Goal: Transaction & Acquisition: Download file/media

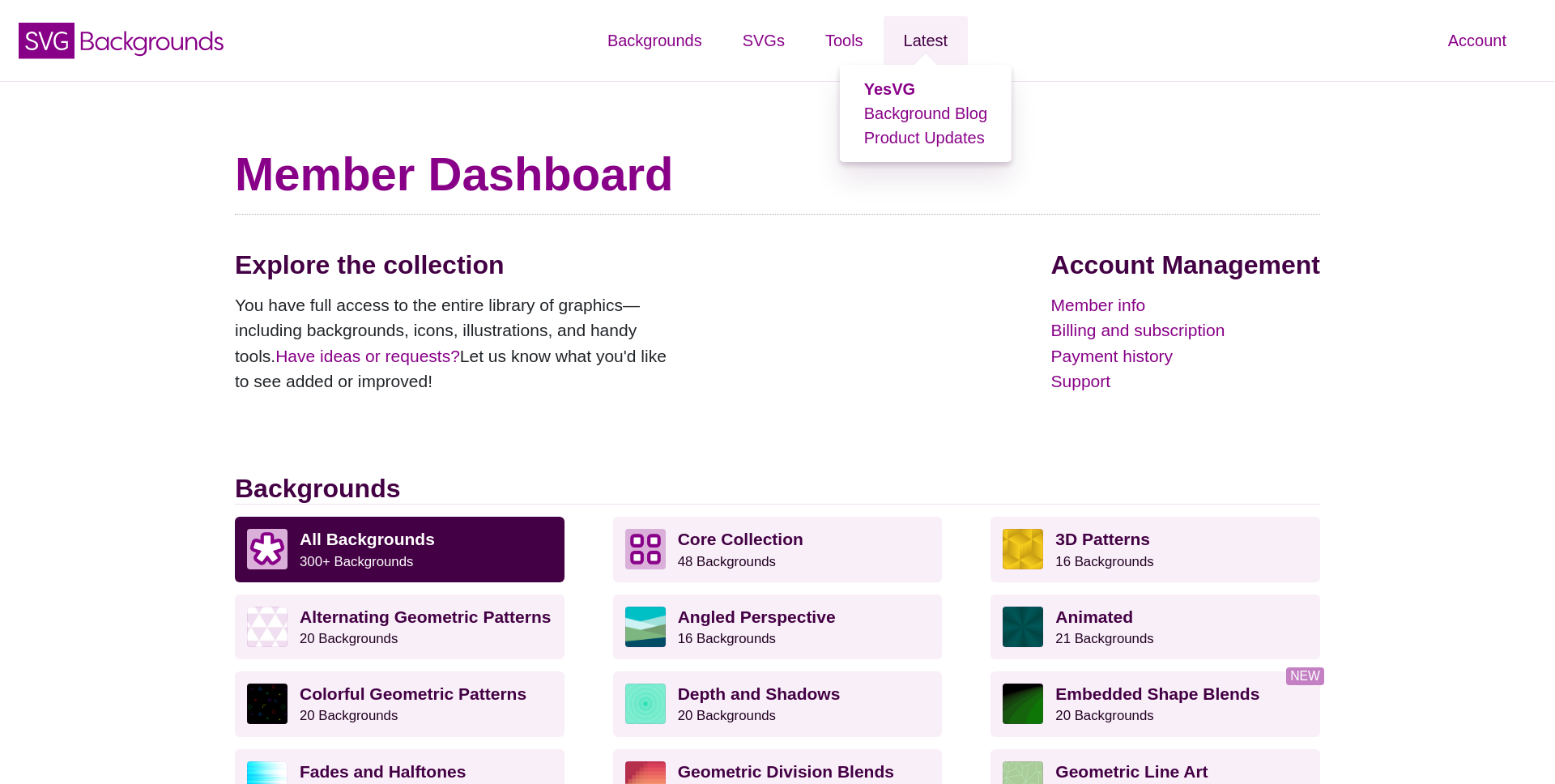
click at [933, 50] on link "Latest" at bounding box center [926, 40] width 84 height 48
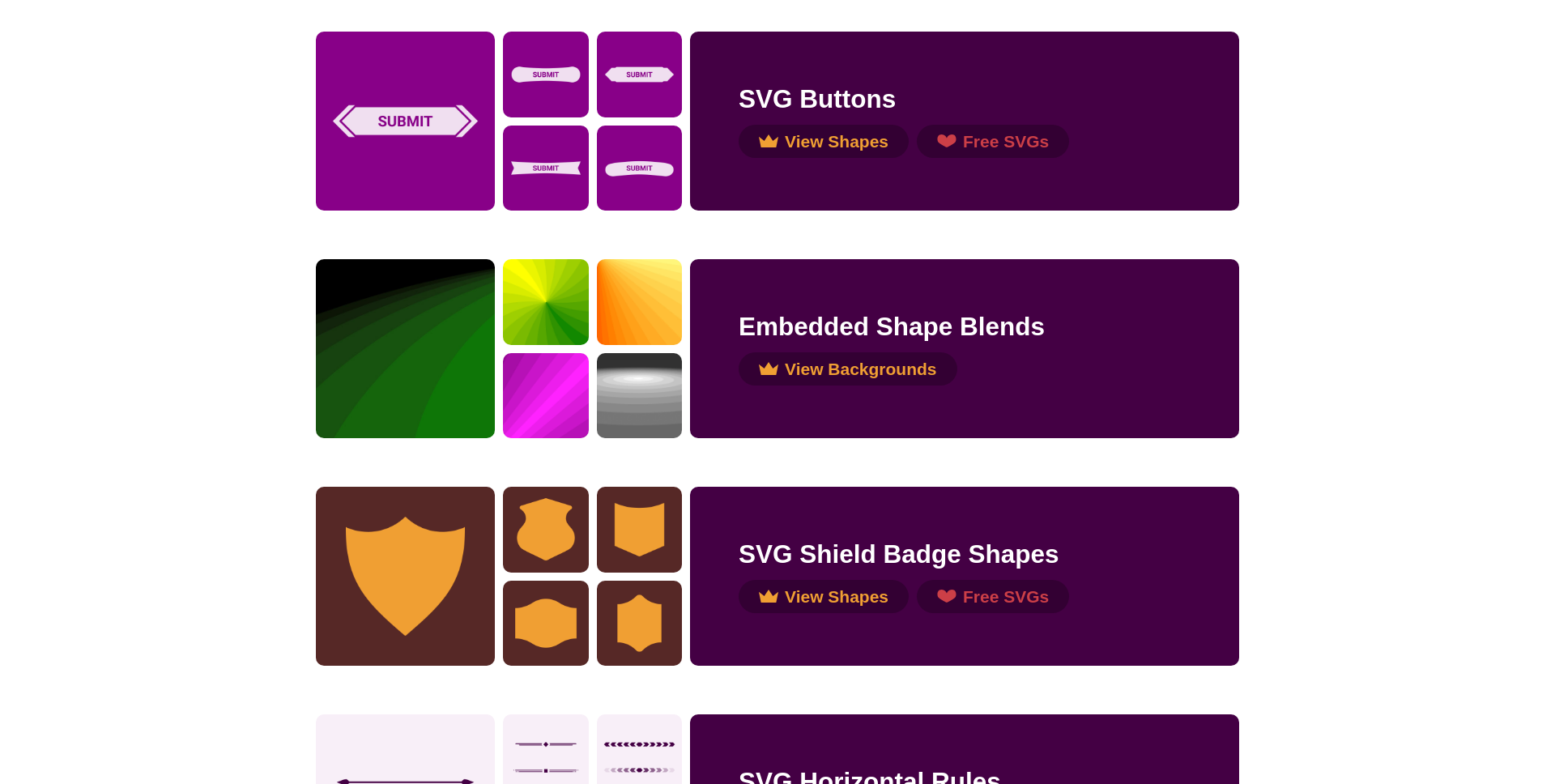
scroll to position [267, 0]
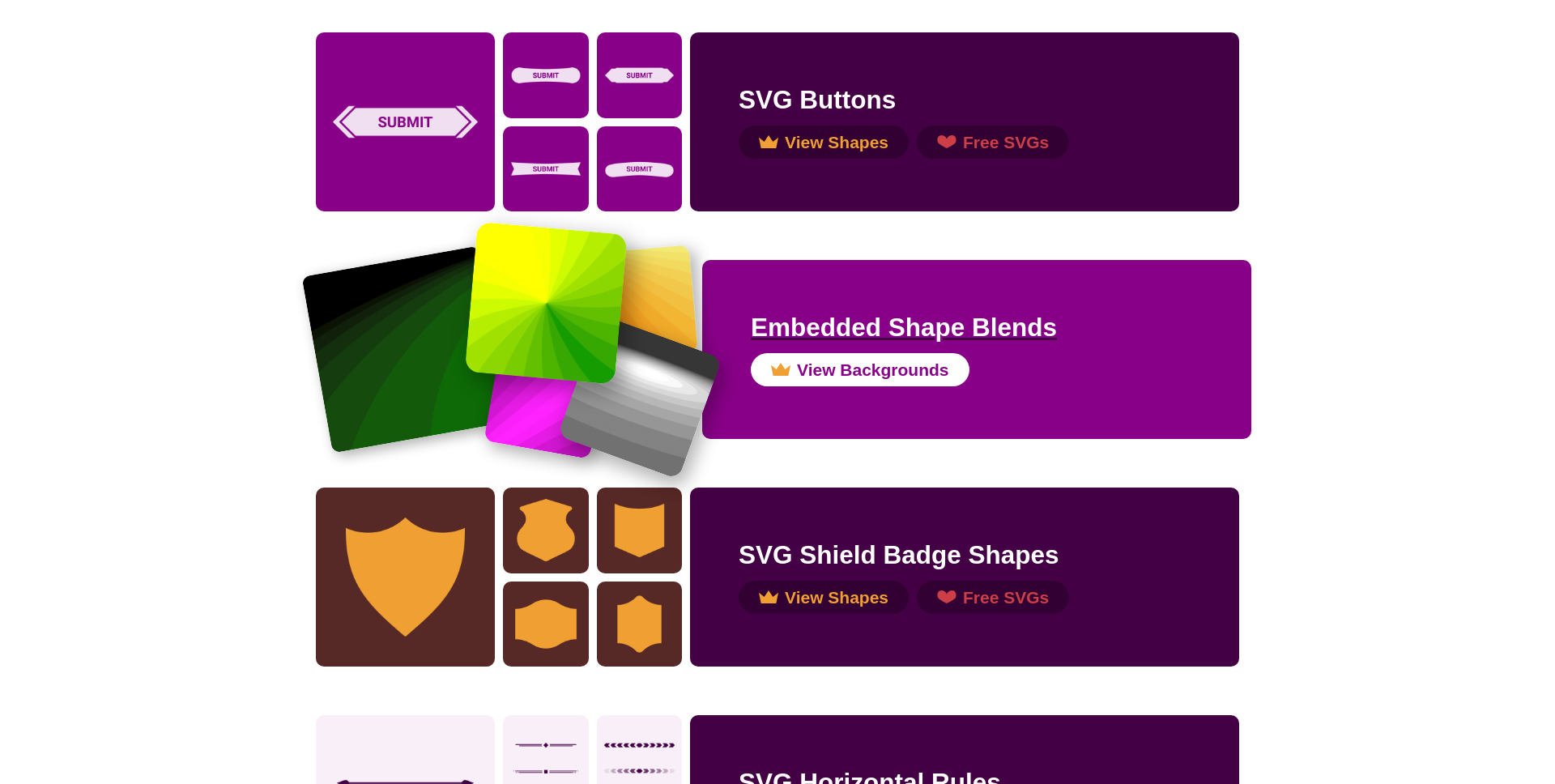
click at [887, 330] on h2 "Embedded Shape Blends" at bounding box center [977, 327] width 452 height 38
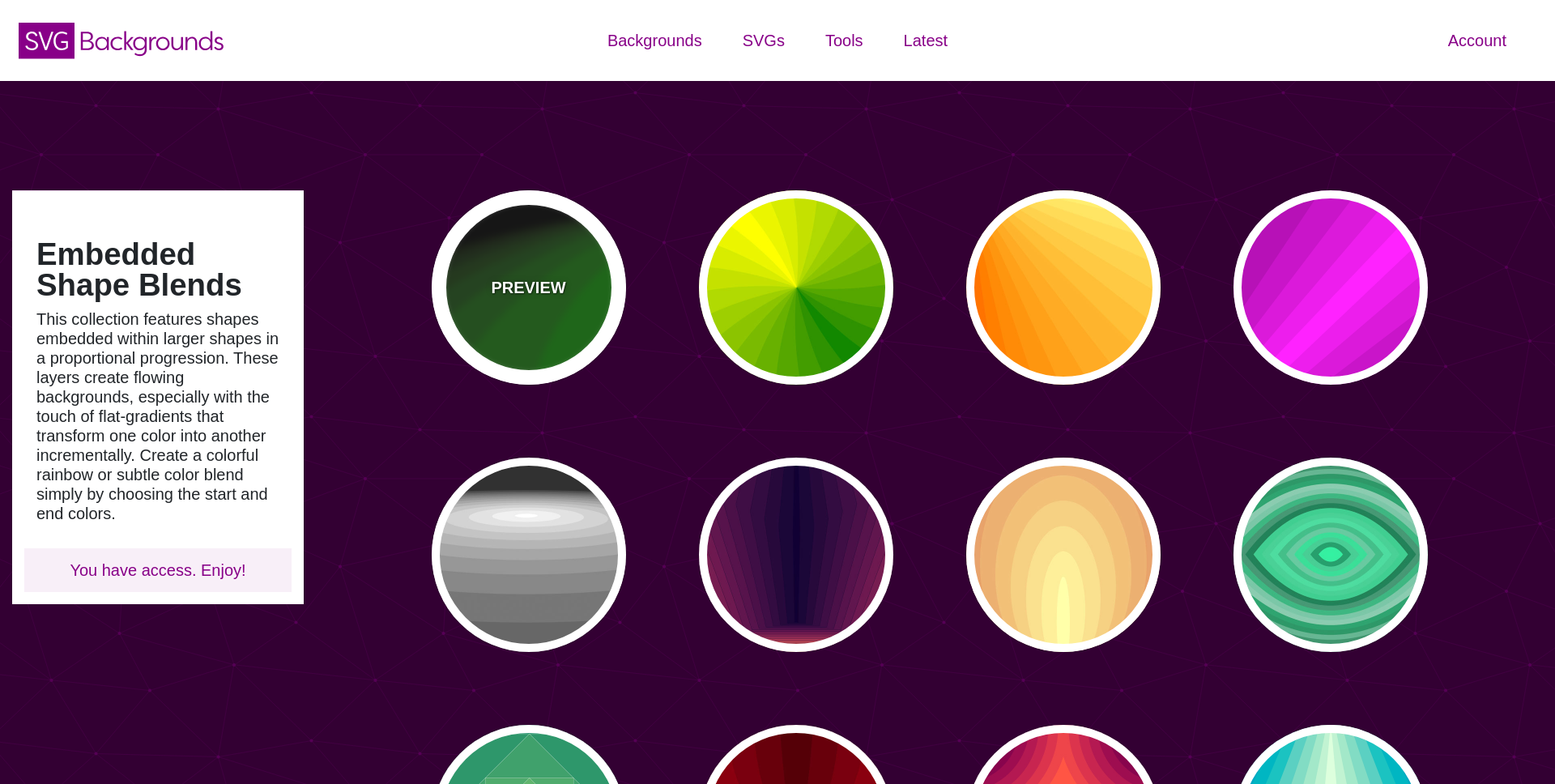
click at [504, 303] on div "PREVIEW" at bounding box center [528, 287] width 194 height 194
type input "#000000"
type input "#008800"
type input "0"
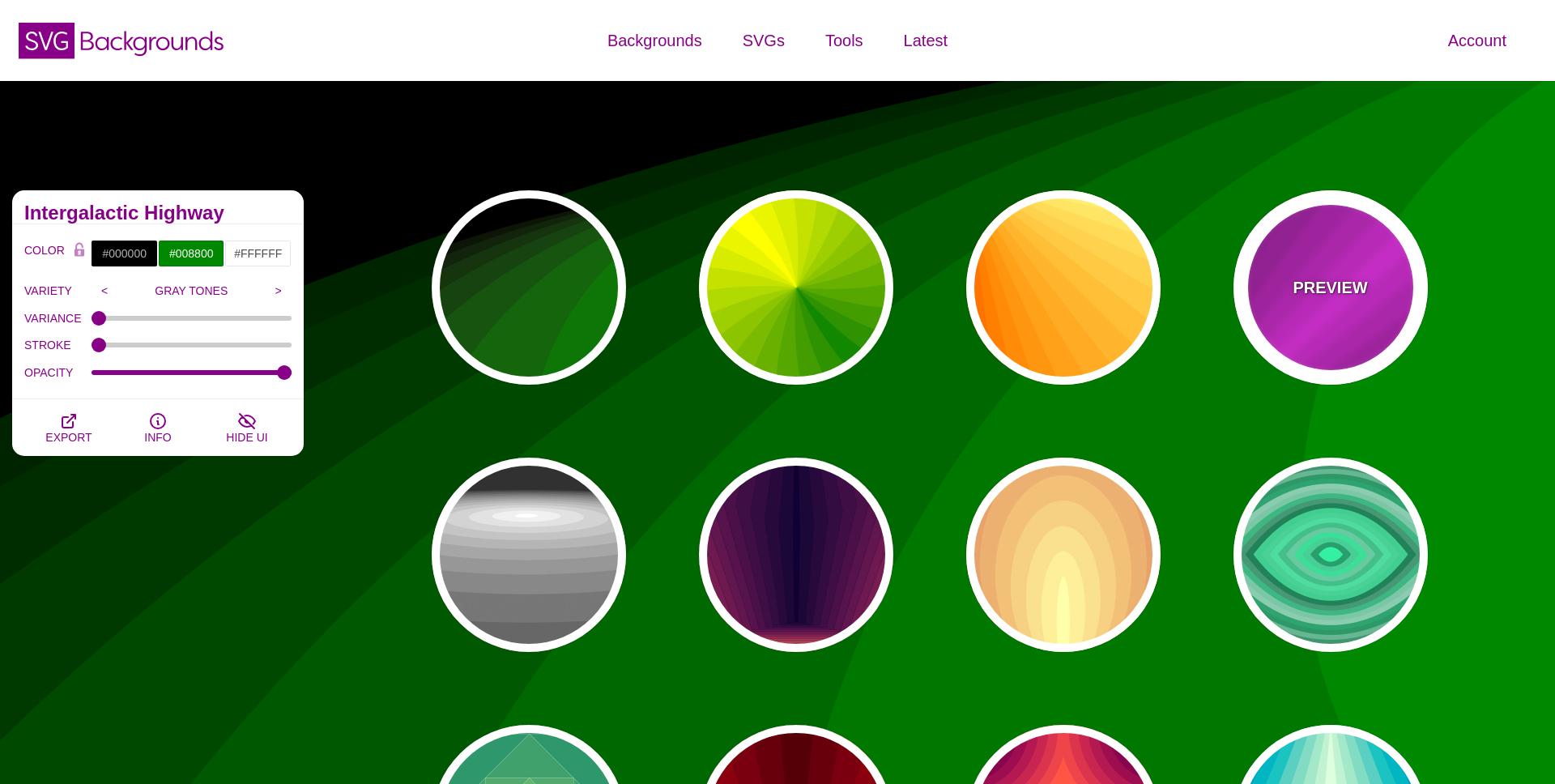
click at [1262, 325] on div "PREVIEW" at bounding box center [1330, 287] width 194 height 194
type input "#FF22FF"
type input "#550055"
type input "1"
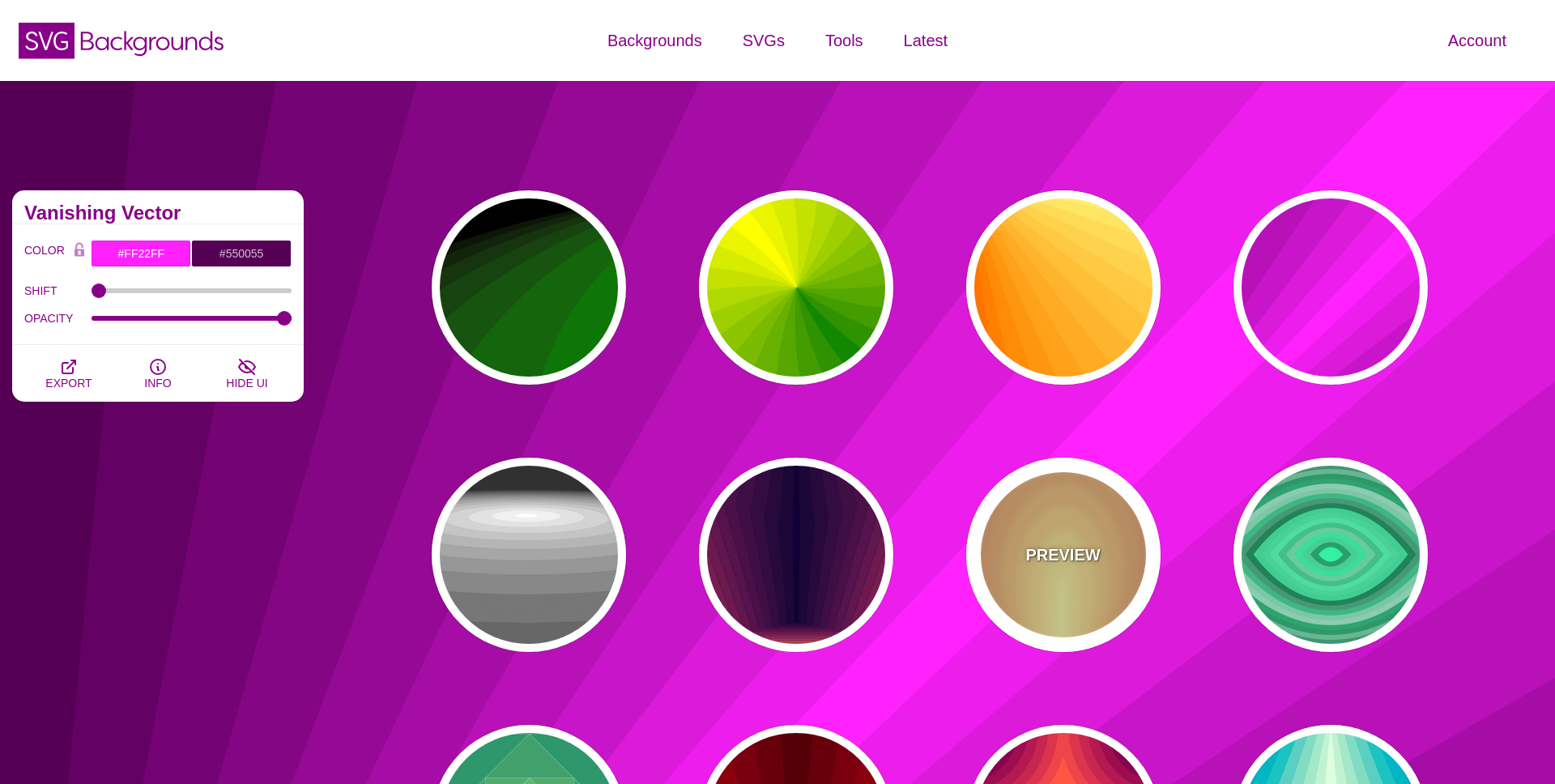
click at [1049, 572] on div "PREVIEW" at bounding box center [1063, 554] width 194 height 194
type input "#220044"
type input "#FFFFAA"
type input "0"
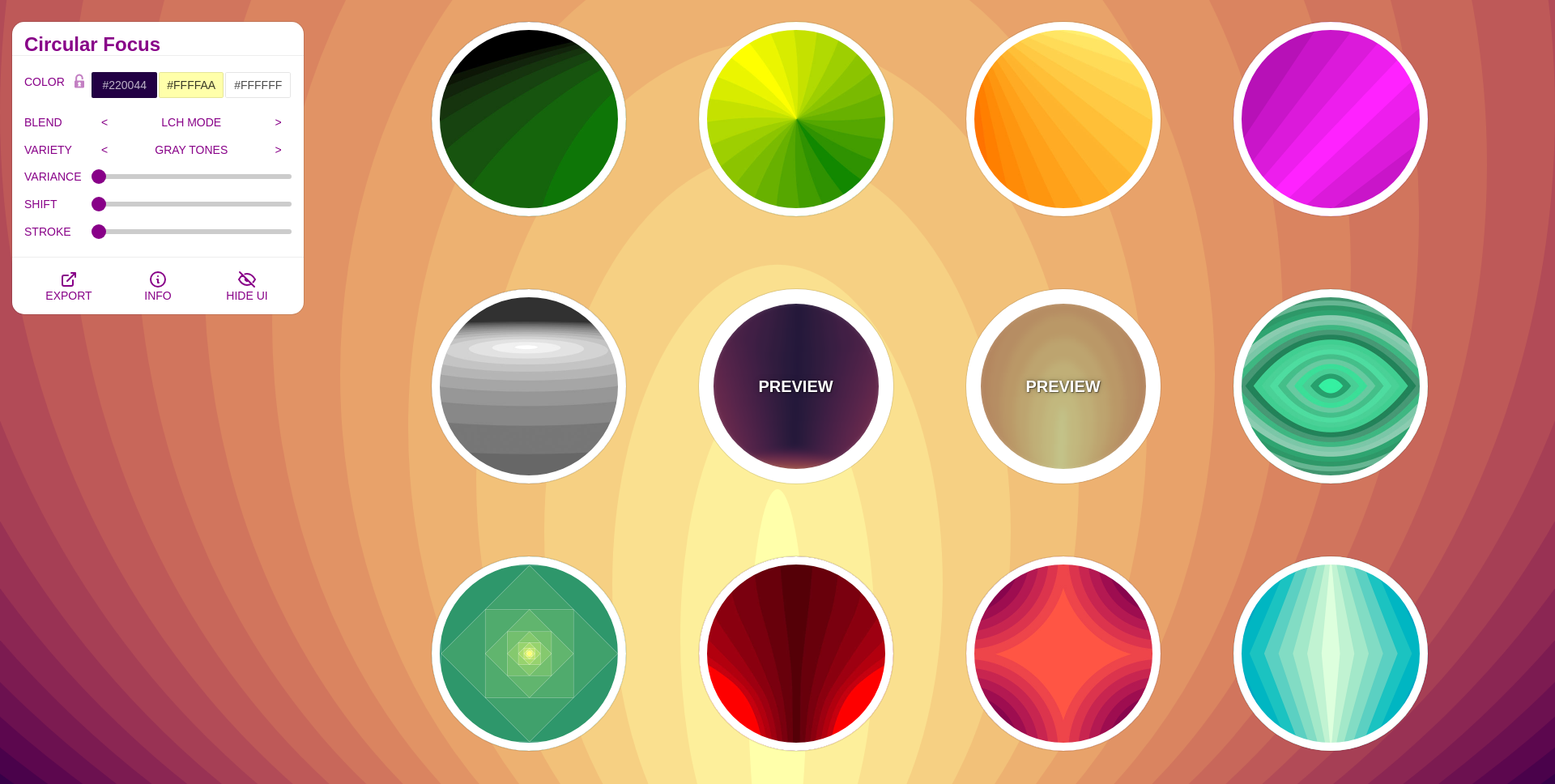
scroll to position [161, 0]
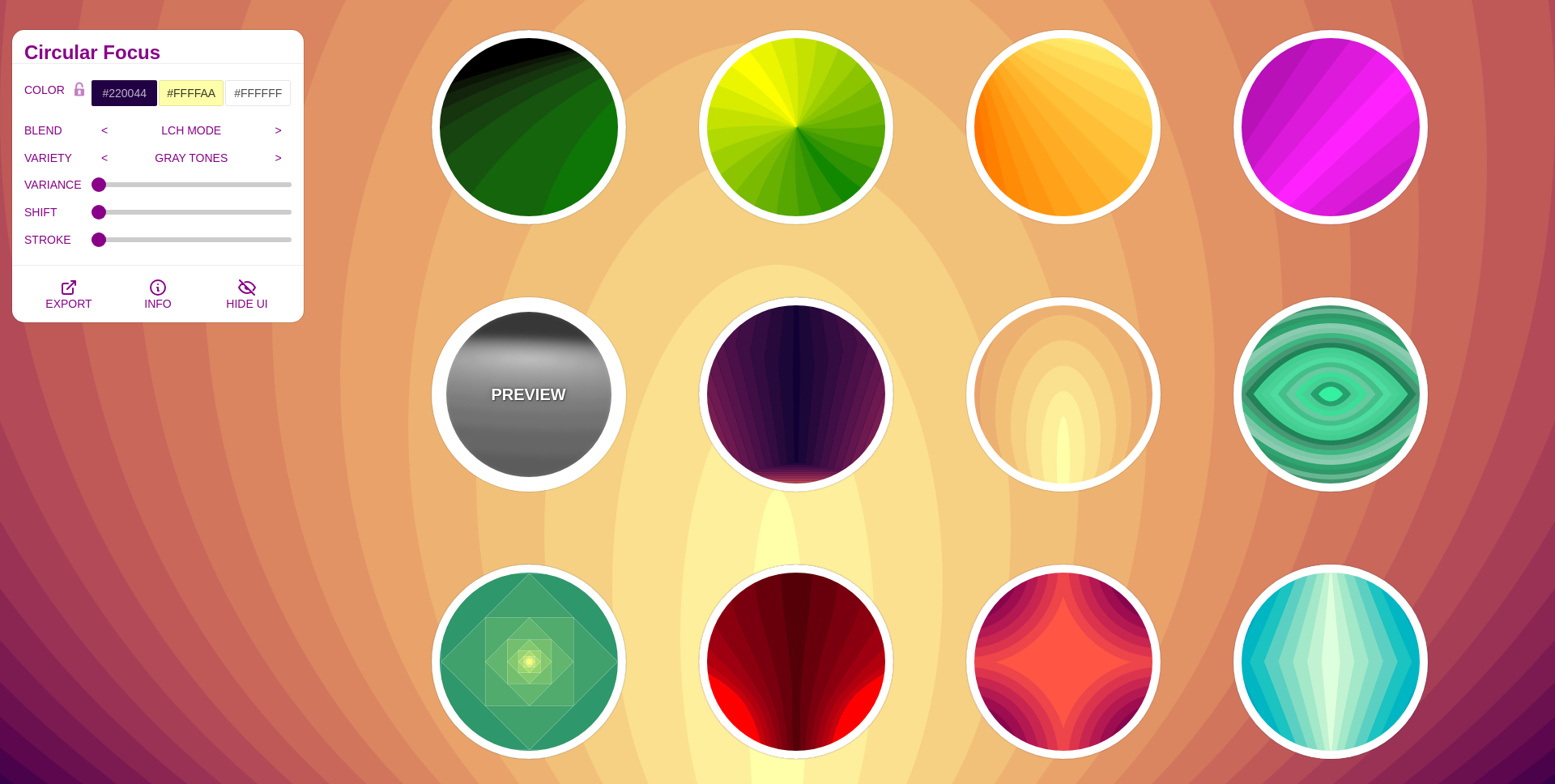
click at [468, 398] on div "PREVIEW" at bounding box center [528, 394] width 194 height 194
type input "#222222"
type input "#333333"
type input "1"
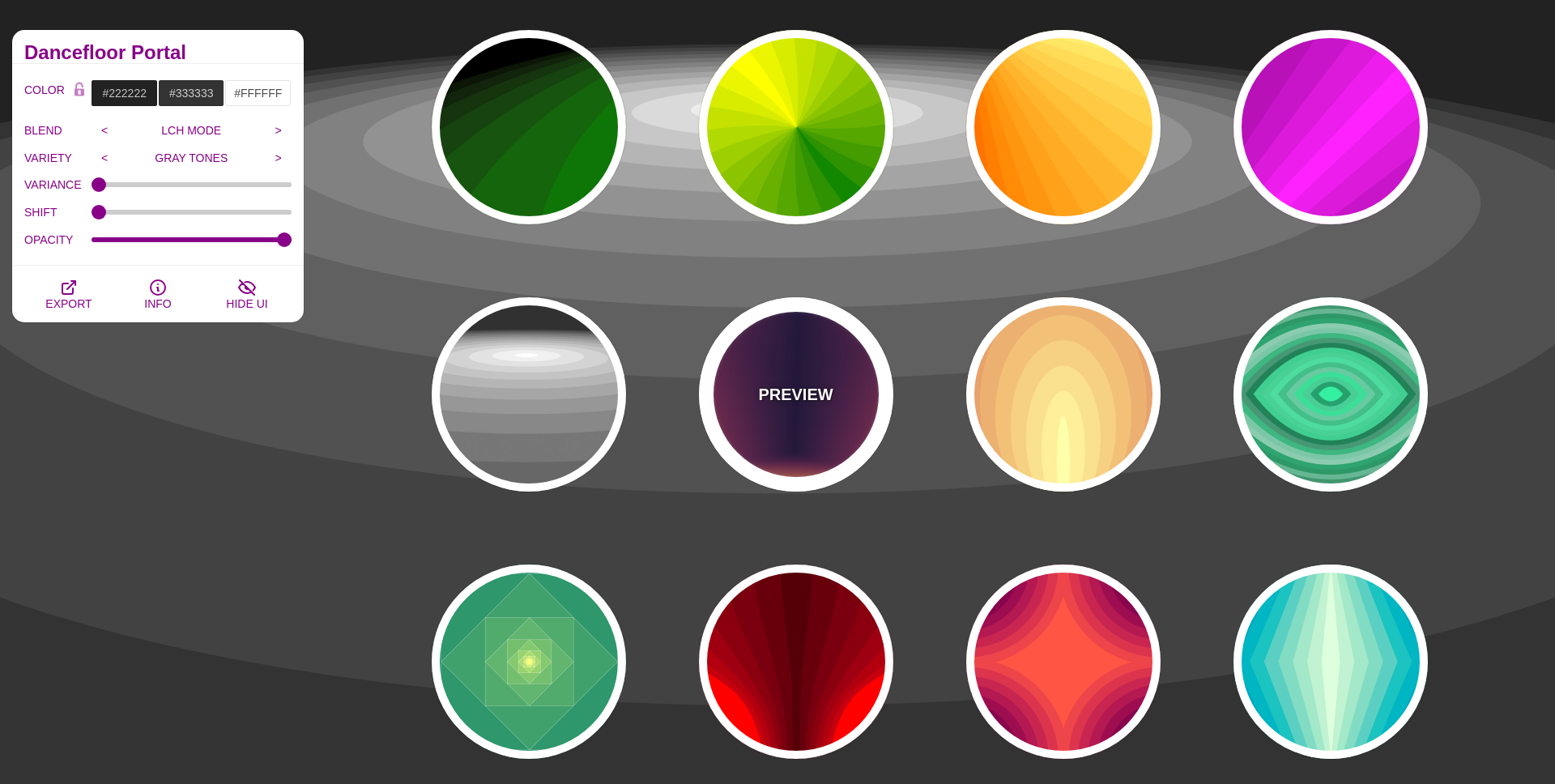
click at [804, 414] on div "PREVIEW" at bounding box center [796, 394] width 194 height 194
type input "#FFDD55"
type input "#110033"
type input "0"
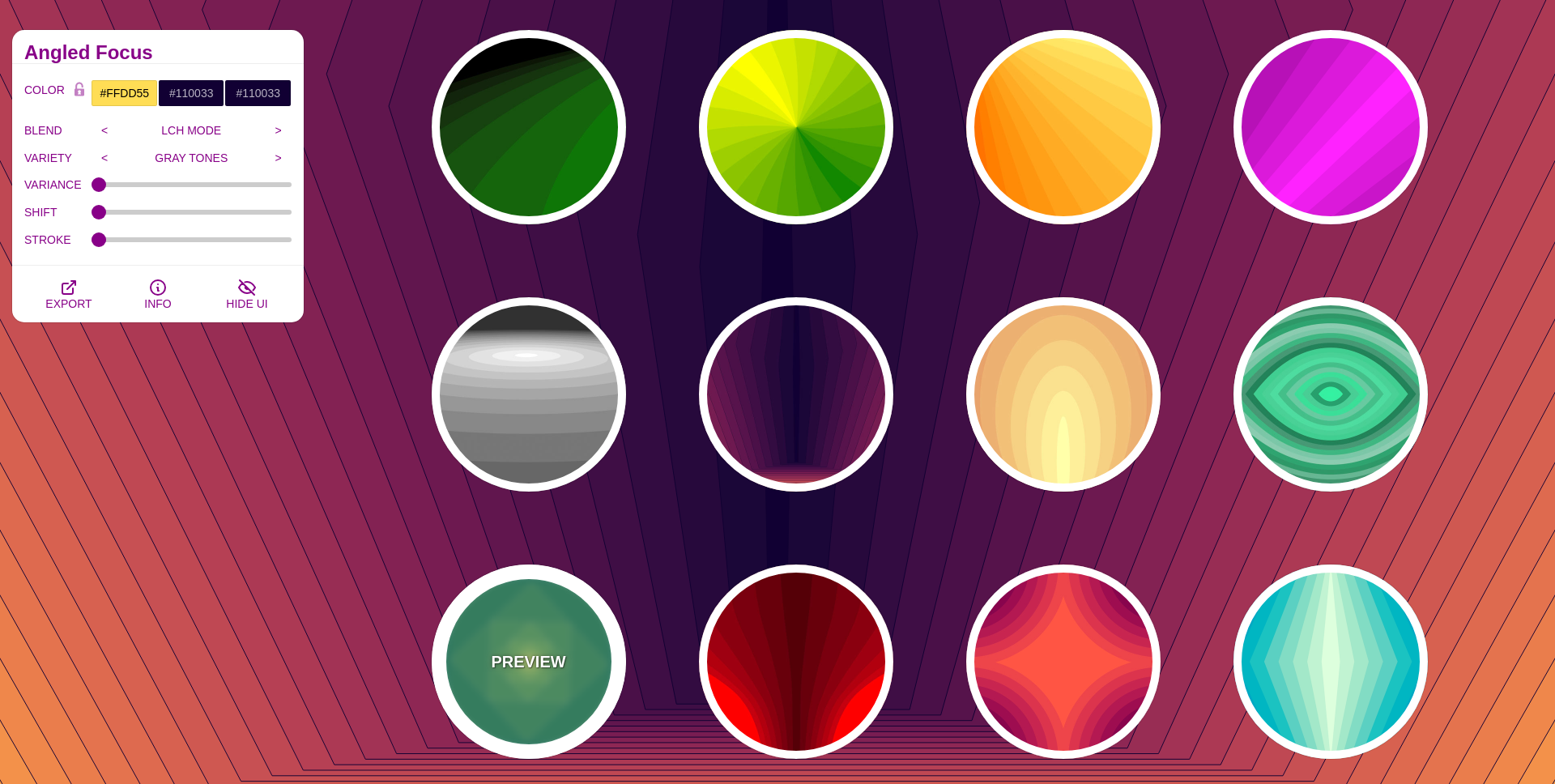
click at [531, 637] on div "PREVIEW" at bounding box center [528, 661] width 194 height 194
type input "#008266"
type input "#FFFF70"
type input "#FFFFFF"
type input "1"
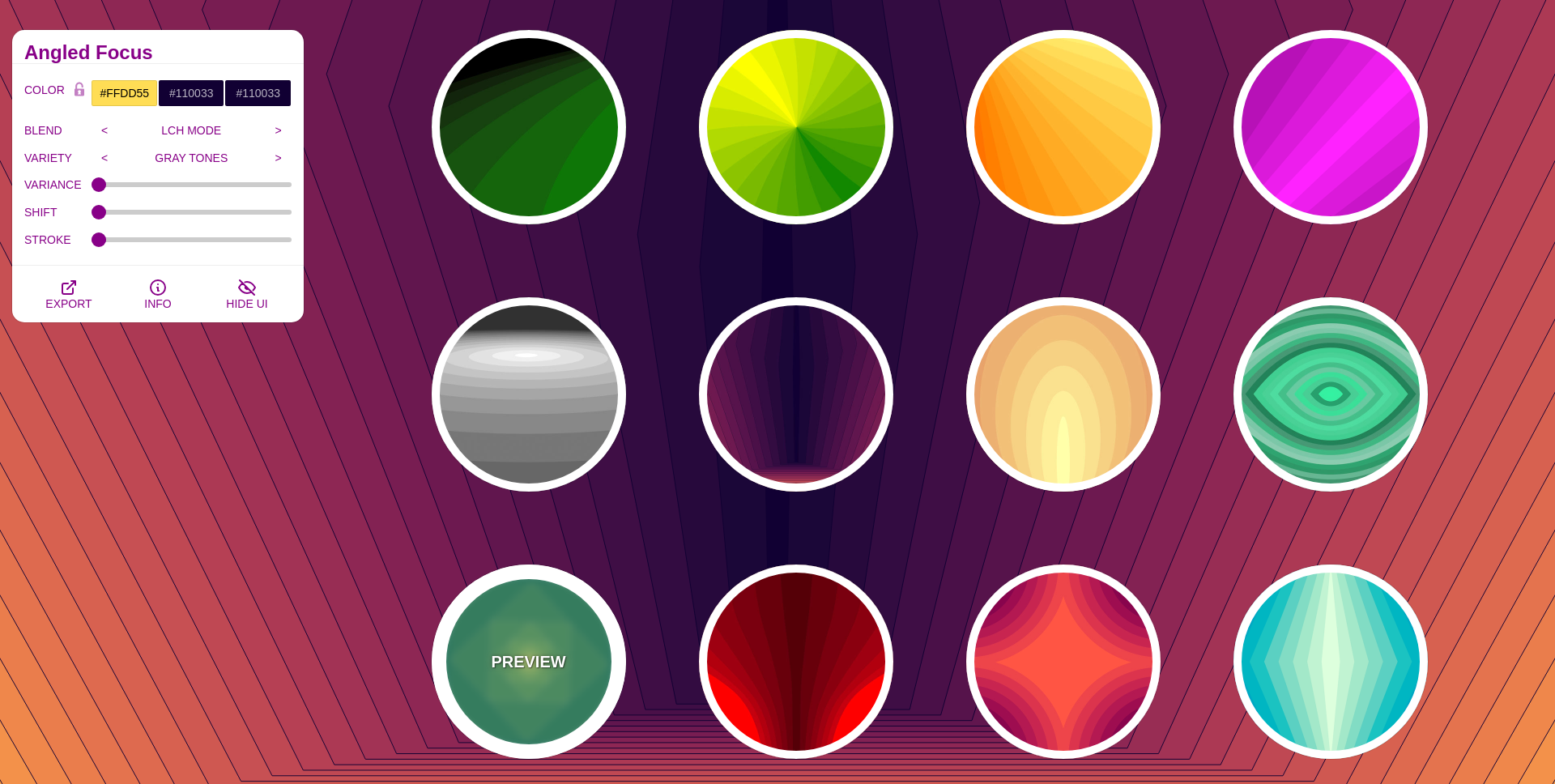
type input "1"
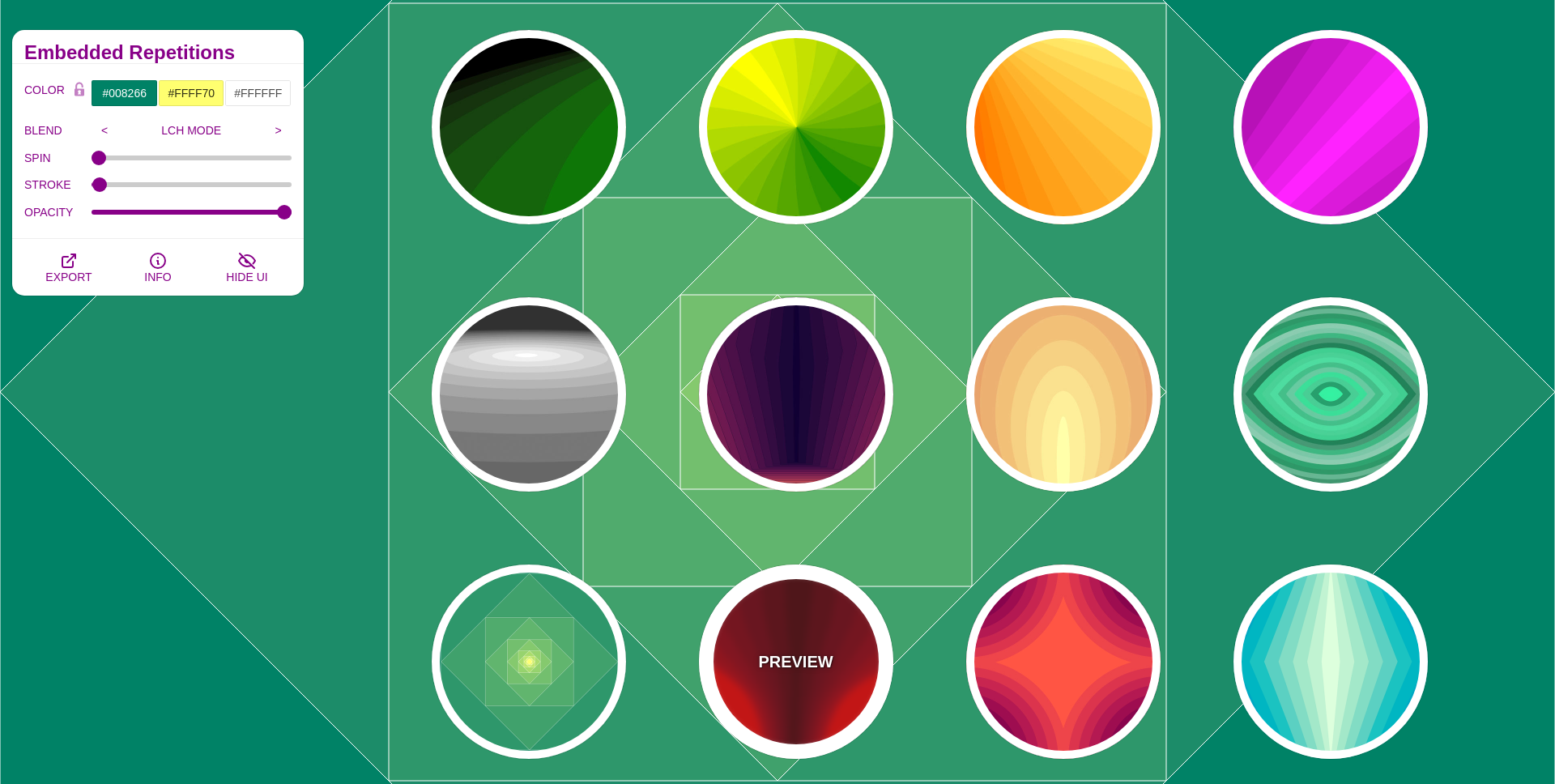
click at [814, 664] on p "PREVIEW" at bounding box center [795, 662] width 75 height 25
type input "#FF0000"
type input "#440000"
type input "1"
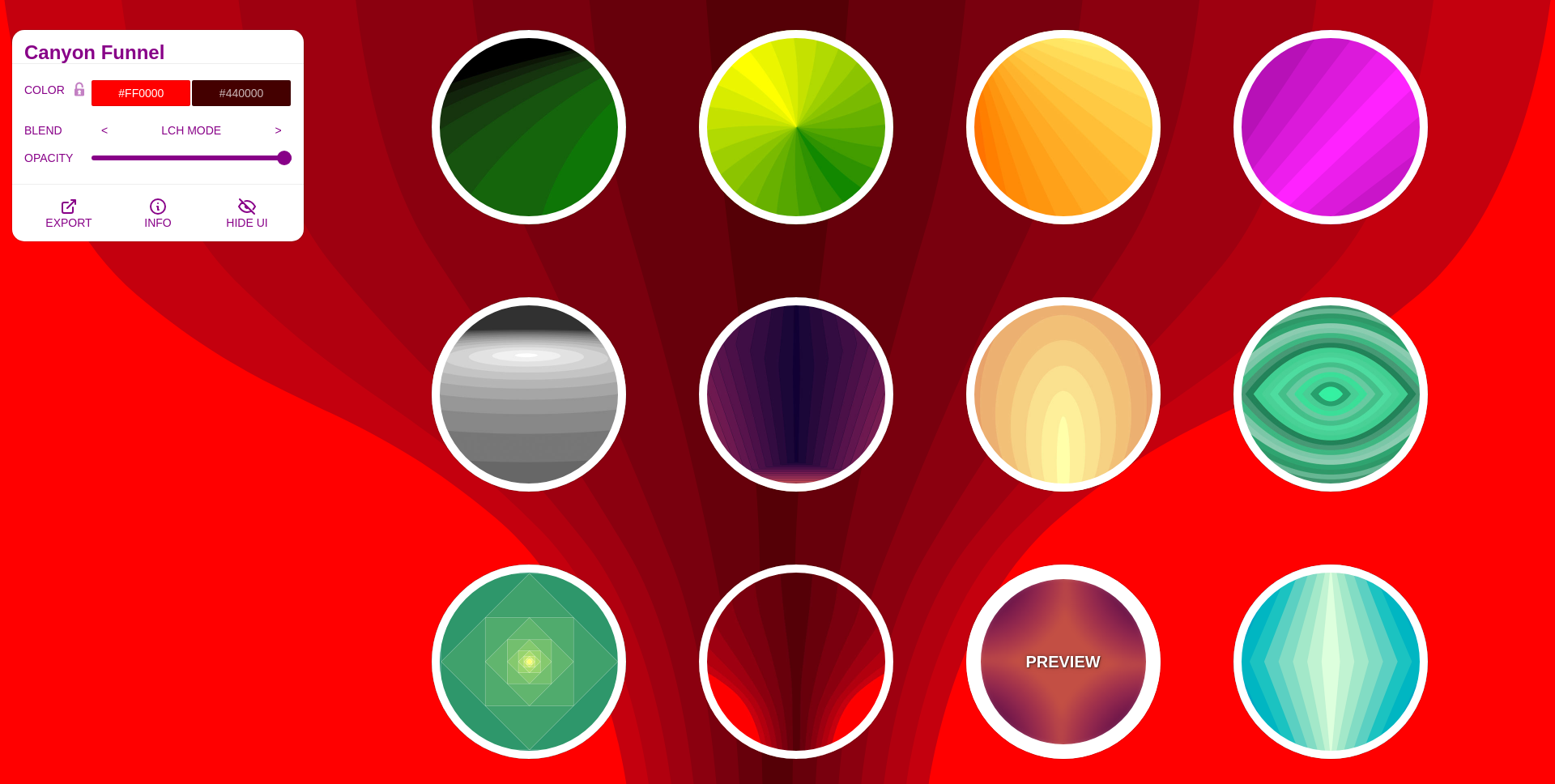
click at [1086, 653] on p "PREVIEW" at bounding box center [1062, 662] width 75 height 25
type input "#FF5544"
type input "#330033"
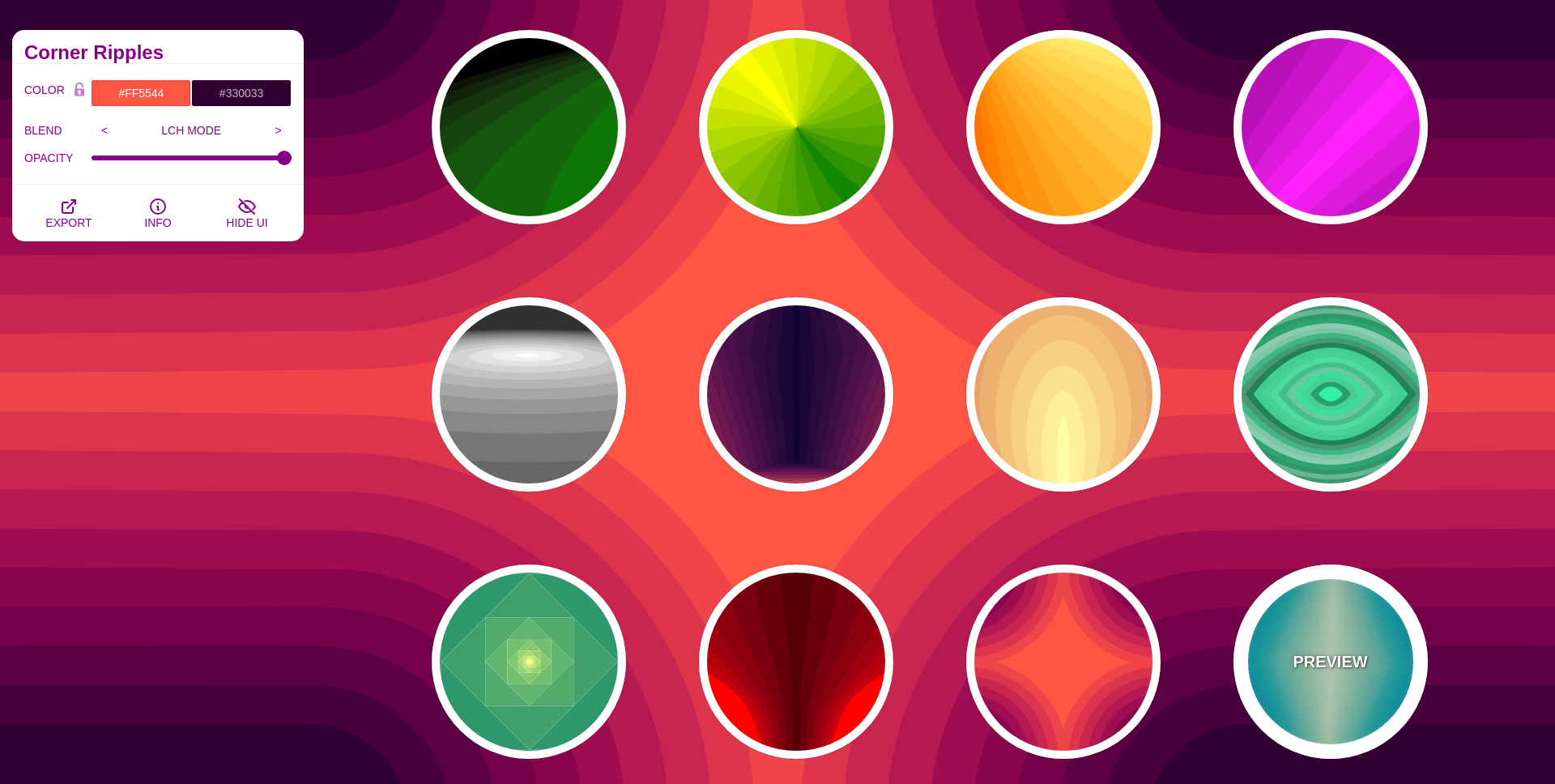
click at [1355, 622] on div "PREVIEW" at bounding box center [1330, 661] width 194 height 194
type input "#220088"
type input "#DDFFDD"
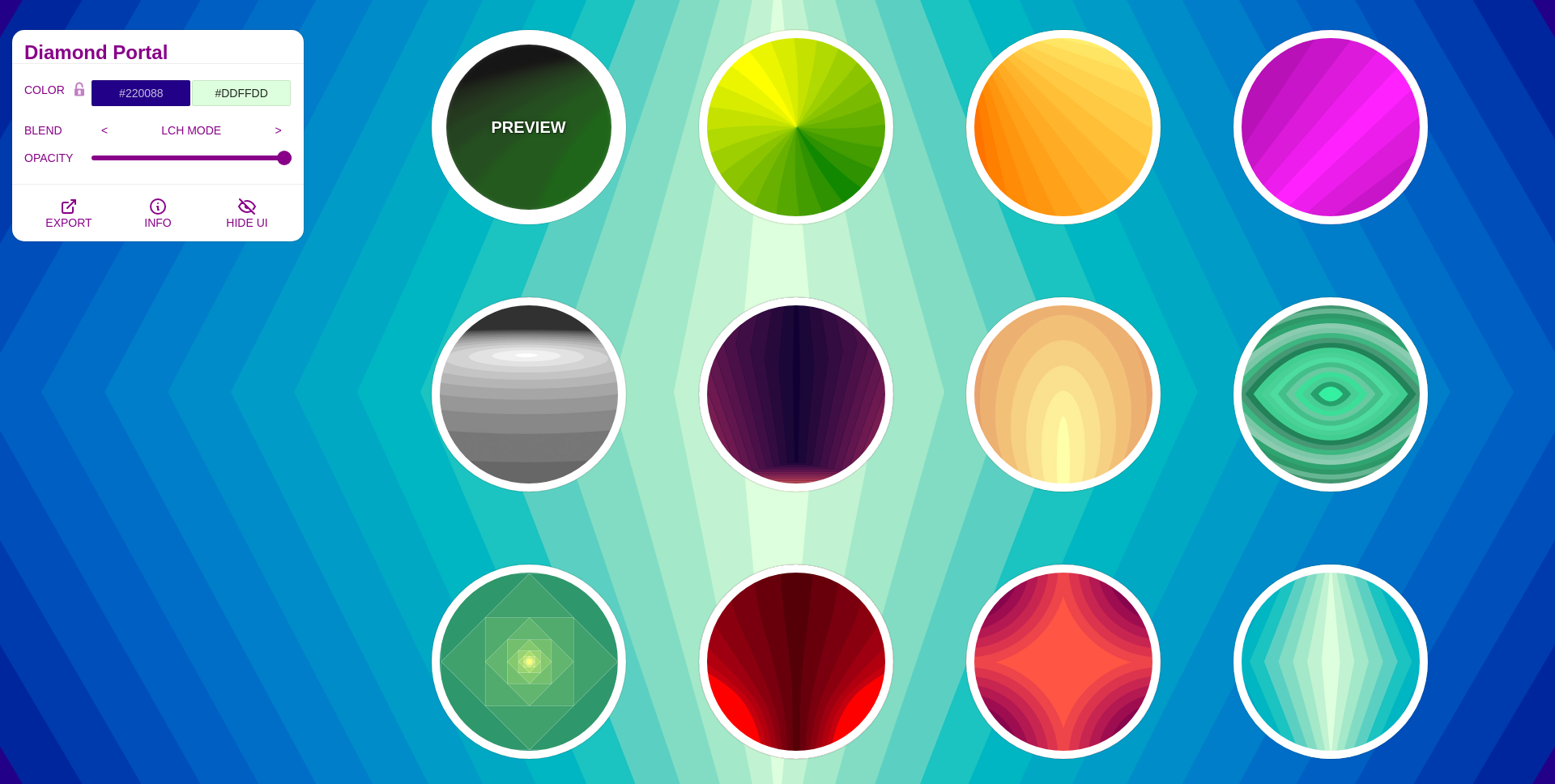
click at [580, 110] on div "PREVIEW" at bounding box center [528, 127] width 194 height 194
type input "#000000"
type input "#008800"
type input "0"
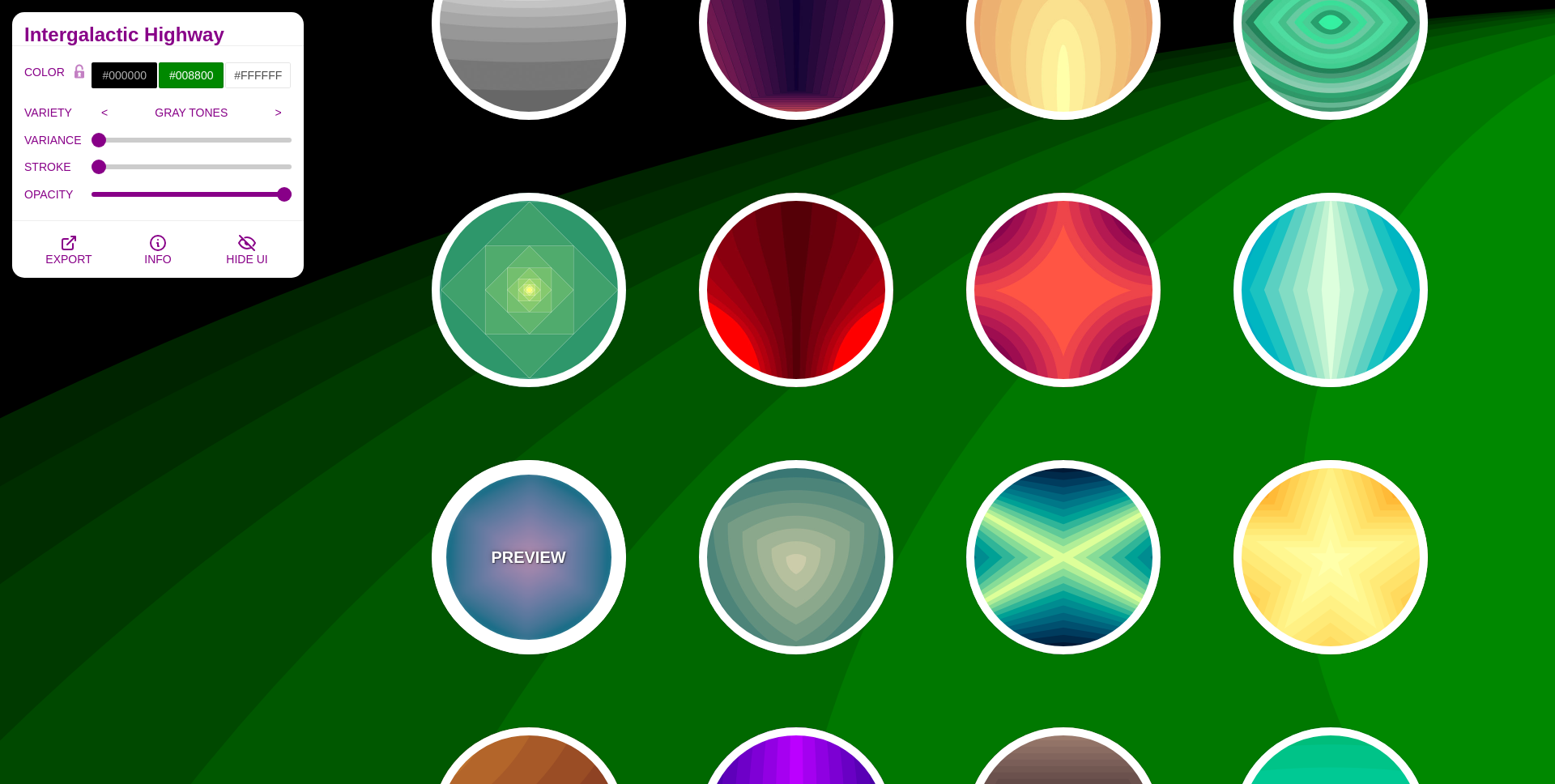
scroll to position [836, 0]
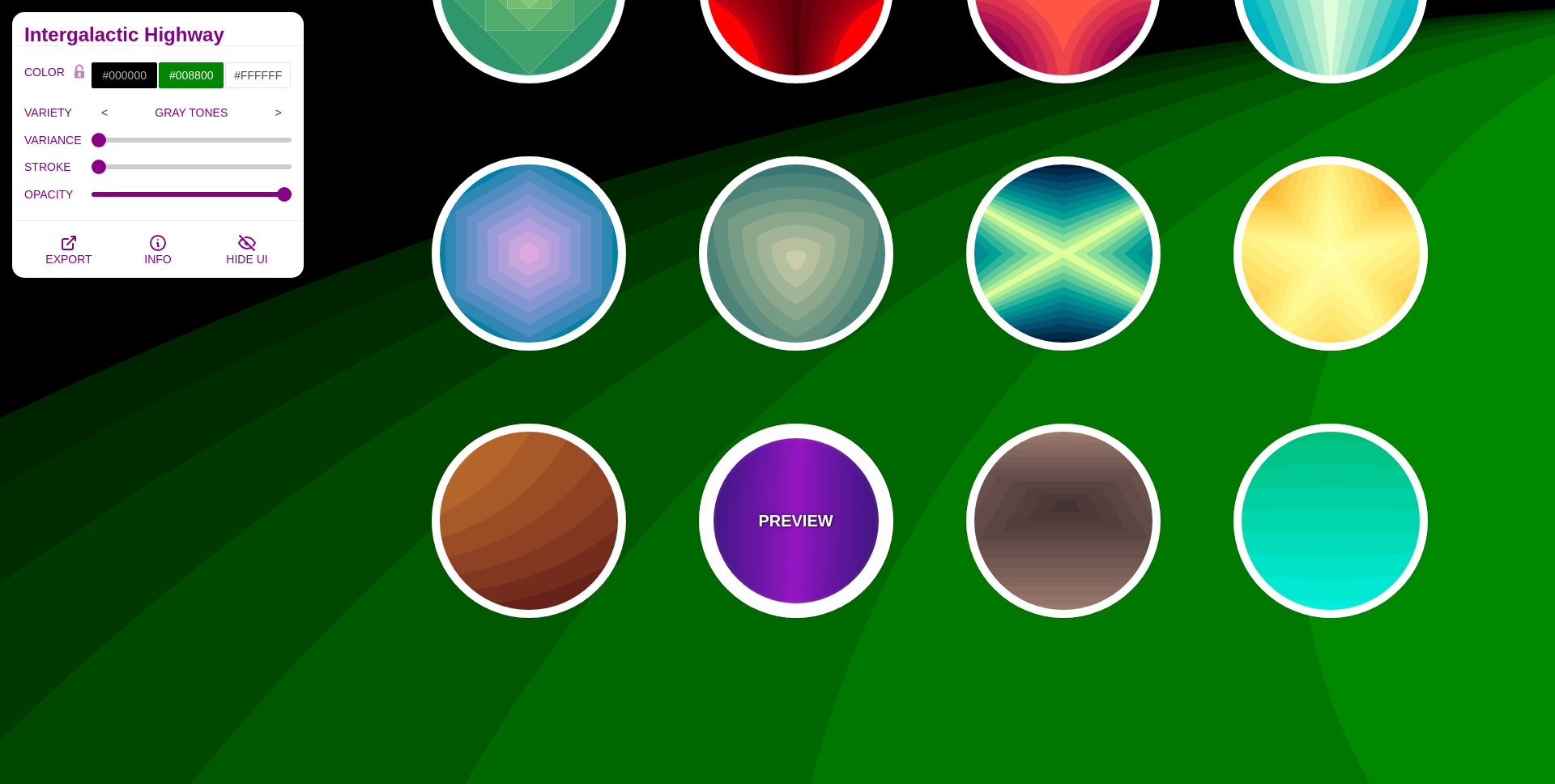
click at [799, 506] on div "PREVIEW" at bounding box center [796, 521] width 194 height 194
type input "#000022"
type input "#BB00FF"
type input "1"
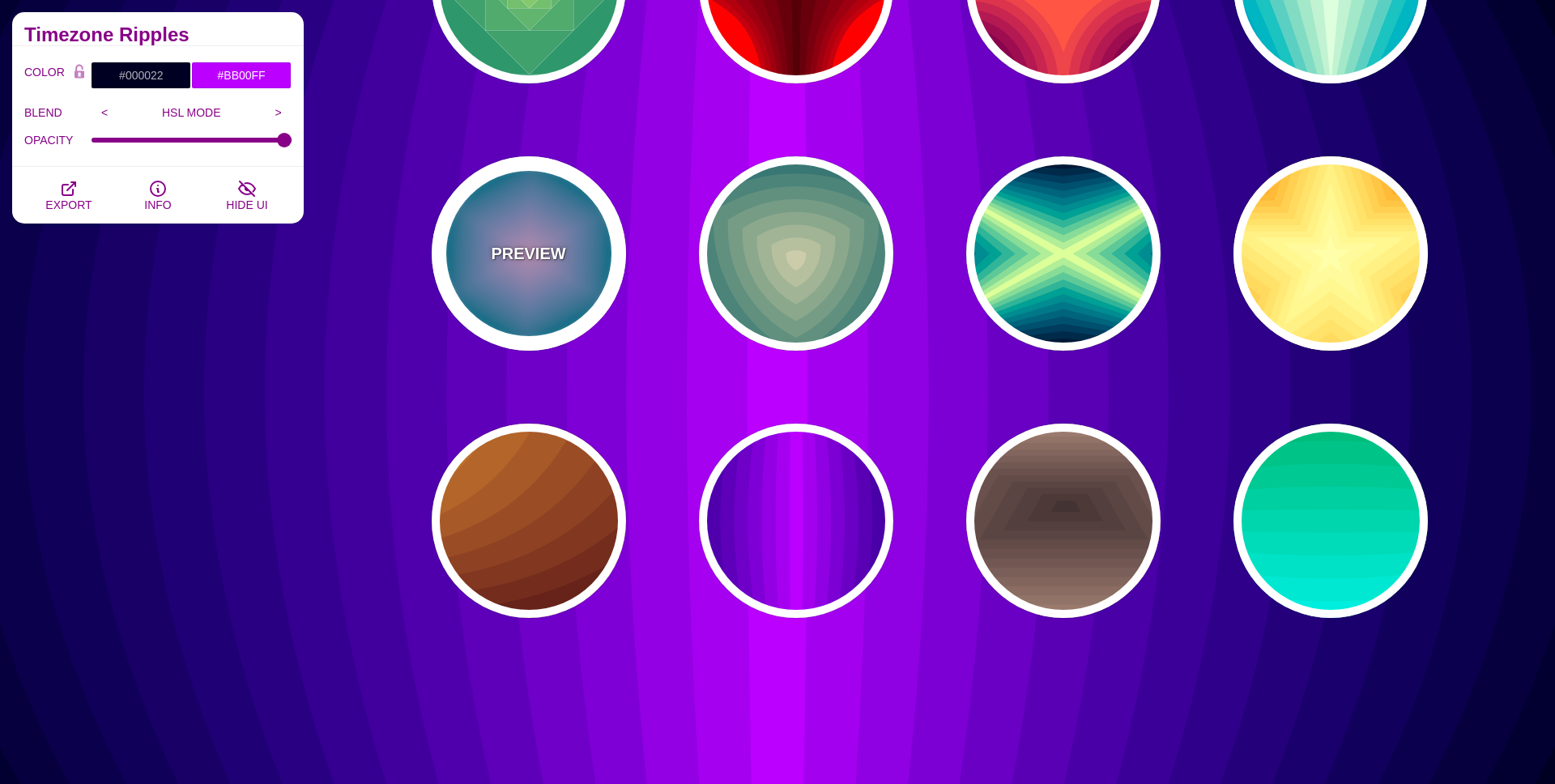
click at [523, 241] on p "PREVIEW" at bounding box center [528, 253] width 75 height 25
type input "#004422"
type input "#DDAADD"
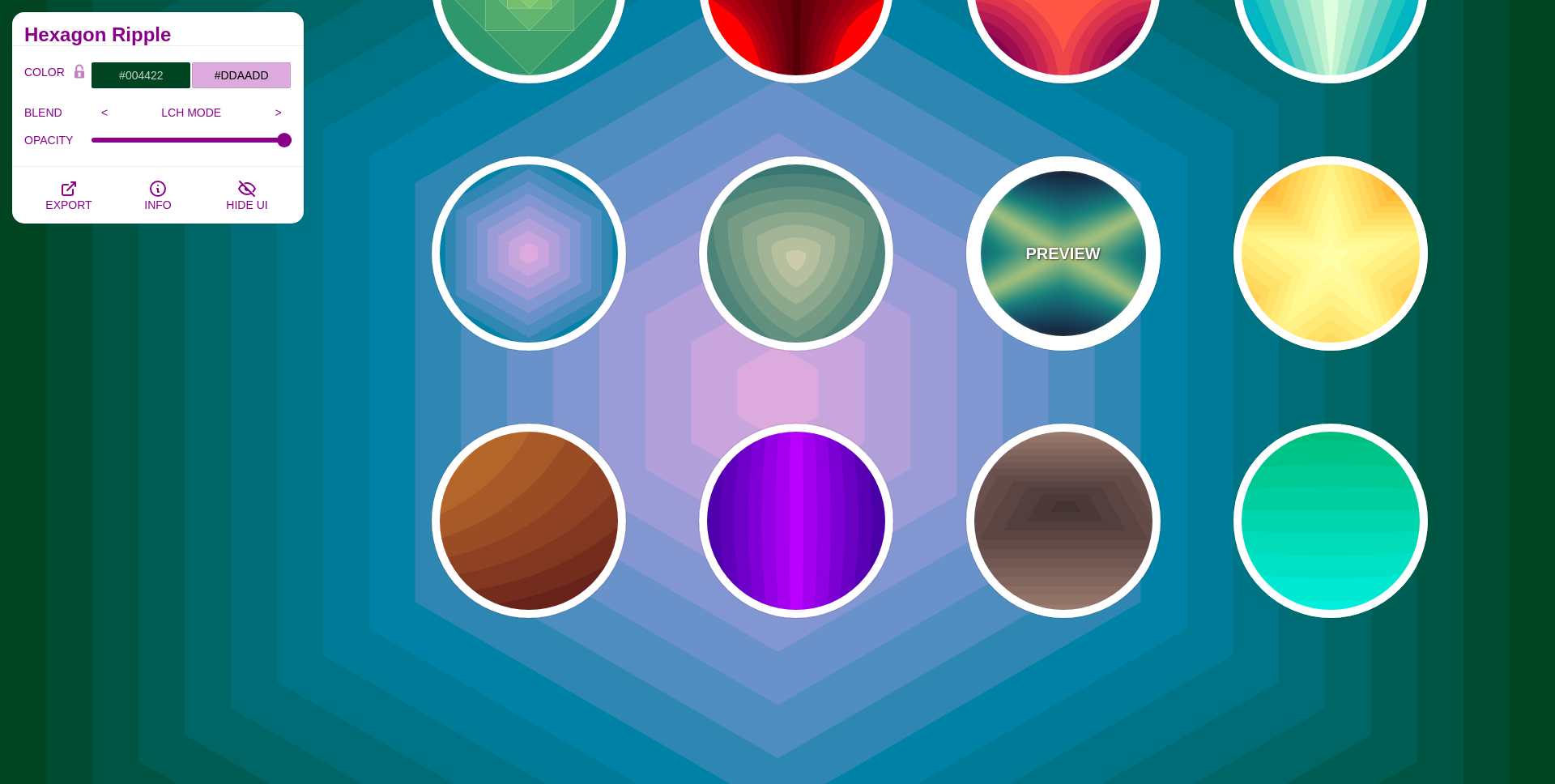
click at [1015, 245] on div "PREVIEW" at bounding box center [1063, 253] width 194 height 194
type input "#000022"
type input "#DDFF99"
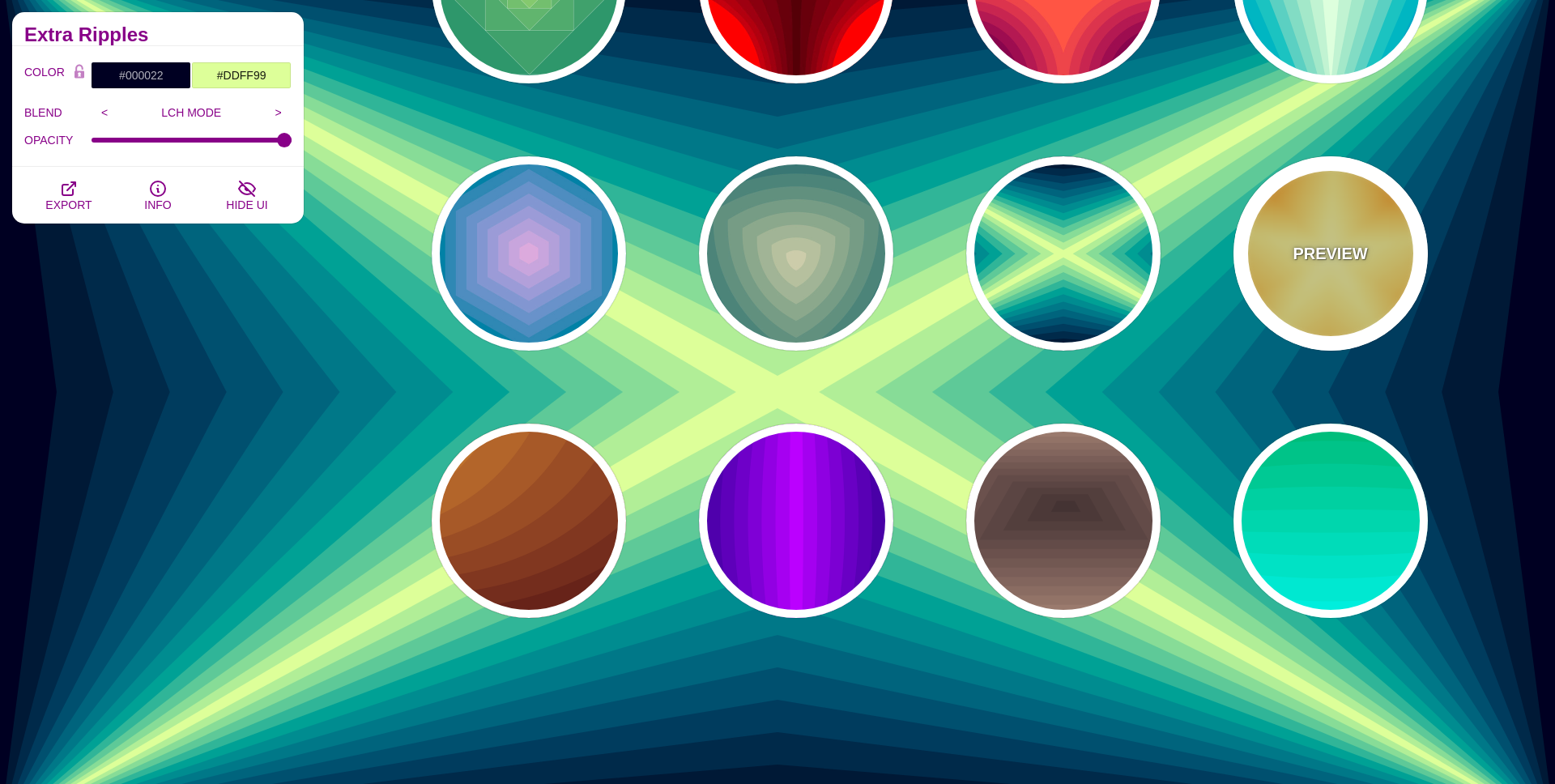
click at [1364, 245] on p "PREVIEW" at bounding box center [1329, 253] width 75 height 25
type input "#DD5500"
type input "#FFFFAA"
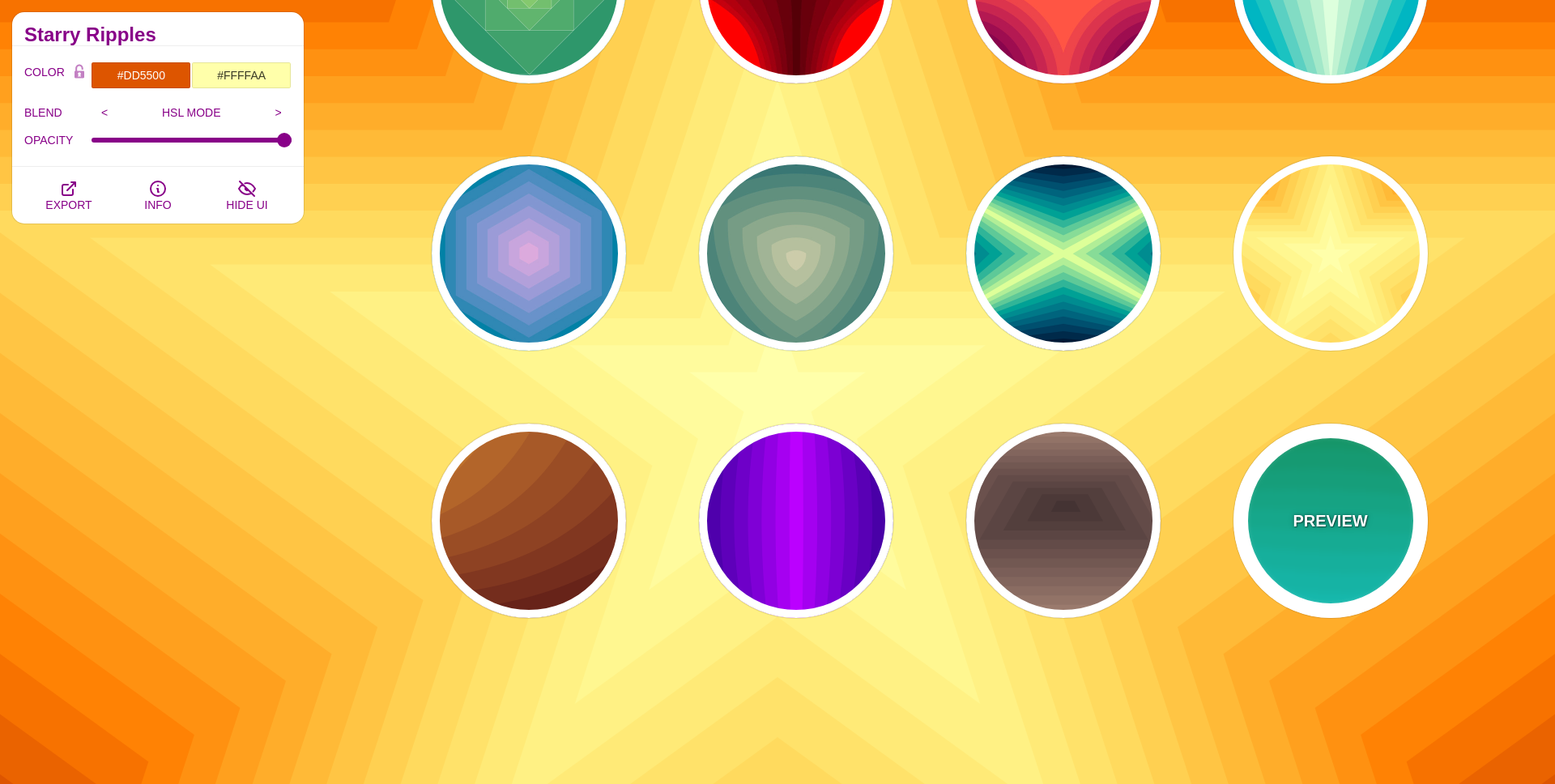
click at [1361, 519] on p "PREVIEW" at bounding box center [1329, 521] width 75 height 25
type input "#00AA55"
type input "#22FFFF"
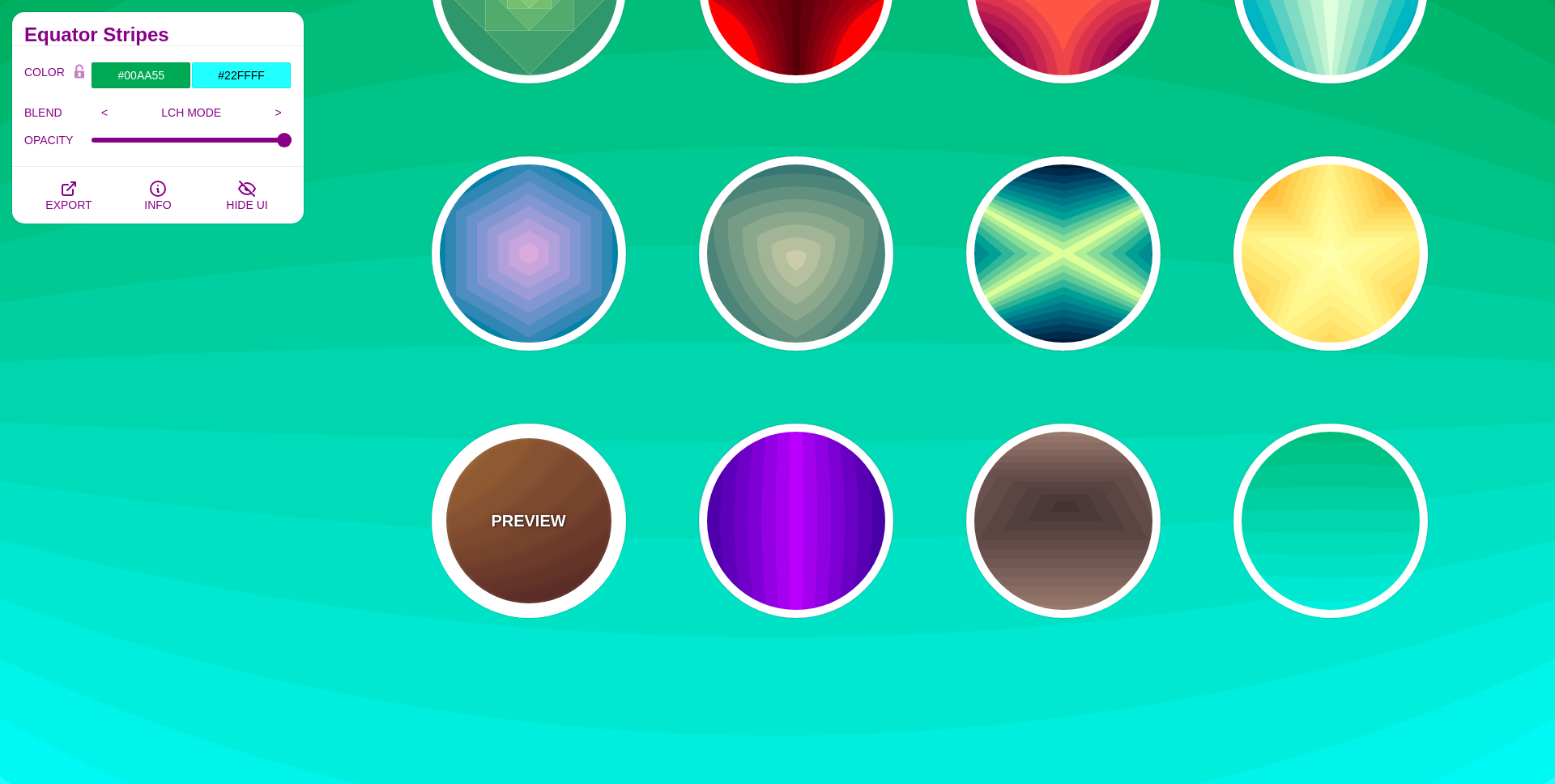
click at [541, 511] on p "PREVIEW" at bounding box center [528, 521] width 75 height 25
type input "#DD9933"
type input "#330000"
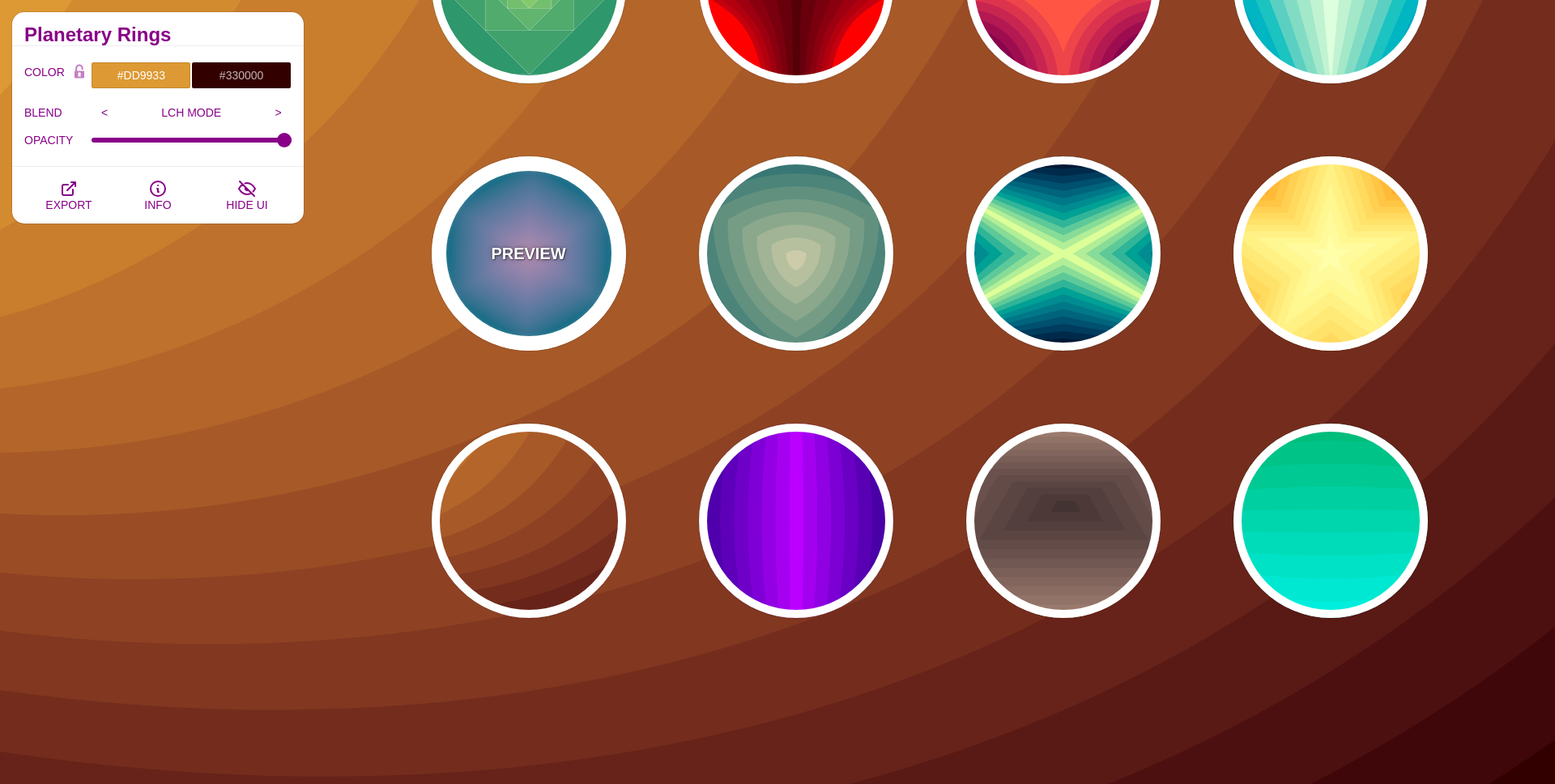
drag, startPoint x: 526, startPoint y: 248, endPoint x: 545, endPoint y: 254, distance: 19.9
click at [526, 248] on p "PREVIEW" at bounding box center [528, 253] width 75 height 25
type input "#004422"
type input "#DDAADD"
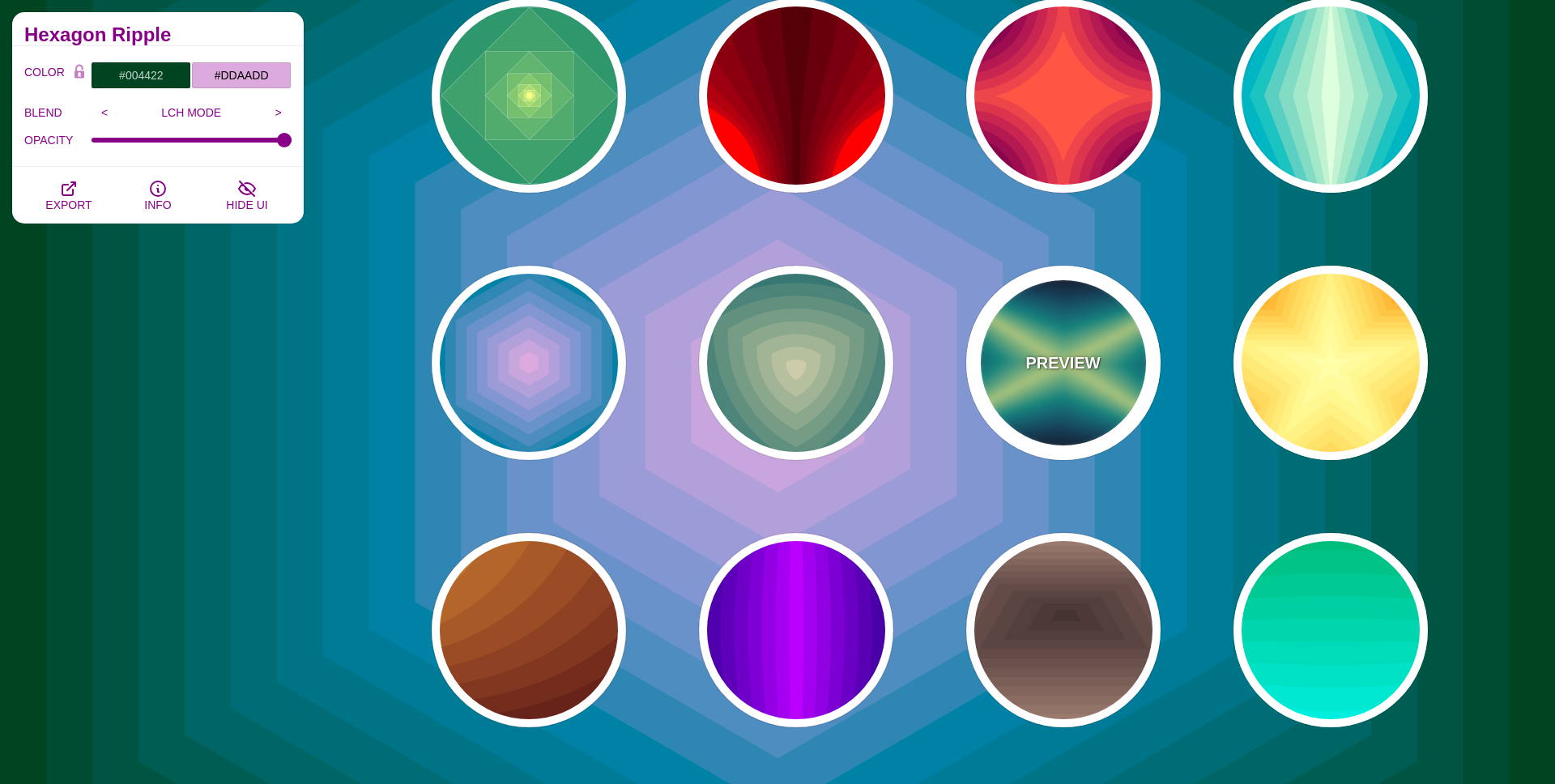
click at [1051, 373] on p "PREVIEW" at bounding box center [1062, 363] width 75 height 25
type input "#000022"
type input "#DDFF99"
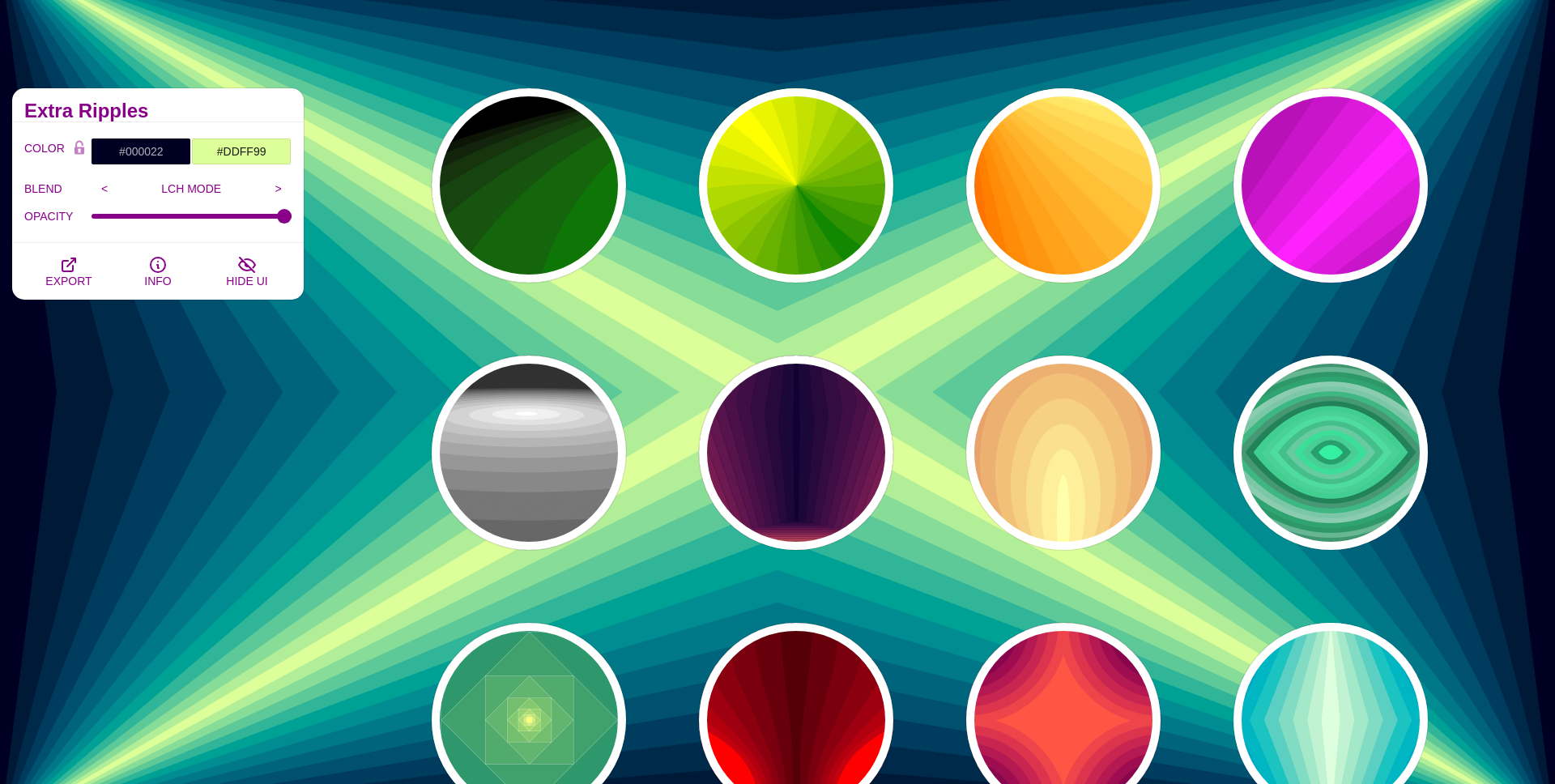
scroll to position [26, 0]
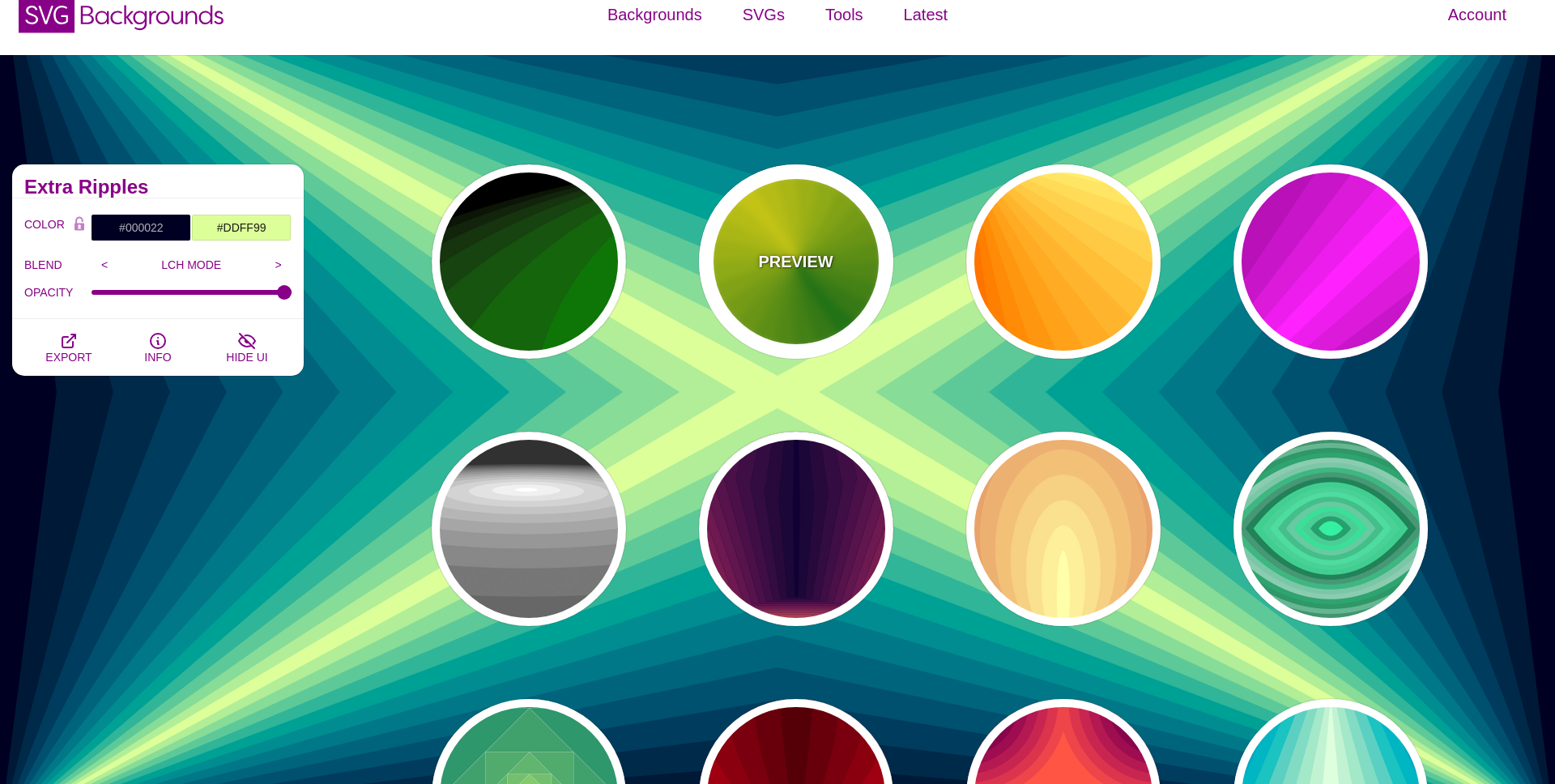
click at [811, 289] on div "PREVIEW" at bounding box center [796, 261] width 194 height 194
type input "#118800"
type input "#FFFF00"
type input "0"
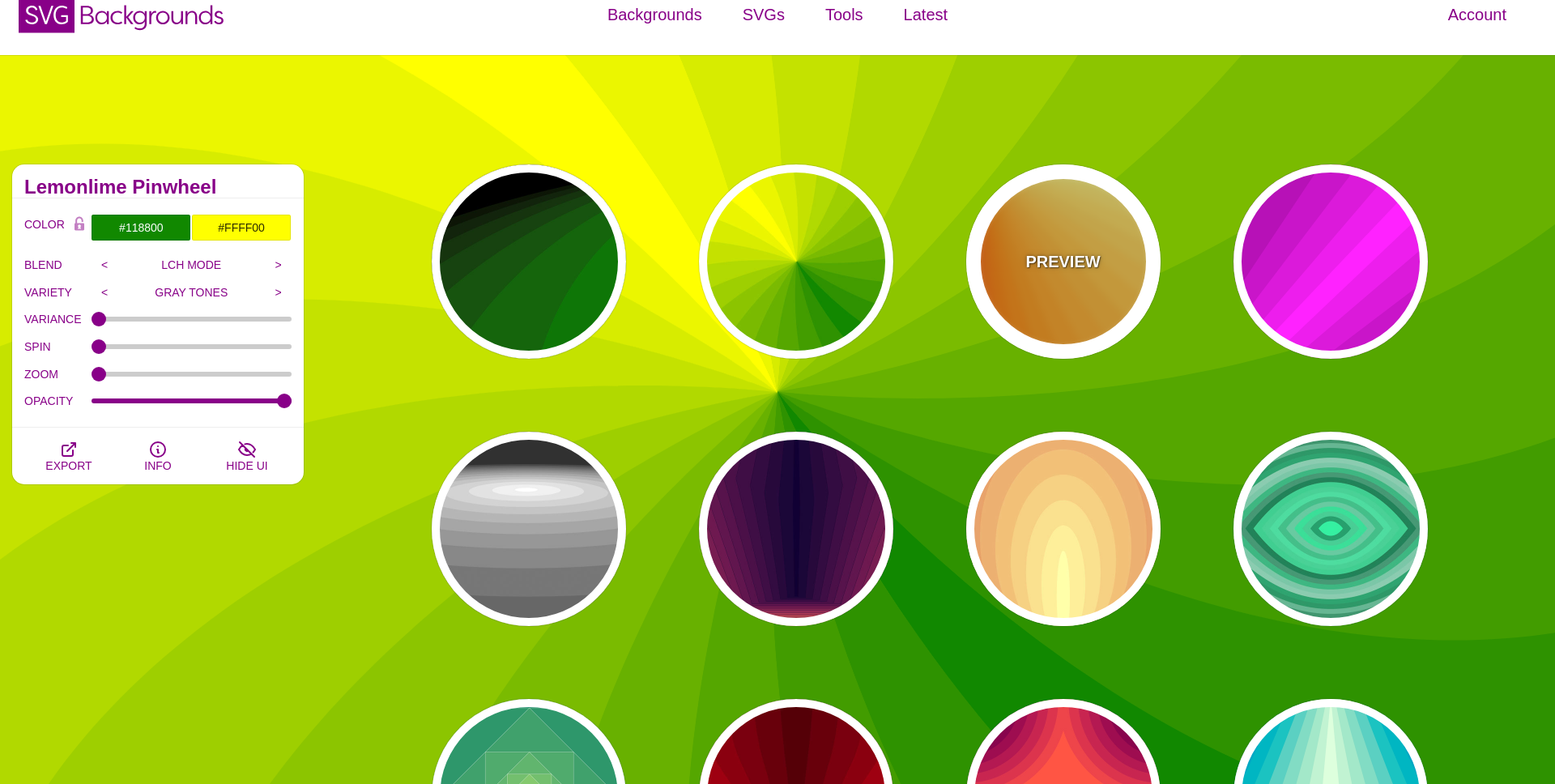
click at [1092, 284] on div "PREVIEW" at bounding box center [1063, 261] width 194 height 194
type input "#FF6600"
type input "#FFFF88"
type input "1"
type input "0.2"
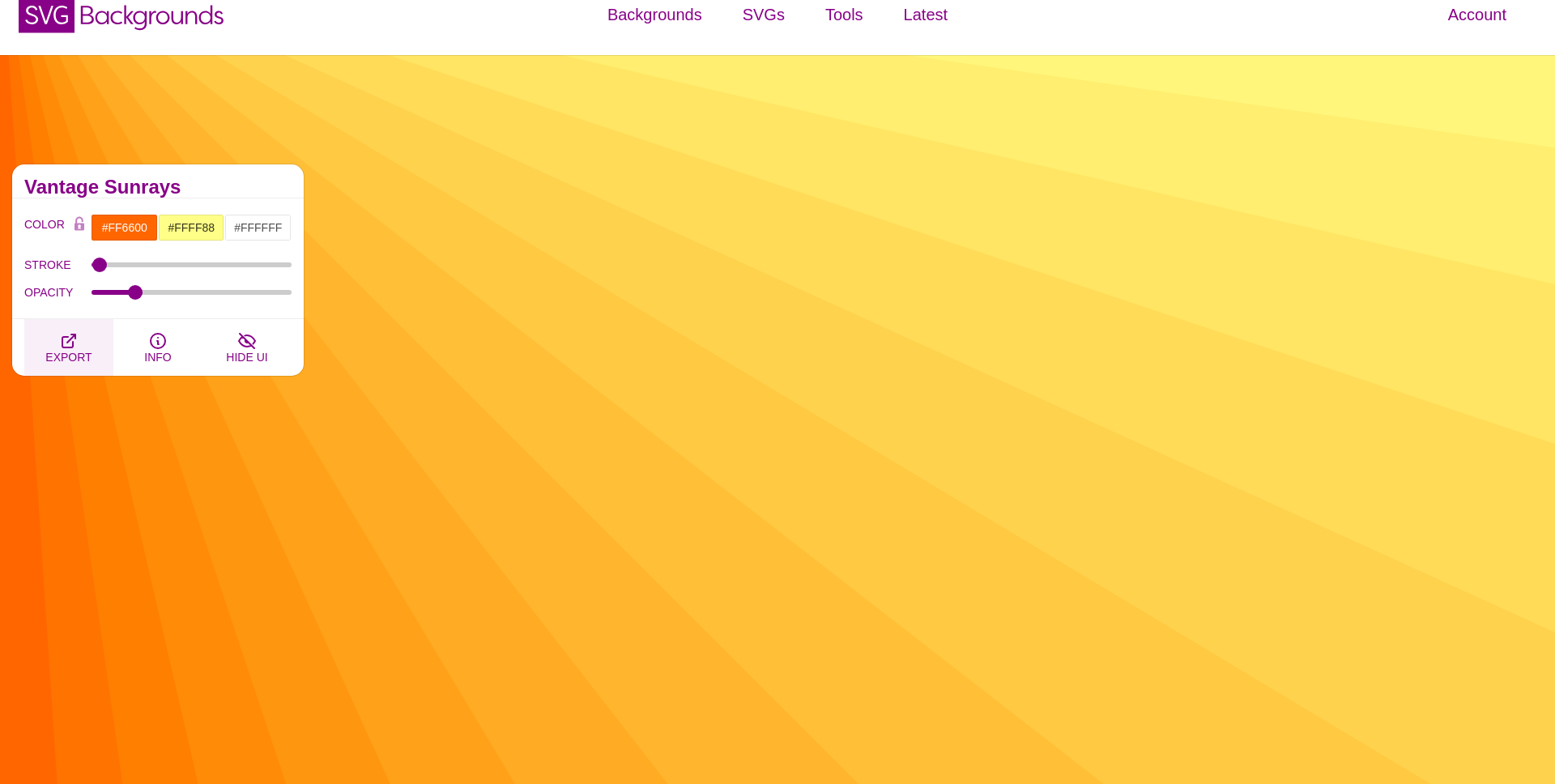
click at [80, 346] on button "EXPORT" at bounding box center [69, 347] width 89 height 57
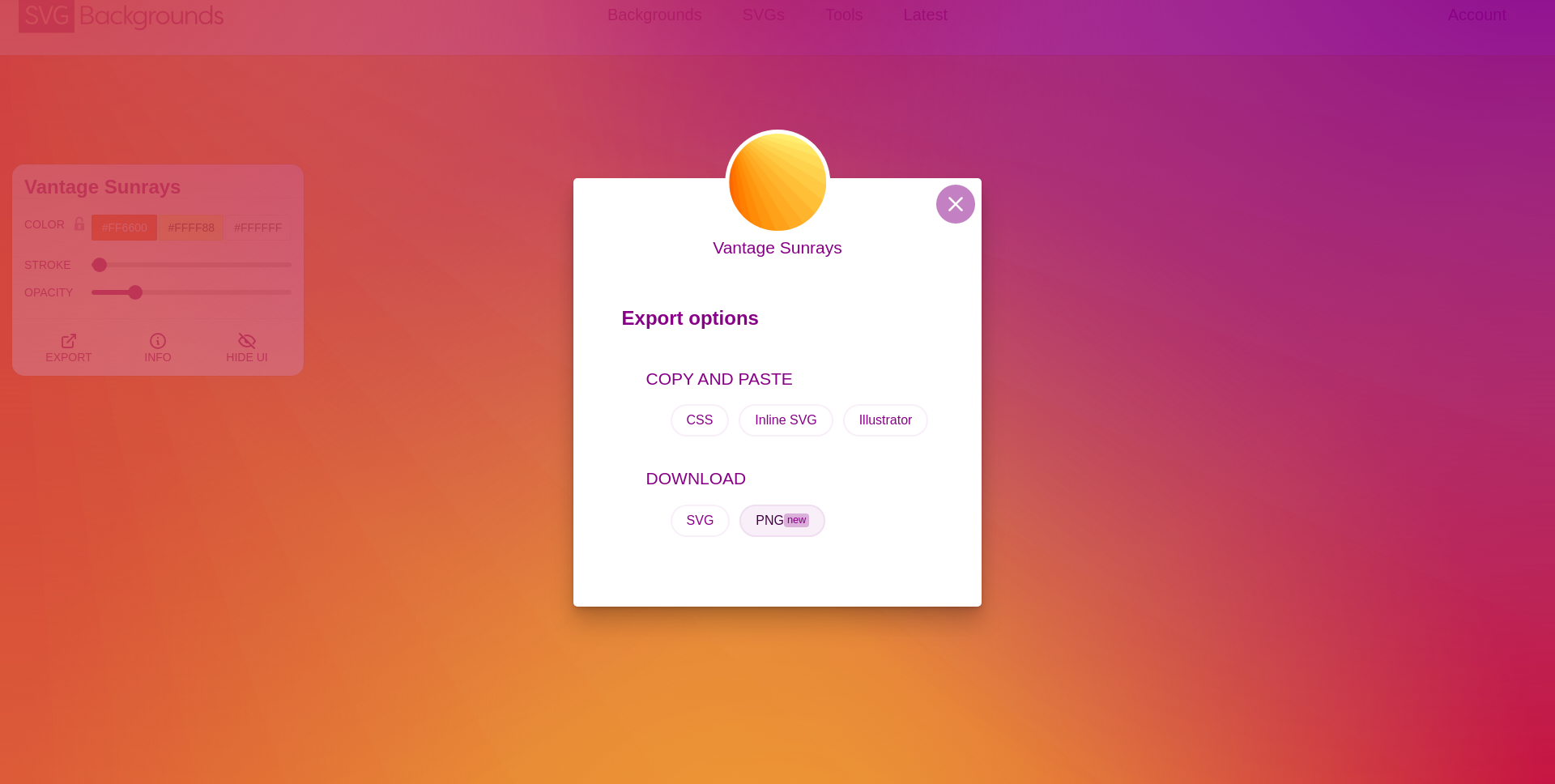
click at [772, 528] on button "PNG new" at bounding box center [782, 521] width 86 height 33
click at [967, 203] on button at bounding box center [955, 203] width 39 height 39
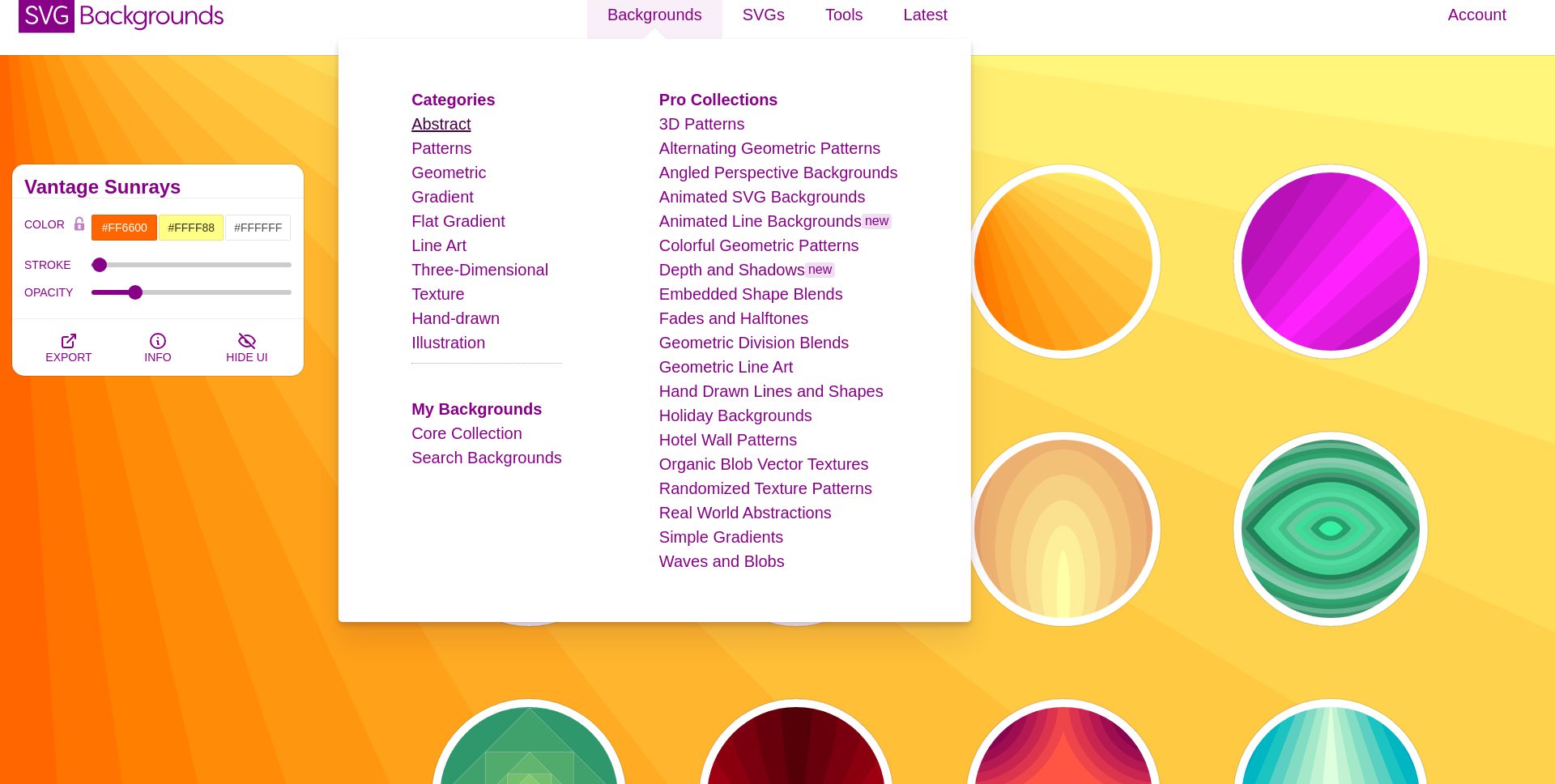
click at [459, 125] on link "Abstract" at bounding box center [441, 124] width 59 height 18
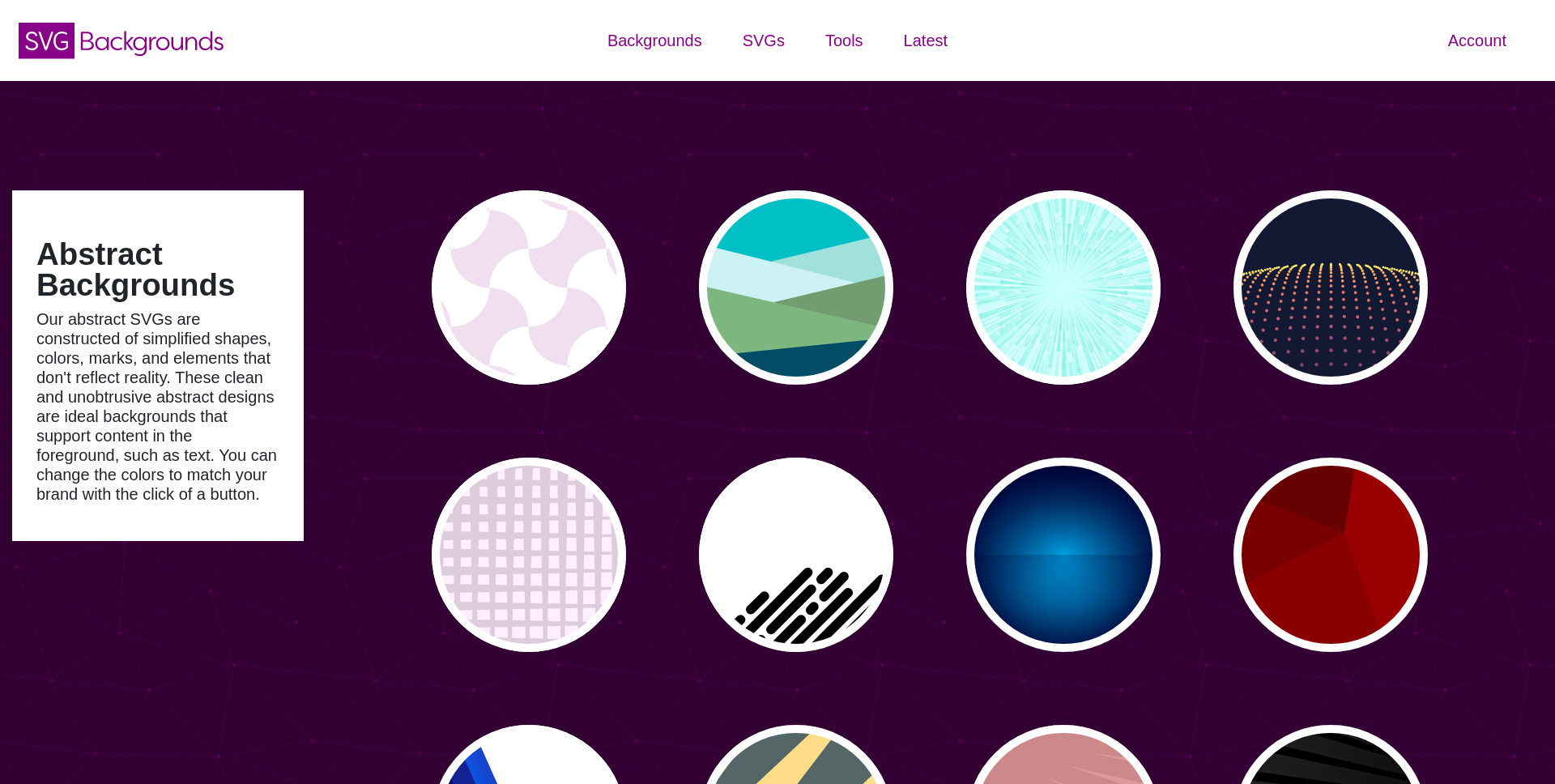
type input "#450057"
type input "#FFFFFF"
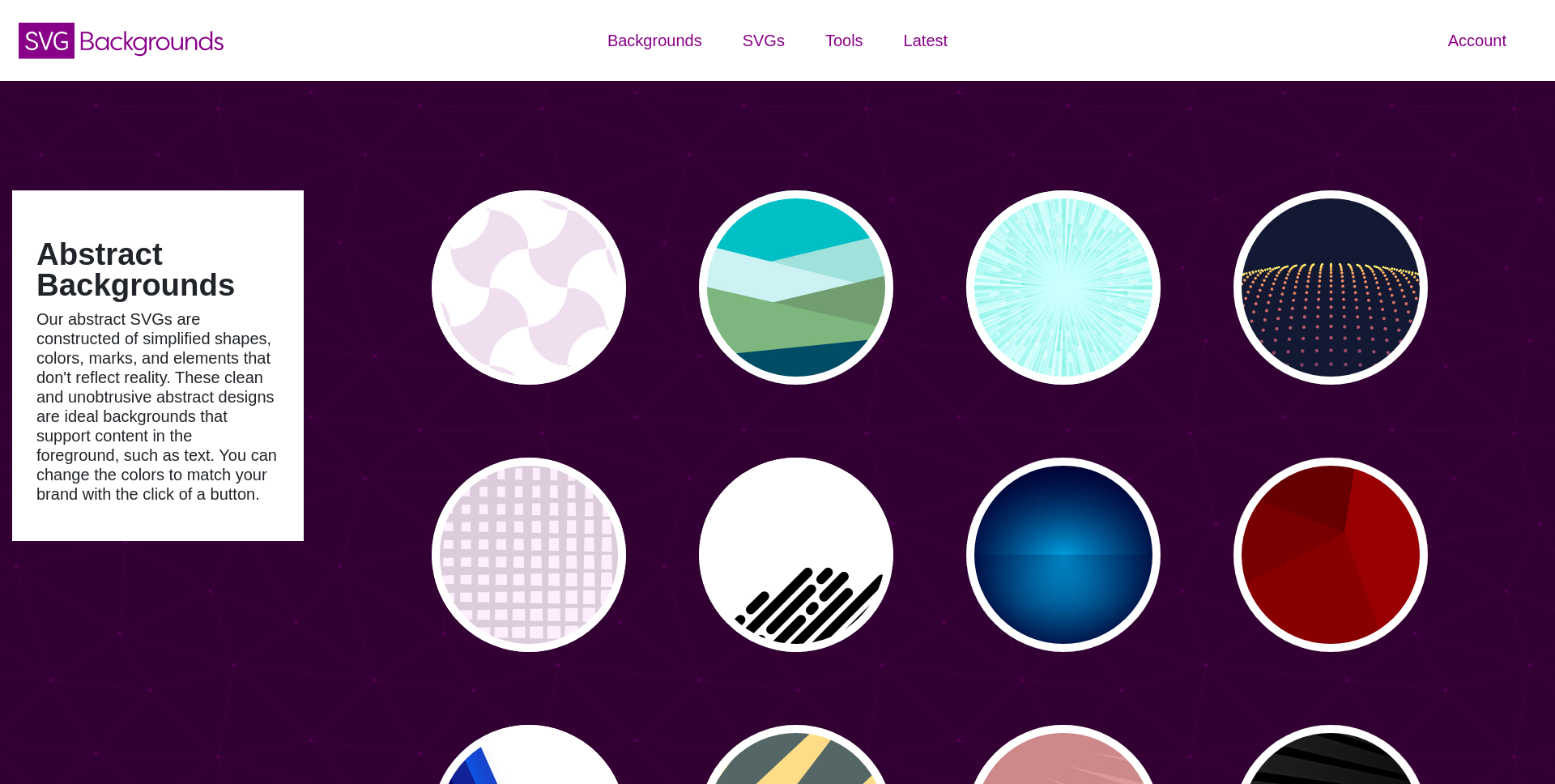
type input "#FFFFFF"
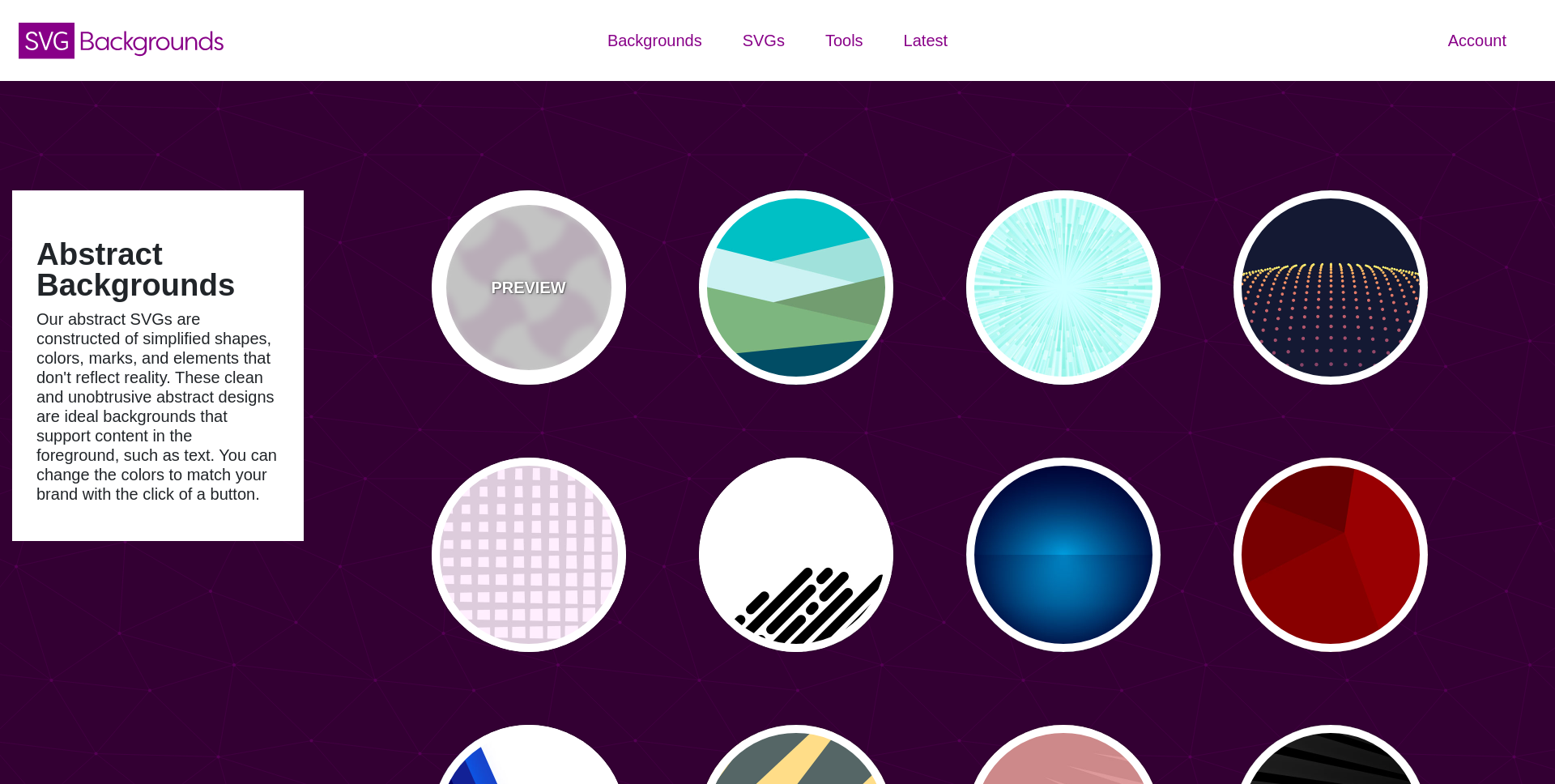
drag, startPoint x: 574, startPoint y: 303, endPoint x: 598, endPoint y: 301, distance: 24.1
click at [574, 303] on div "PREVIEW" at bounding box center [528, 287] width 194 height 194
type input "#FFFFFF"
type input "#F0DFF0"
type input "#880088"
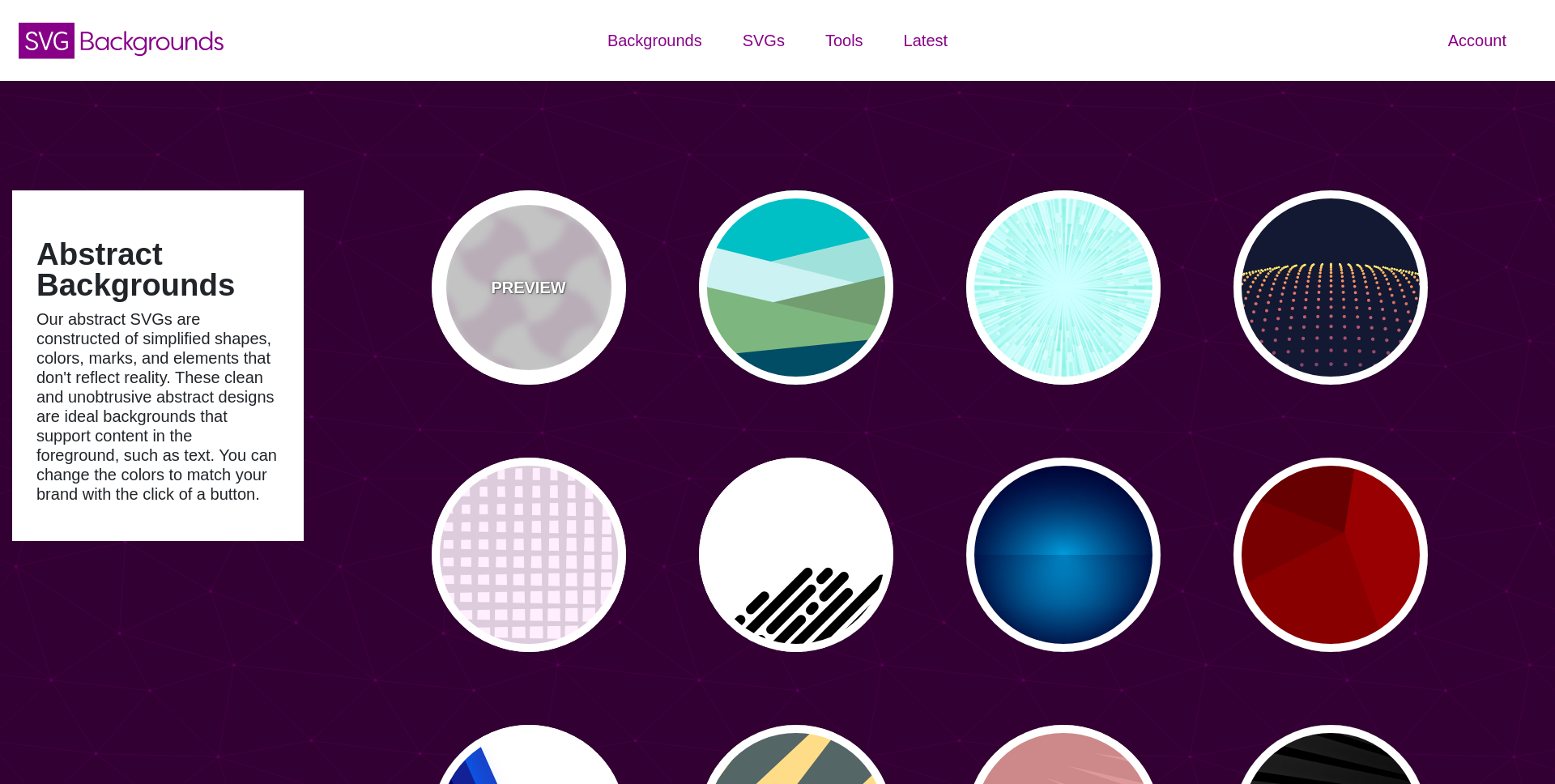
type input "#444444"
type input "#555555"
type input "#666666"
type input "0"
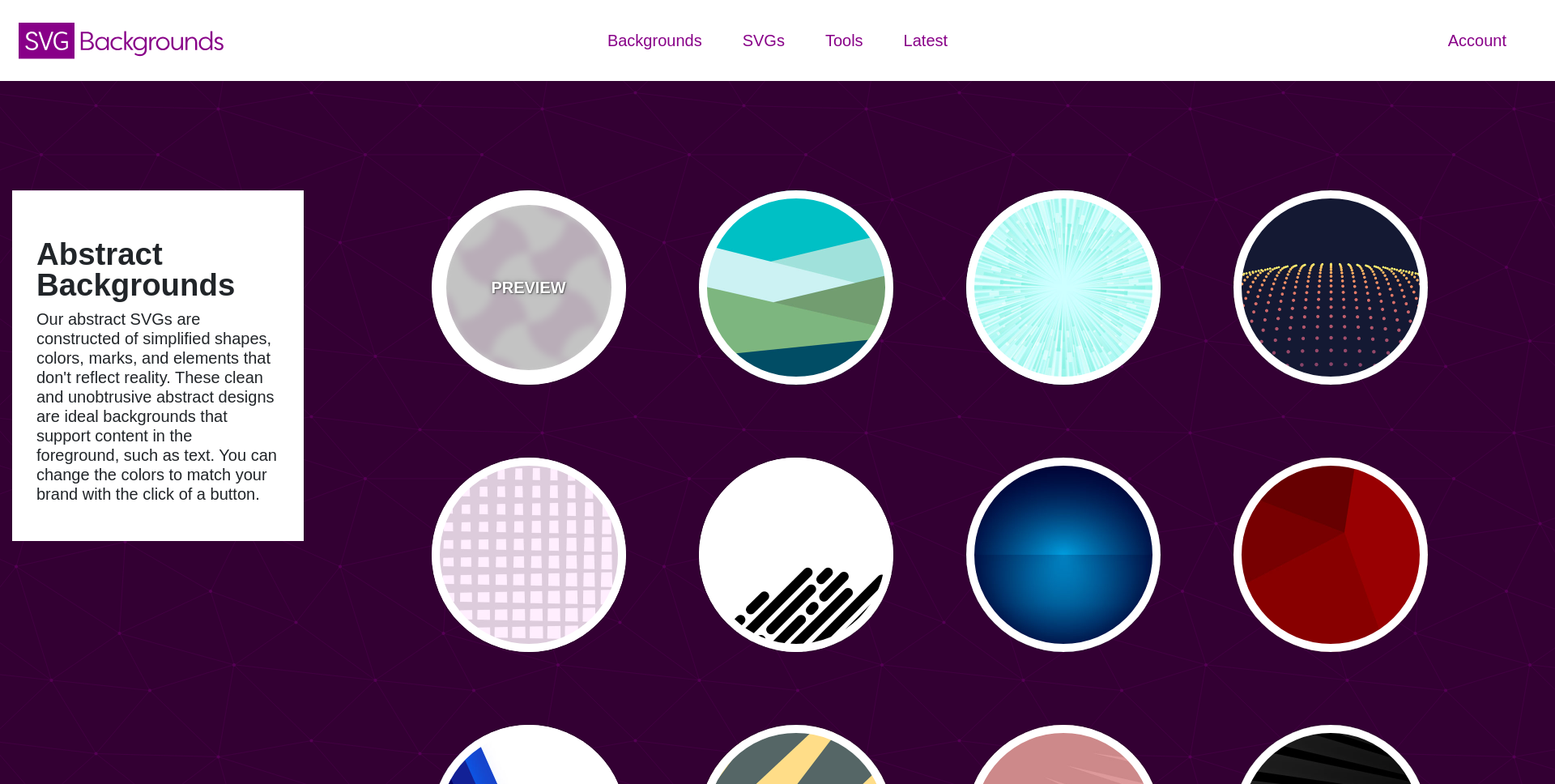
type input "0.2"
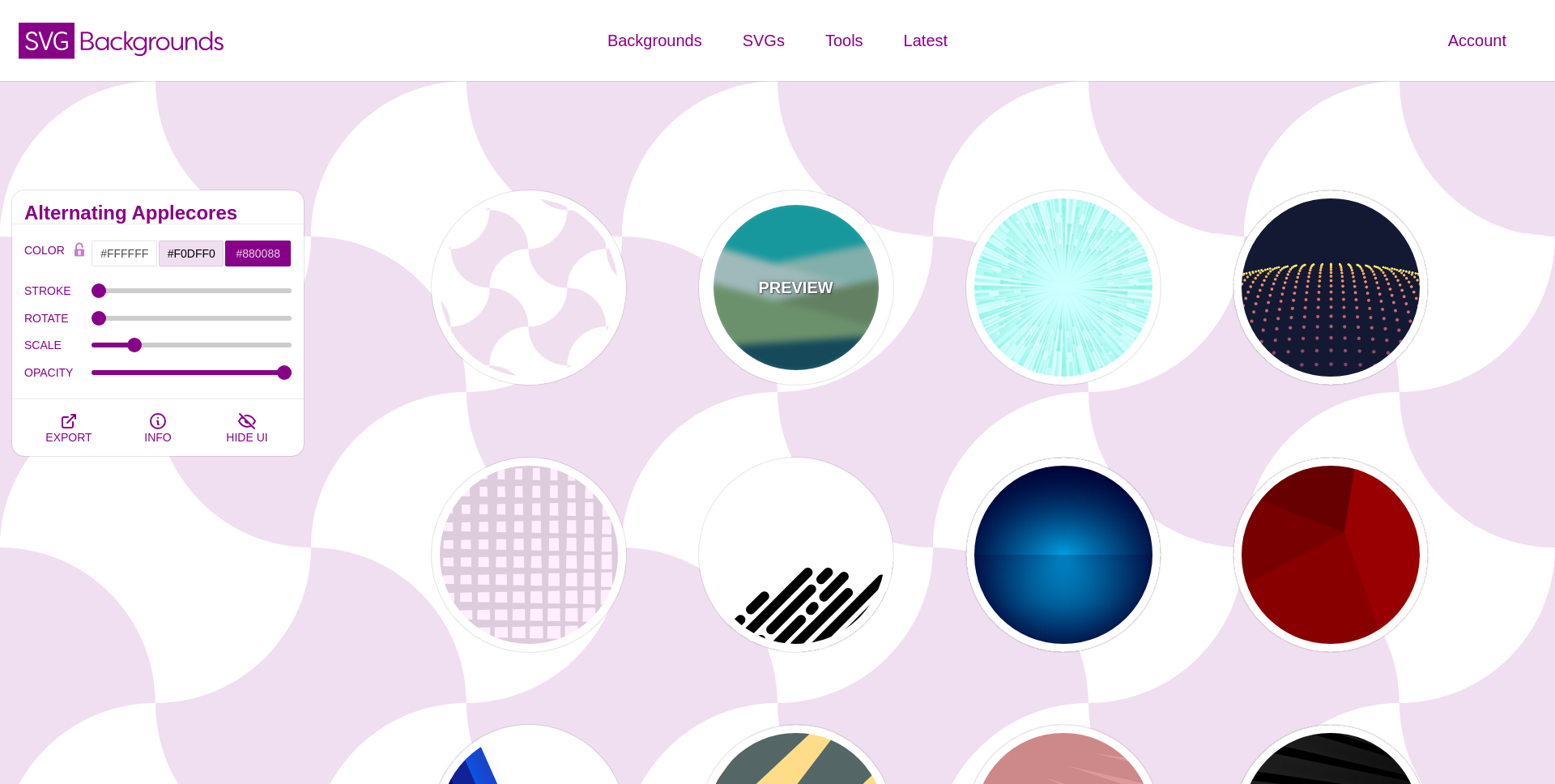
click at [789, 308] on div "PREVIEW" at bounding box center [796, 287] width 194 height 194
type input "#00BFC5"
type input "#A0E2DB"
type input "#CBF2F3"
type input "#719D71"
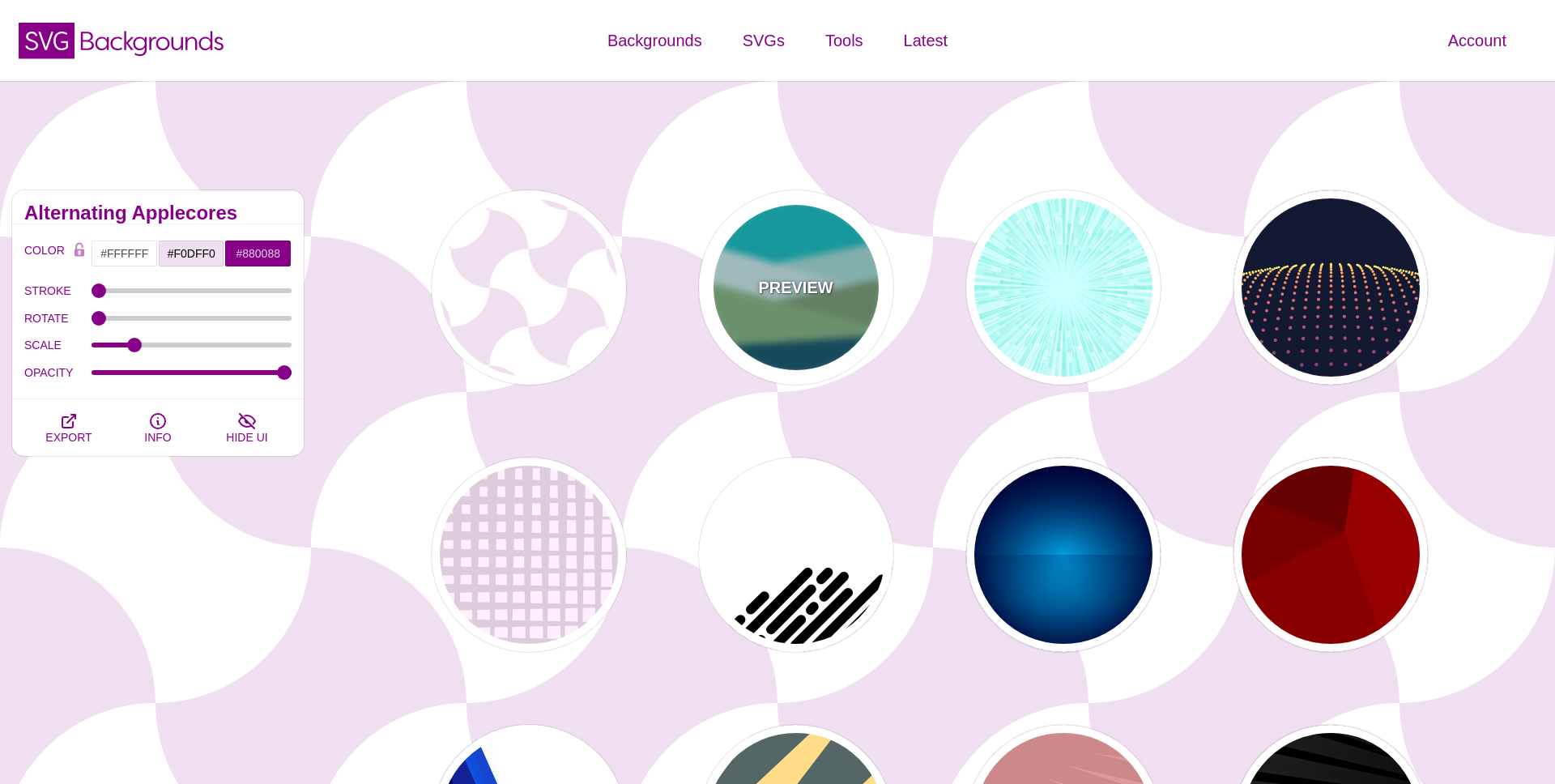
type input "#7EB67E"
type input "#004D66"
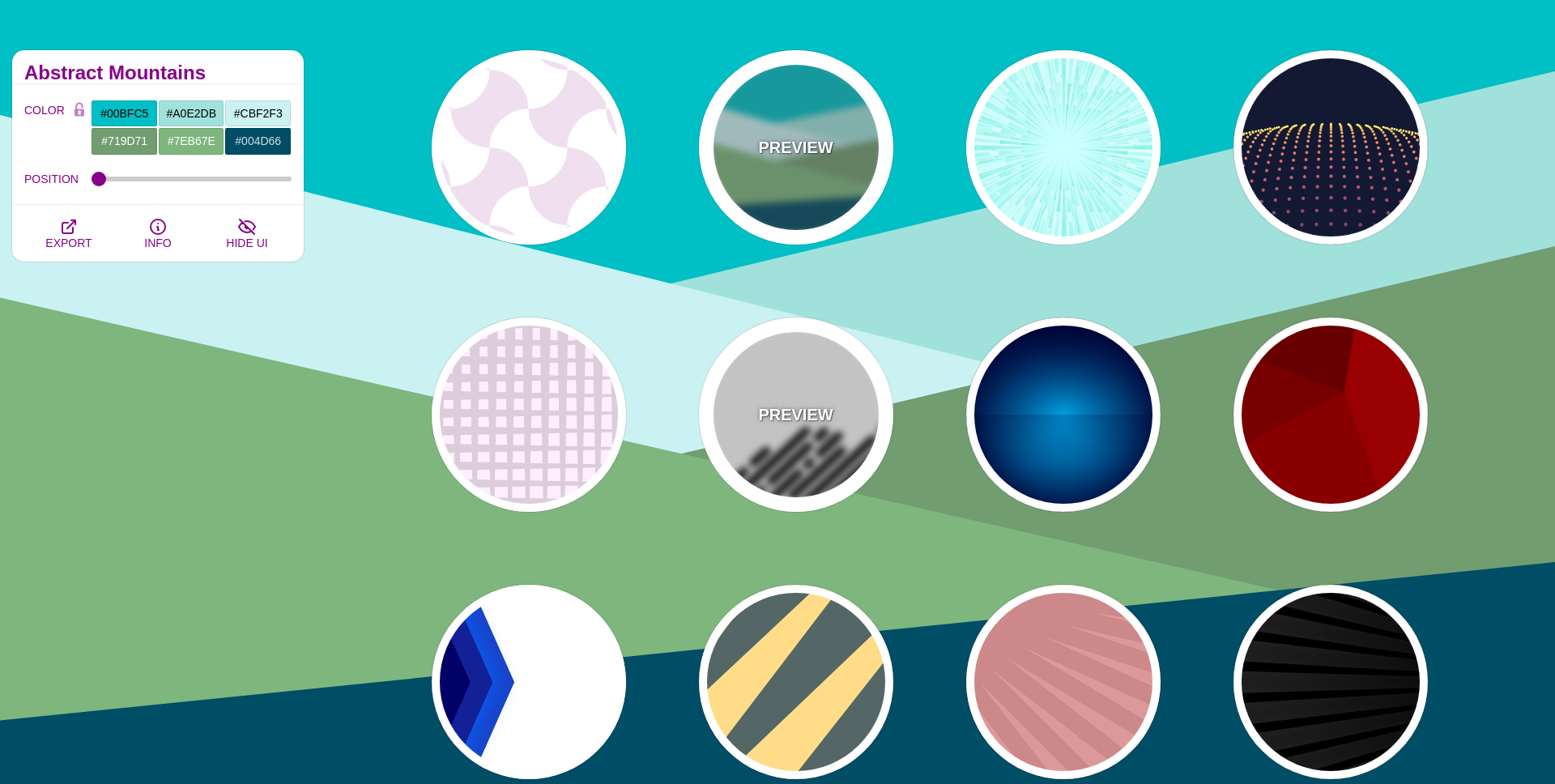
scroll to position [148, 0]
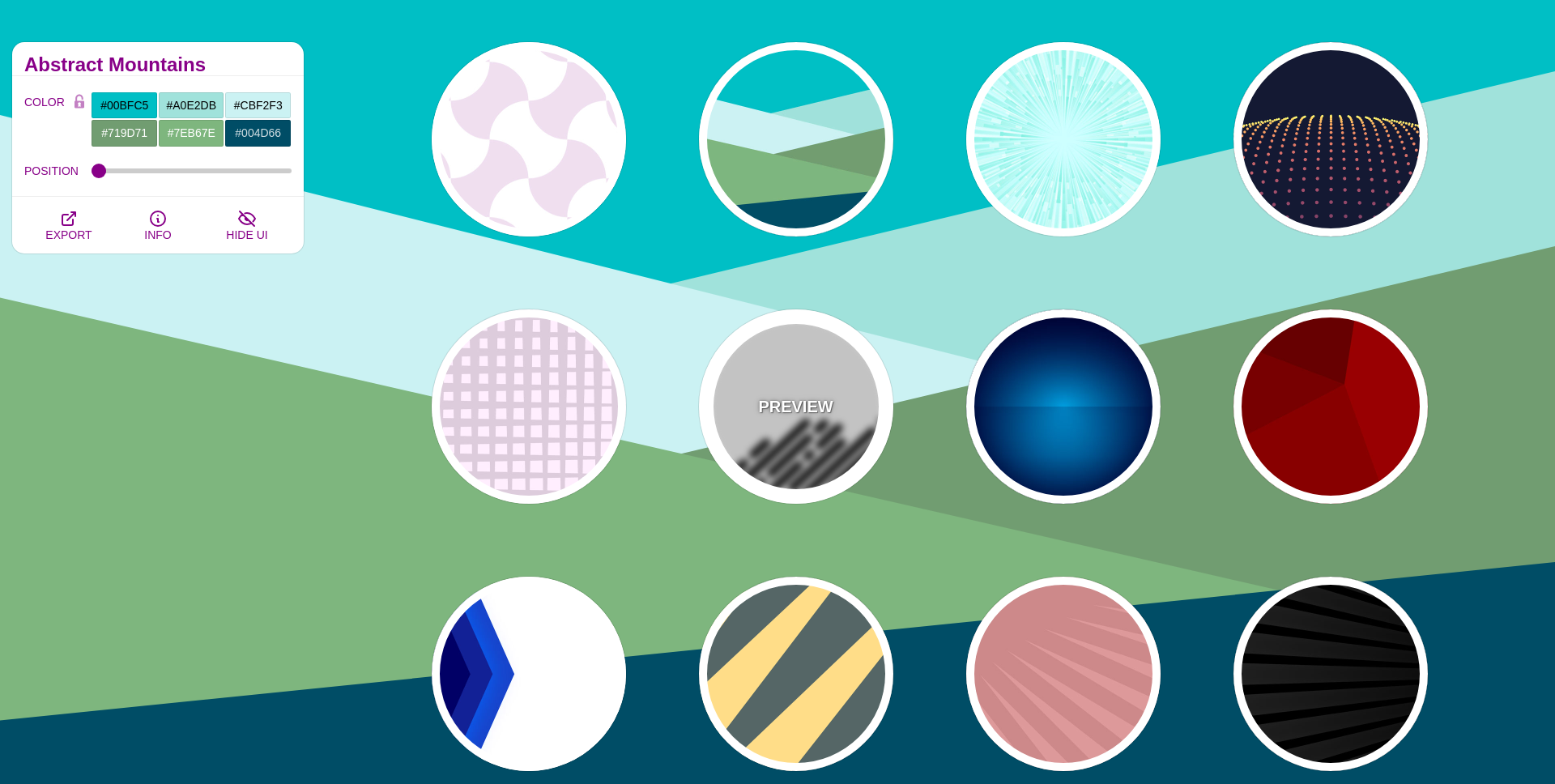
click at [773, 440] on div "PREVIEW" at bounding box center [796, 406] width 194 height 194
type input "#FFFFFF"
type input "#000000"
type input "500"
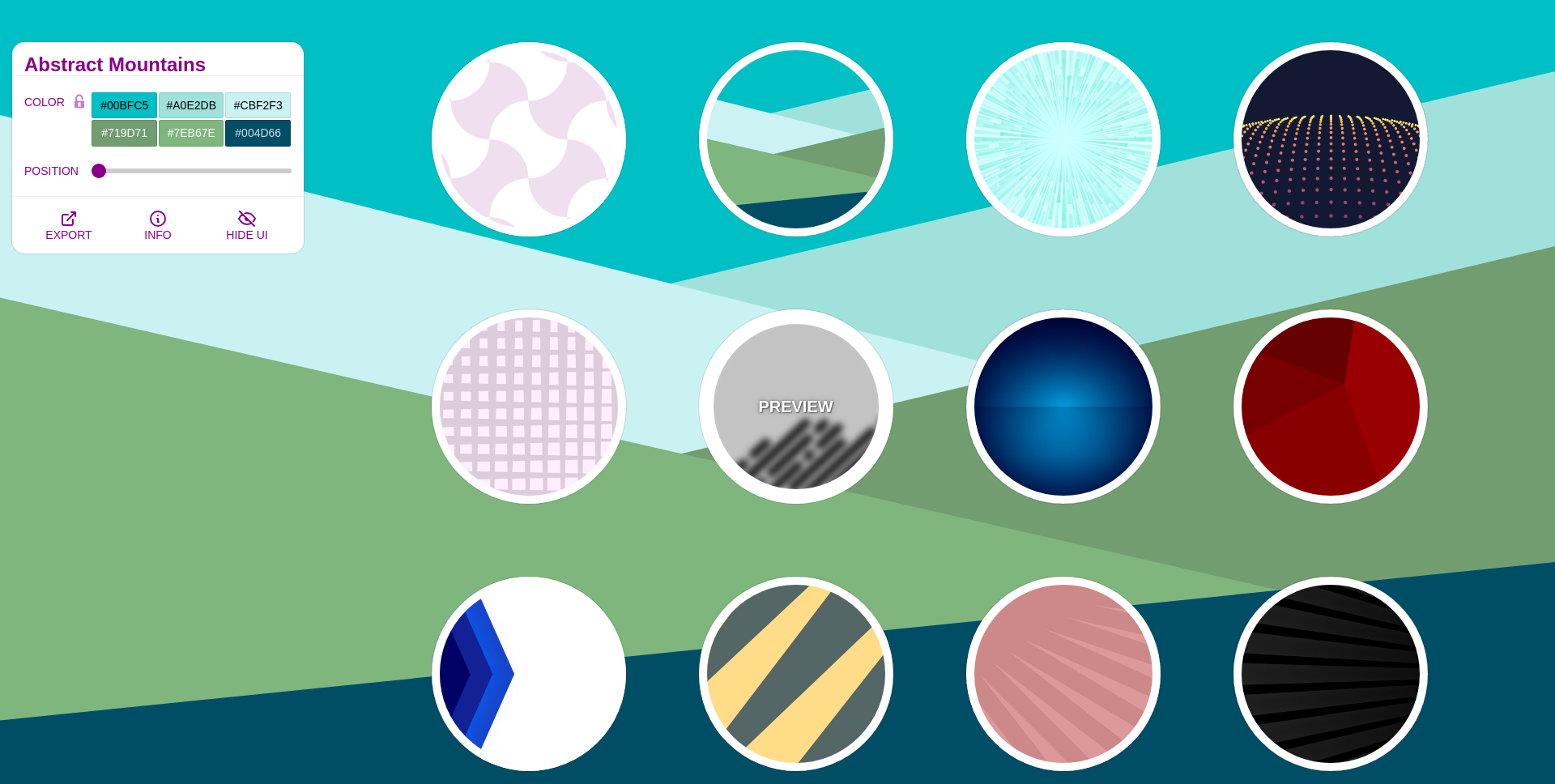
type input "25"
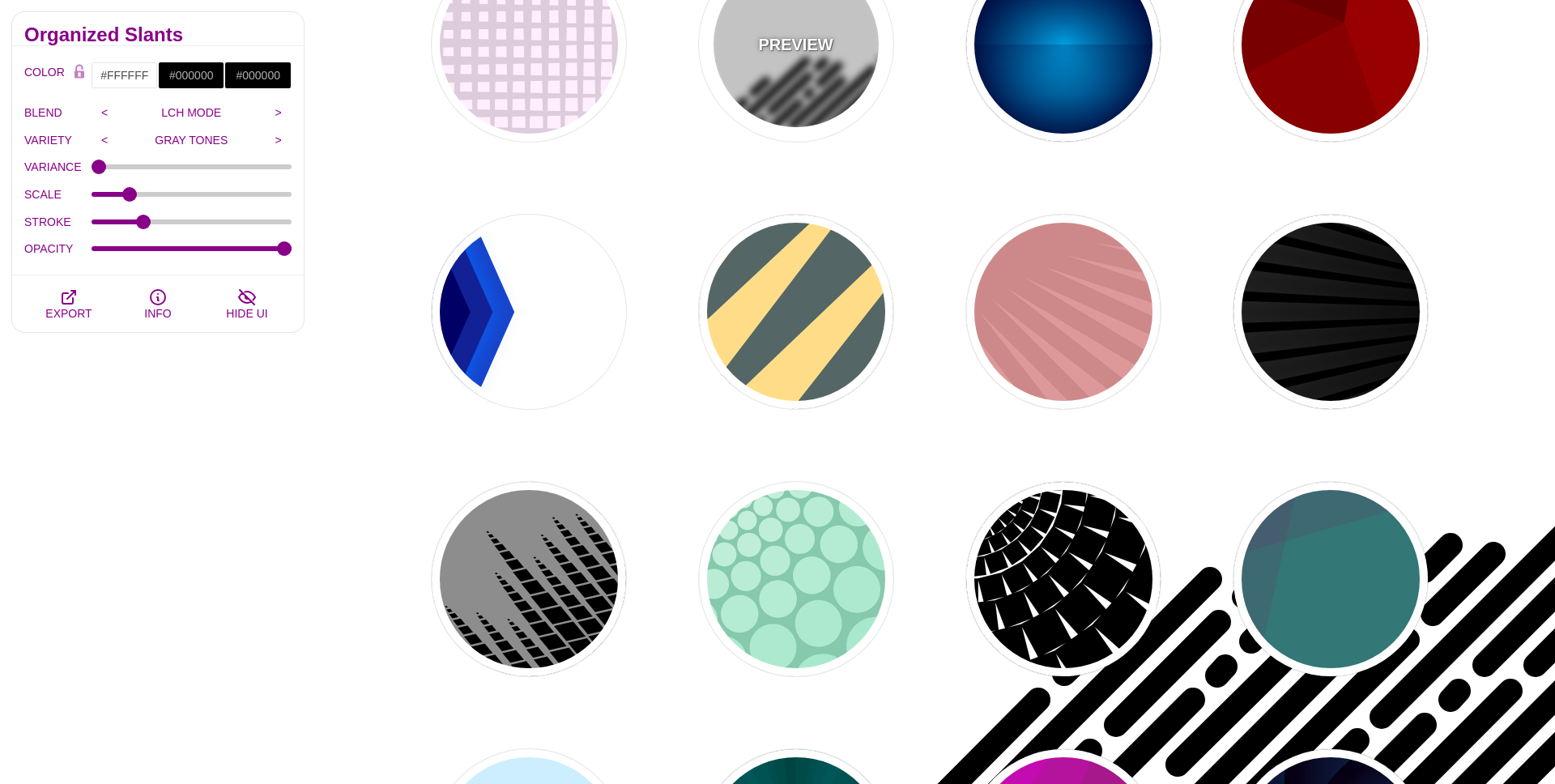
scroll to position [248, 0]
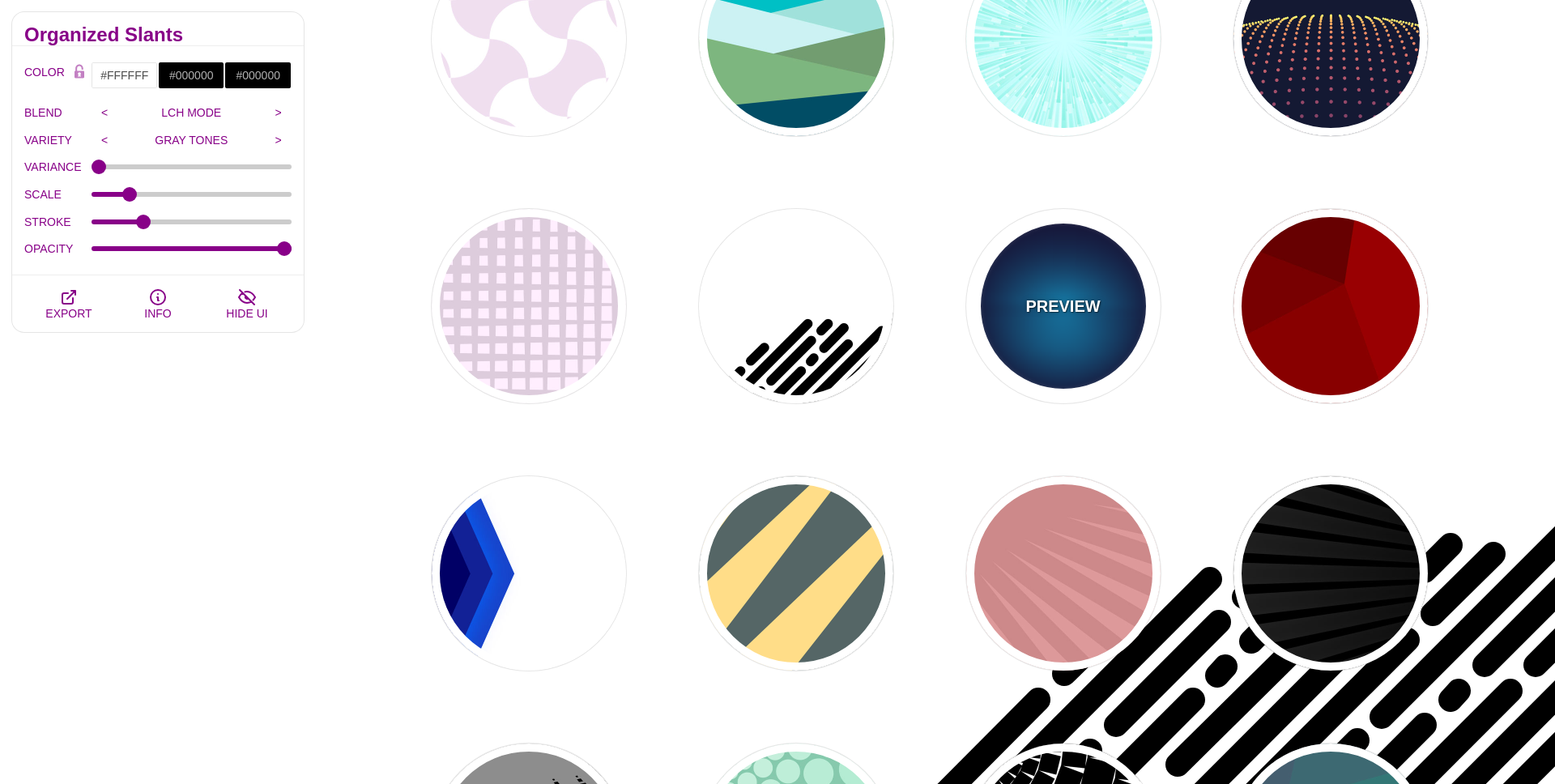
click at [1037, 349] on div "PREVIEW" at bounding box center [1063, 306] width 194 height 194
type input "#000033"
type input "#00BBFF"
type input "#000033"
type input "2000"
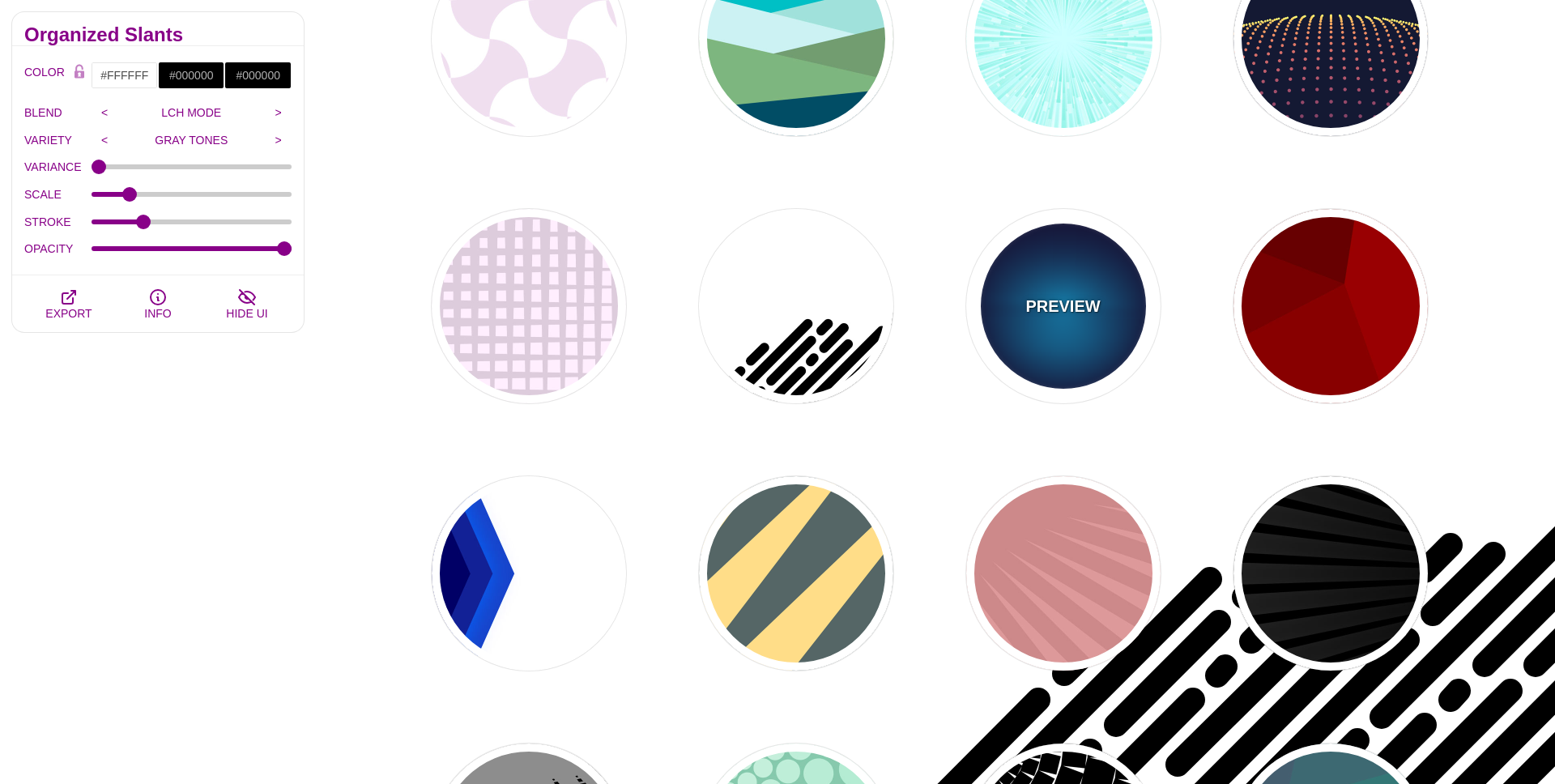
type input "0.5"
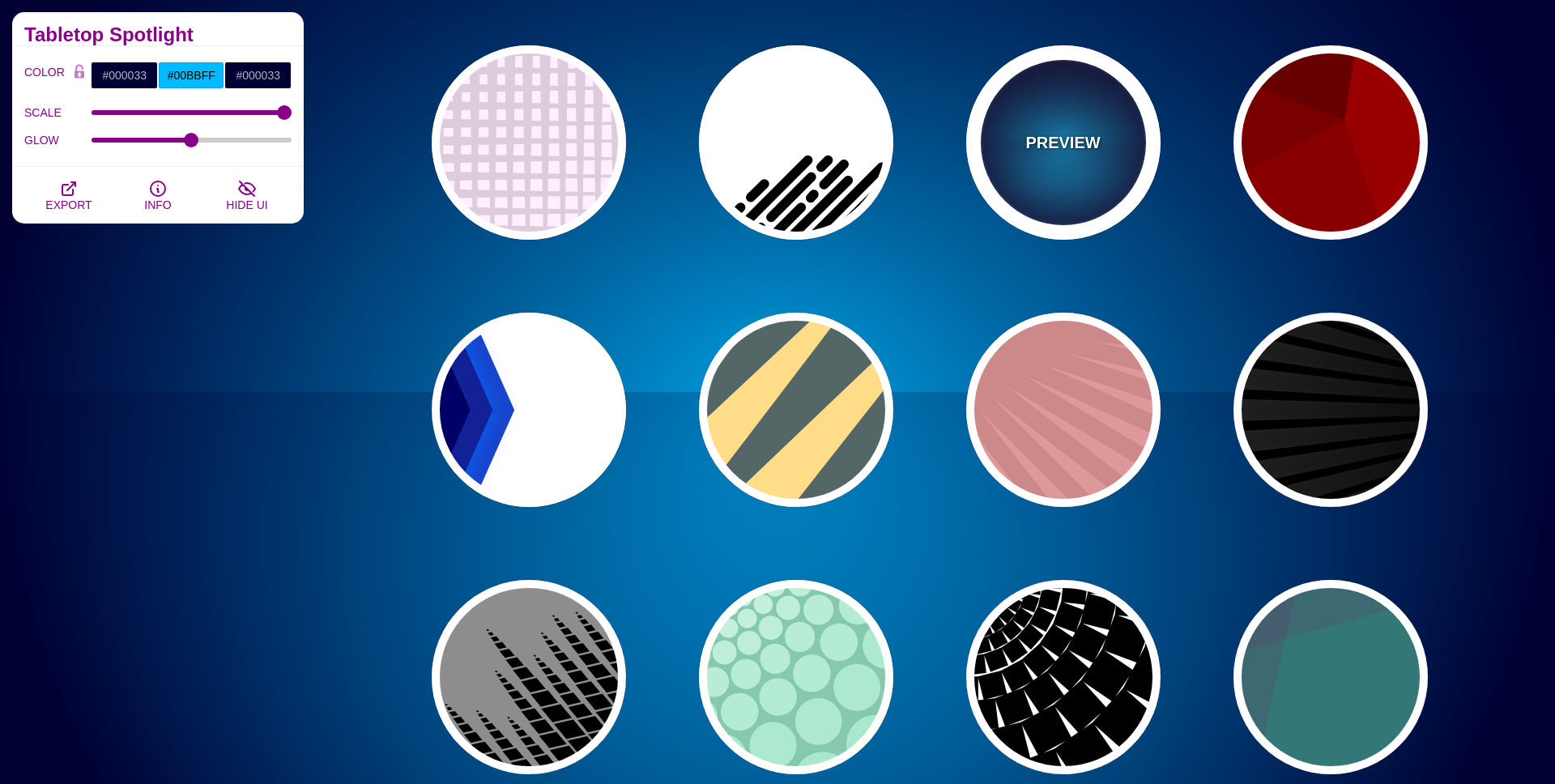
scroll to position [602, 0]
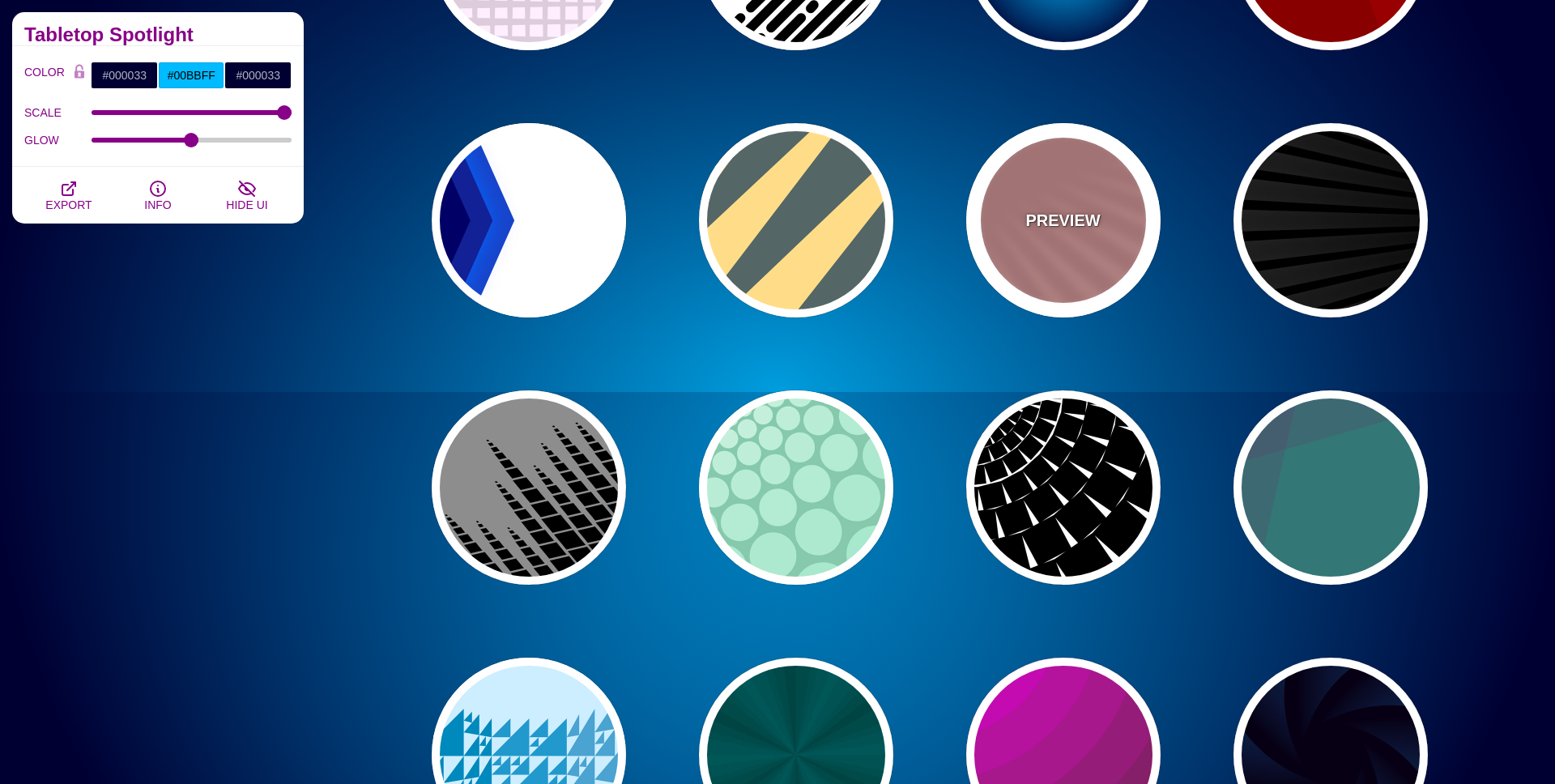
click at [1088, 238] on div "PREVIEW" at bounding box center [1063, 220] width 194 height 194
type input "#DD9999"
type input "#CC8888"
type input "100"
type input "1"
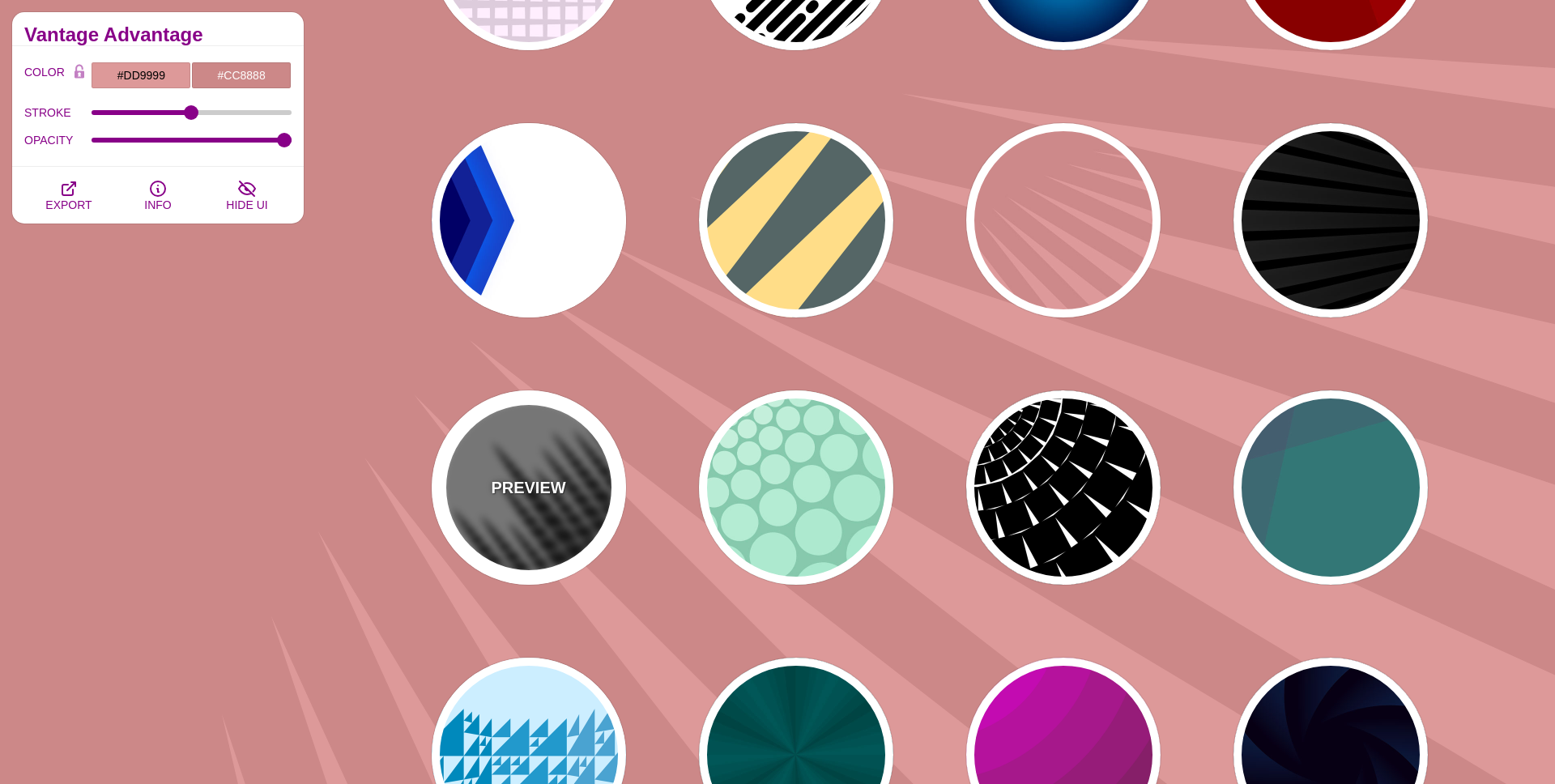
click at [553, 492] on p "PREVIEW" at bounding box center [528, 488] width 75 height 25
type input "#777777"
type input "#000000"
type input "#FFFFFF"
type input "0"
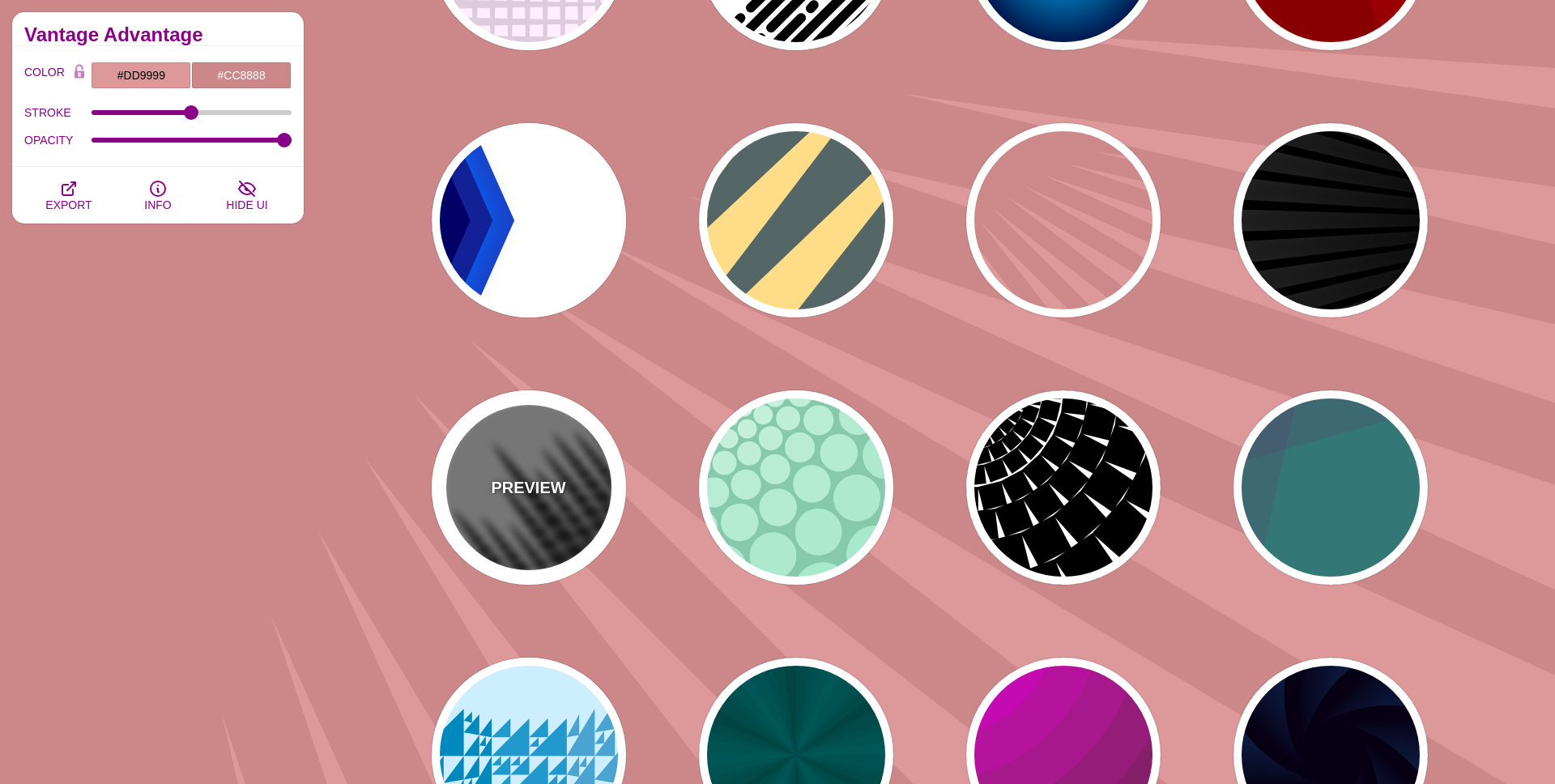
type input "0"
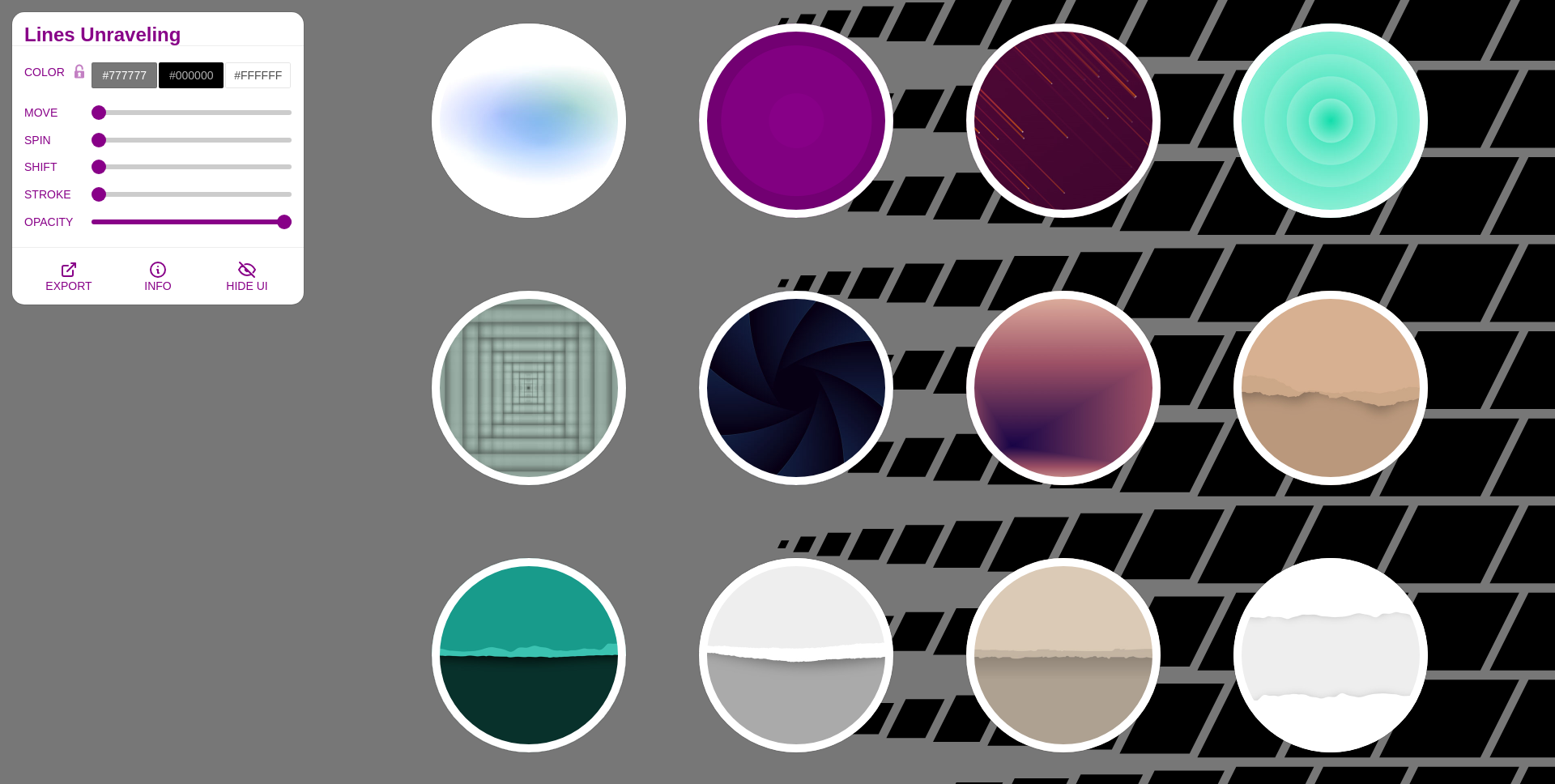
scroll to position [2033, 0]
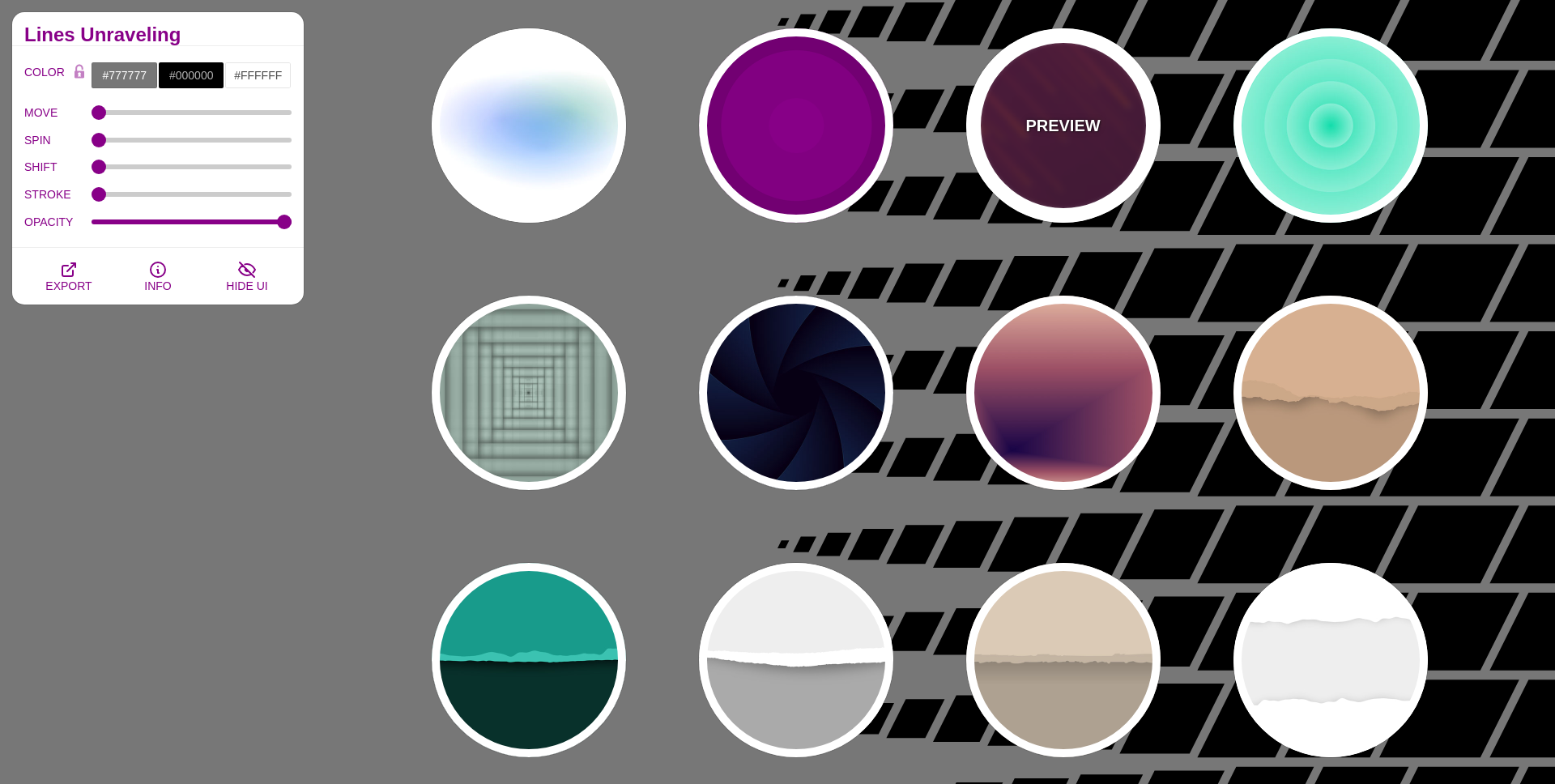
click at [1072, 145] on div "PREVIEW" at bounding box center [1063, 125] width 194 height 194
type input "#220022"
type input "#FF7700"
type input "10"
type input "999"
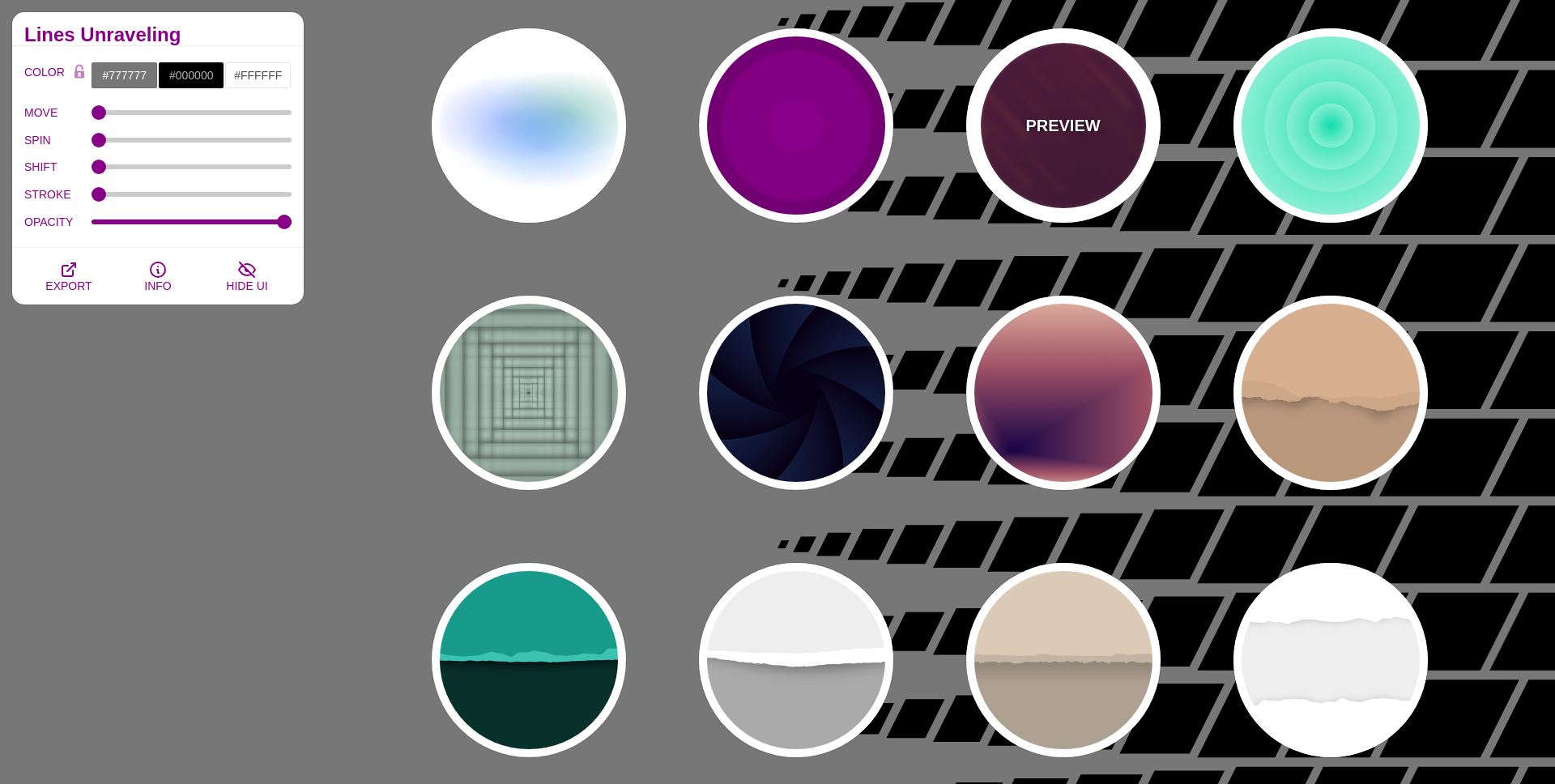
type input "3"
type input "1.5"
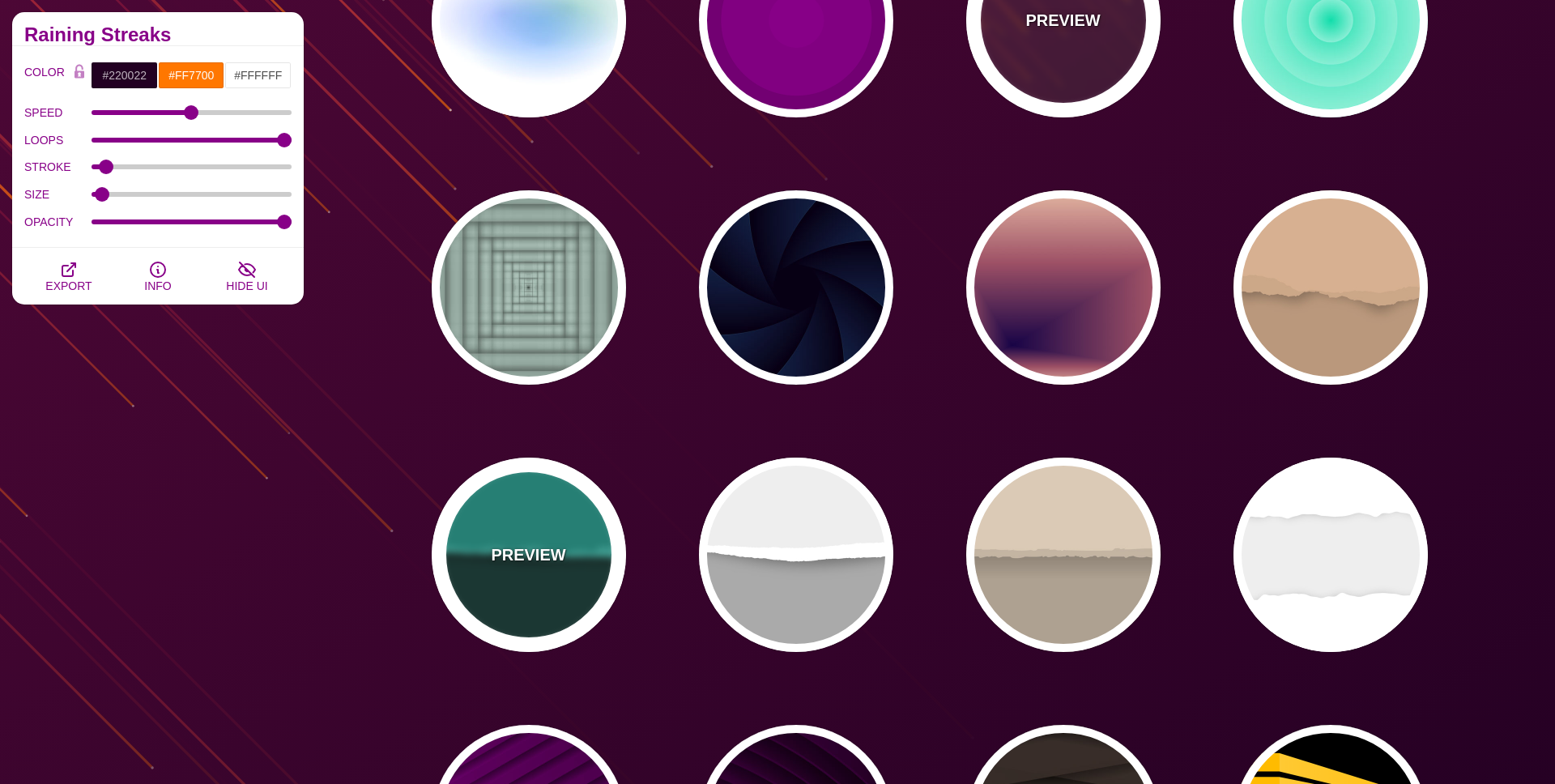
scroll to position [2258, 0]
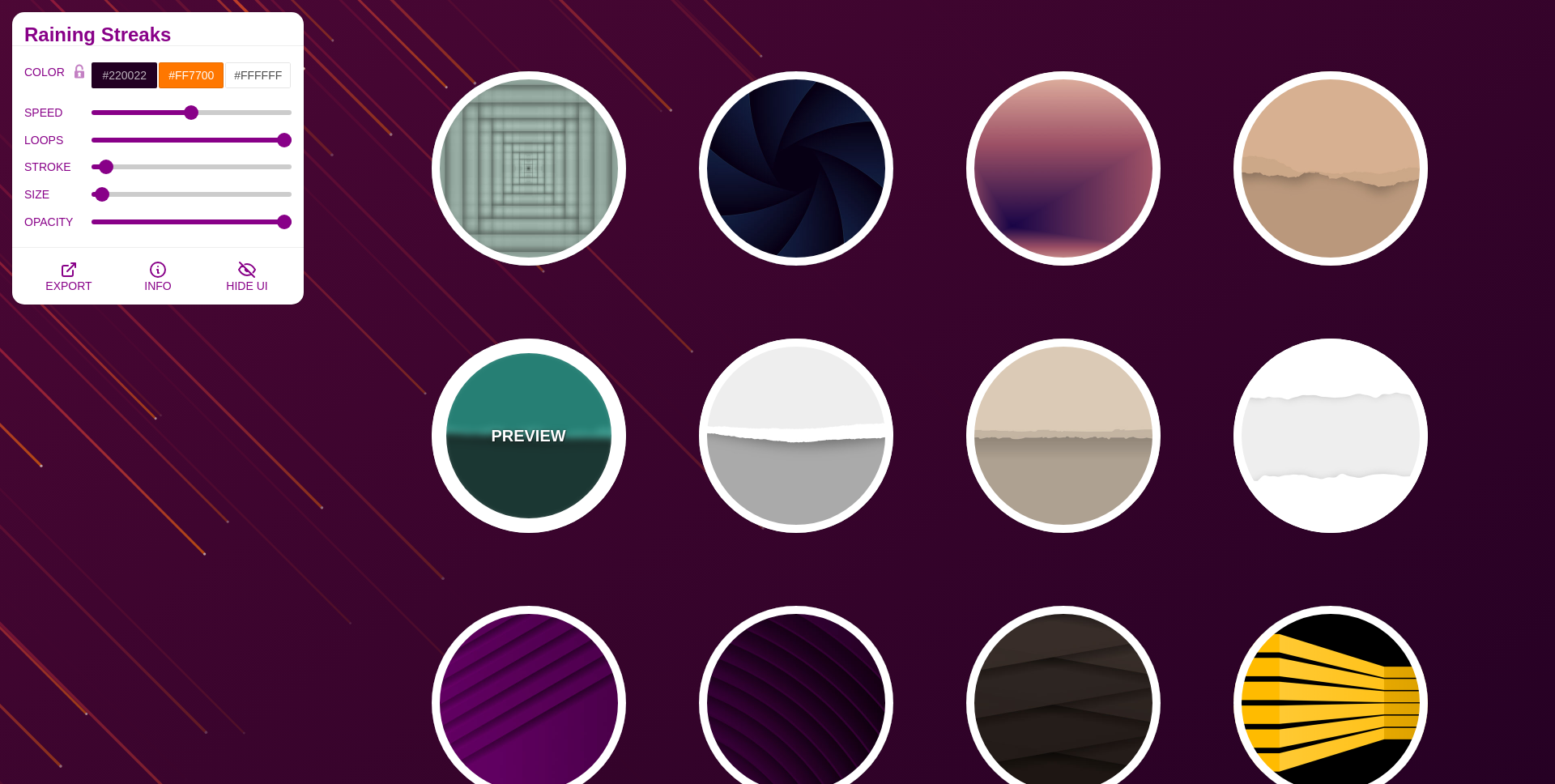
drag, startPoint x: 534, startPoint y: 459, endPoint x: 645, endPoint y: 454, distance: 111.1
click at [537, 461] on div "PREVIEW" at bounding box center [528, 435] width 194 height 194
type input "#08312B"
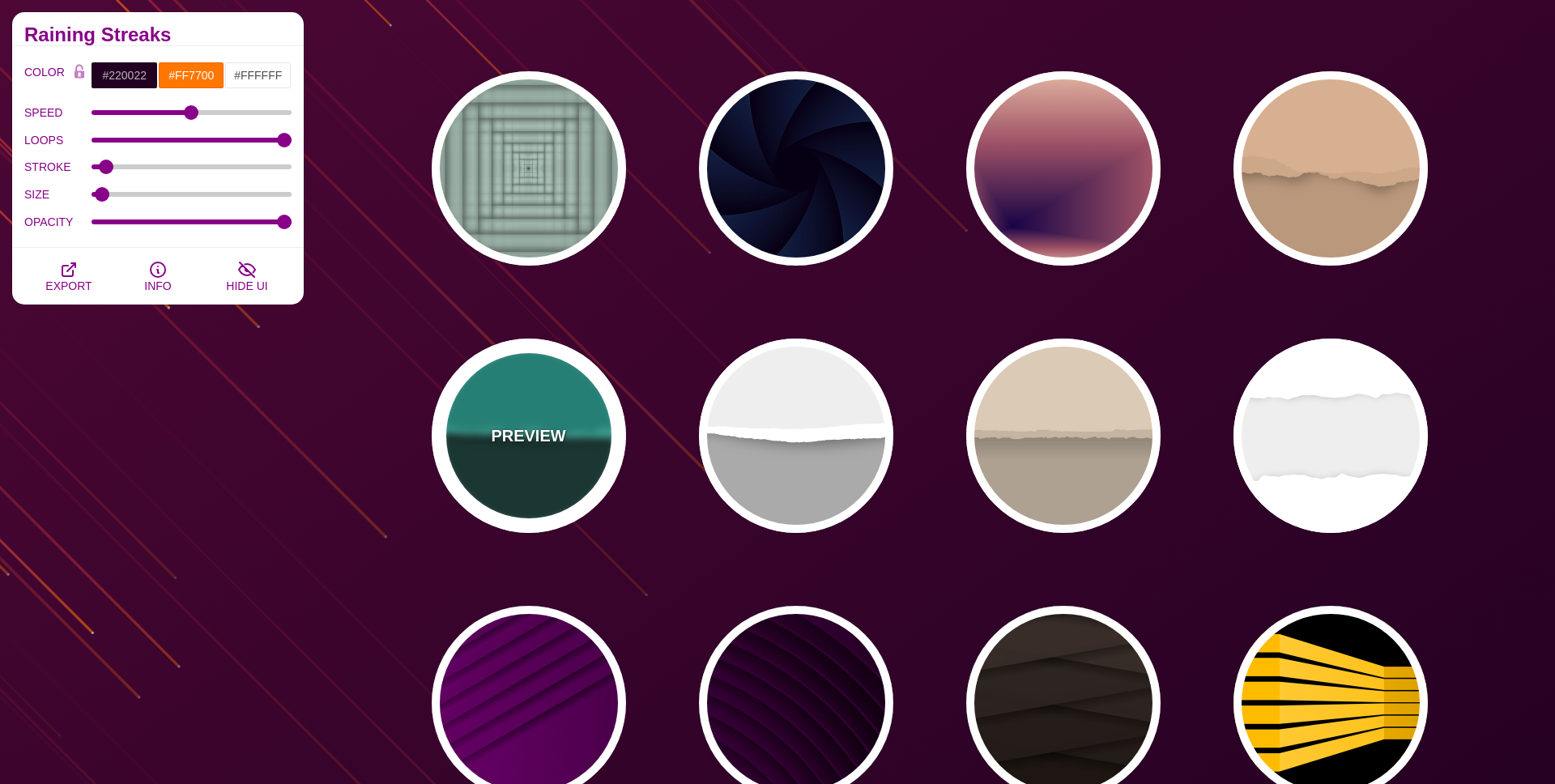
type input "#189B8A"
type input "#3BC3B0"
type input "0"
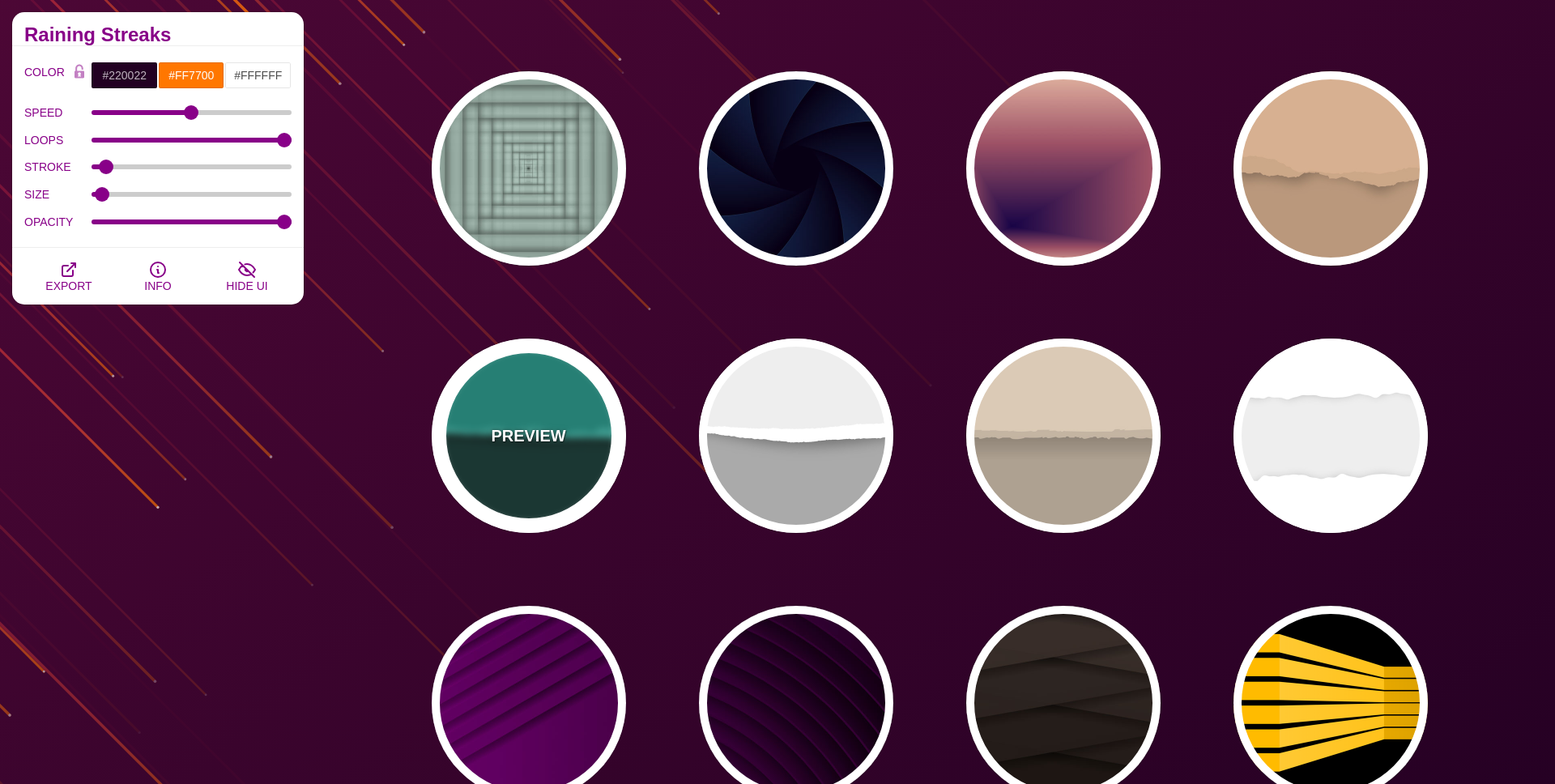
type input "0.5"
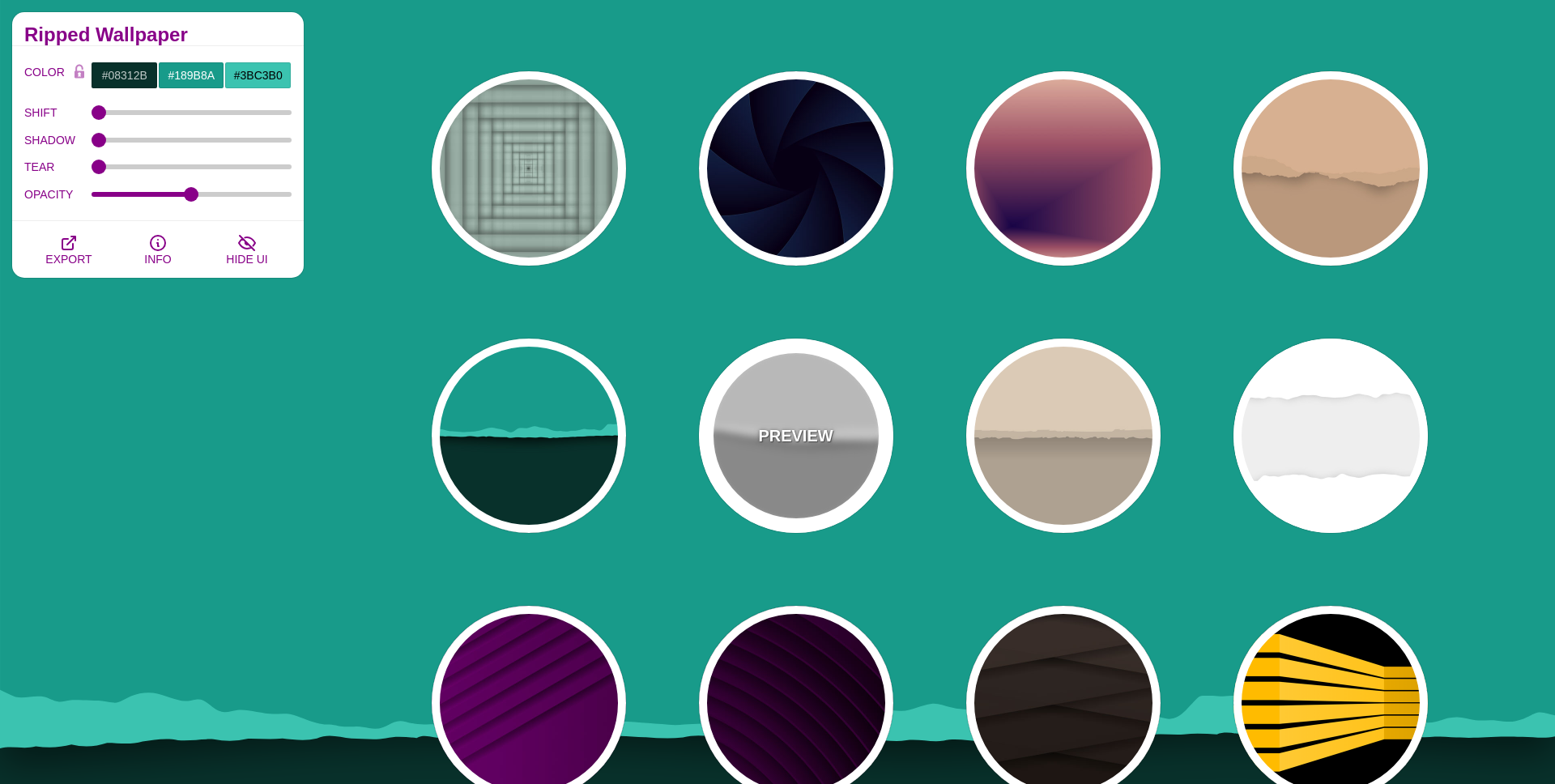
click at [804, 449] on div "PREVIEW" at bounding box center [796, 435] width 194 height 194
type input "#AAAAAA"
type input "#FFFFFF"
type input "#EEEEEE"
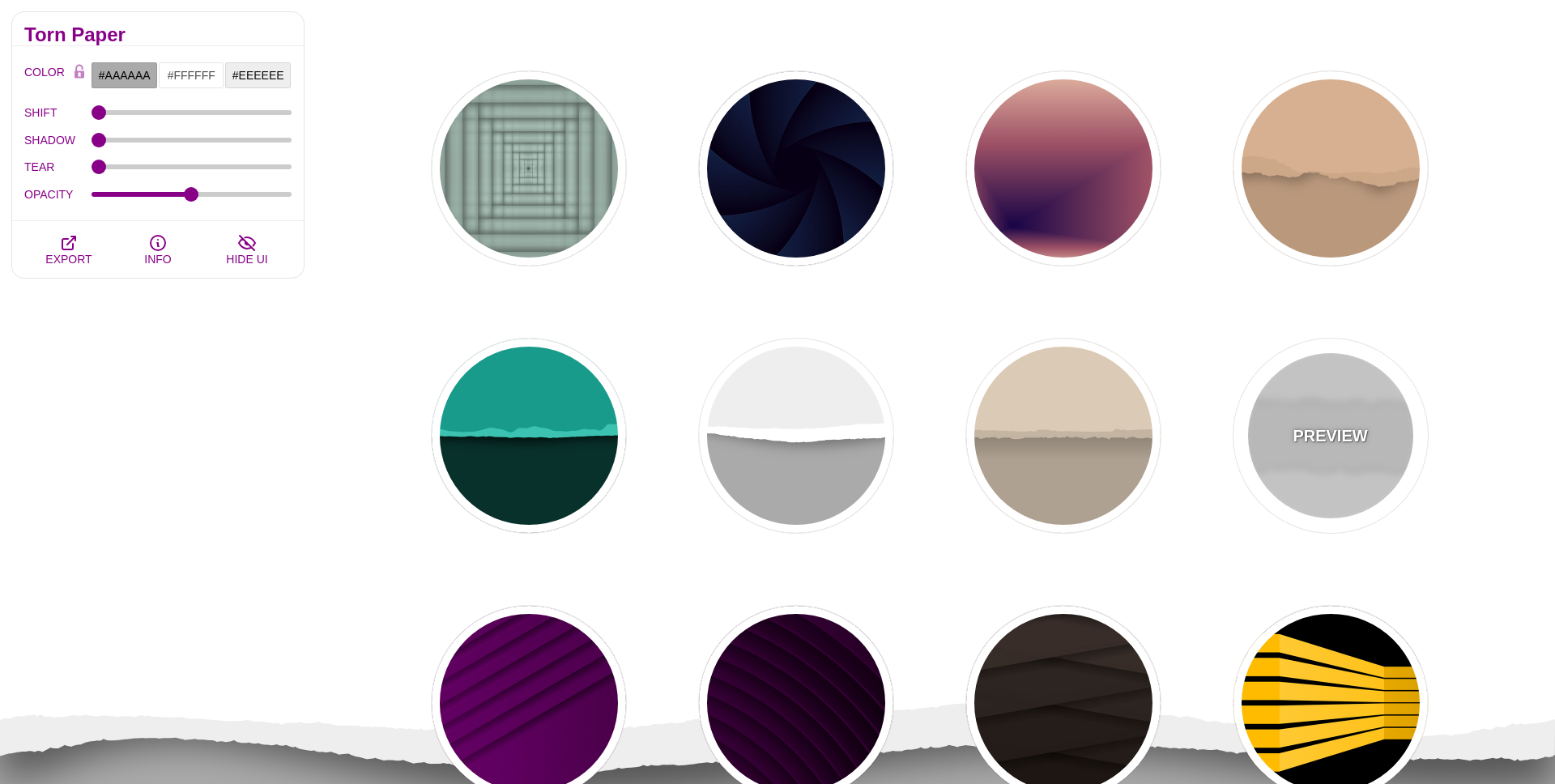
click at [1370, 470] on div "PREVIEW" at bounding box center [1330, 435] width 194 height 194
type input "#EEEEEE"
type input "0.2"
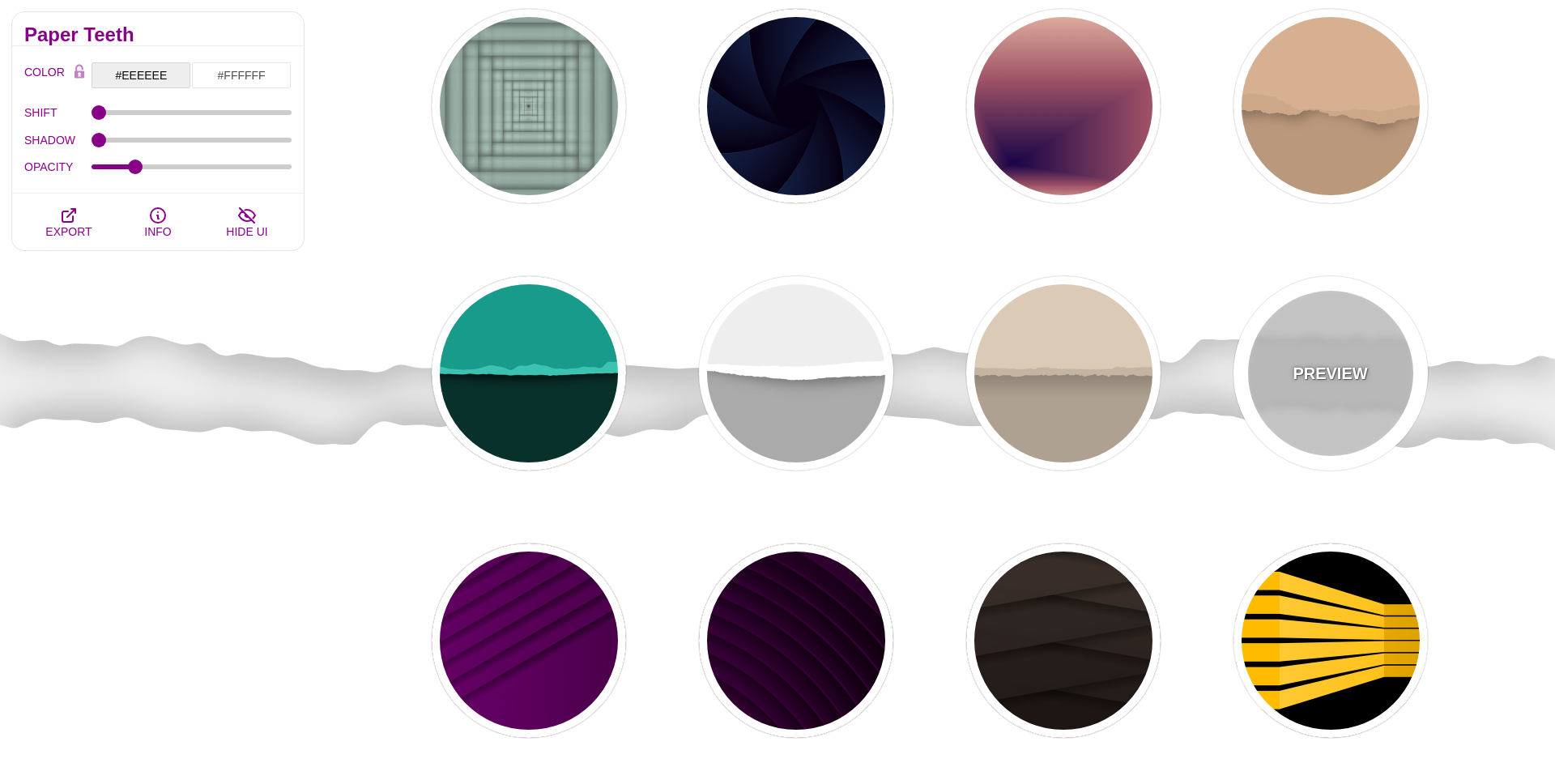
scroll to position [2314, 0]
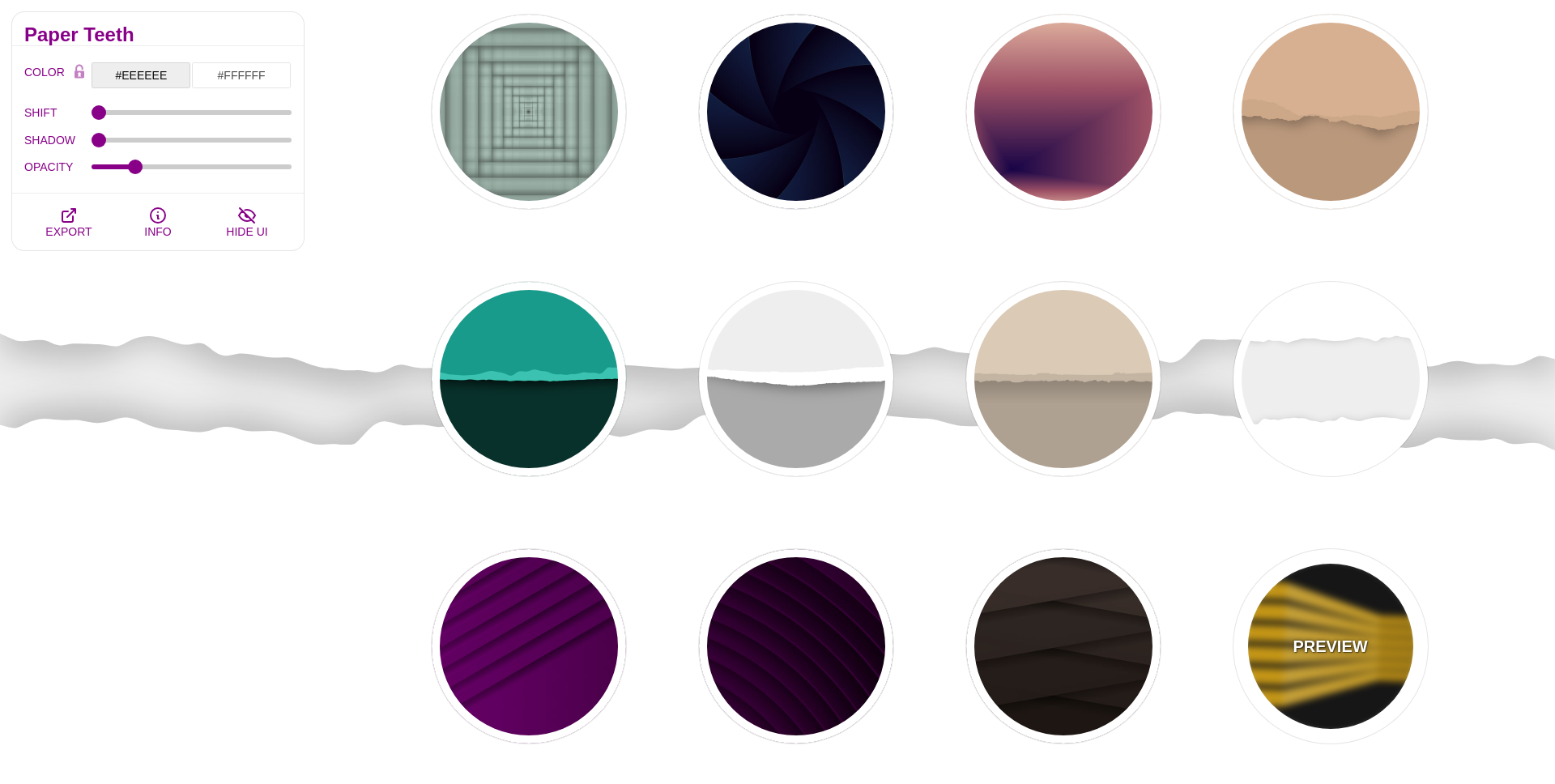
click at [1355, 658] on p "PREVIEW" at bounding box center [1329, 646] width 75 height 25
type input "#000000"
type input "#FFBB00"
type input "900"
type input "100"
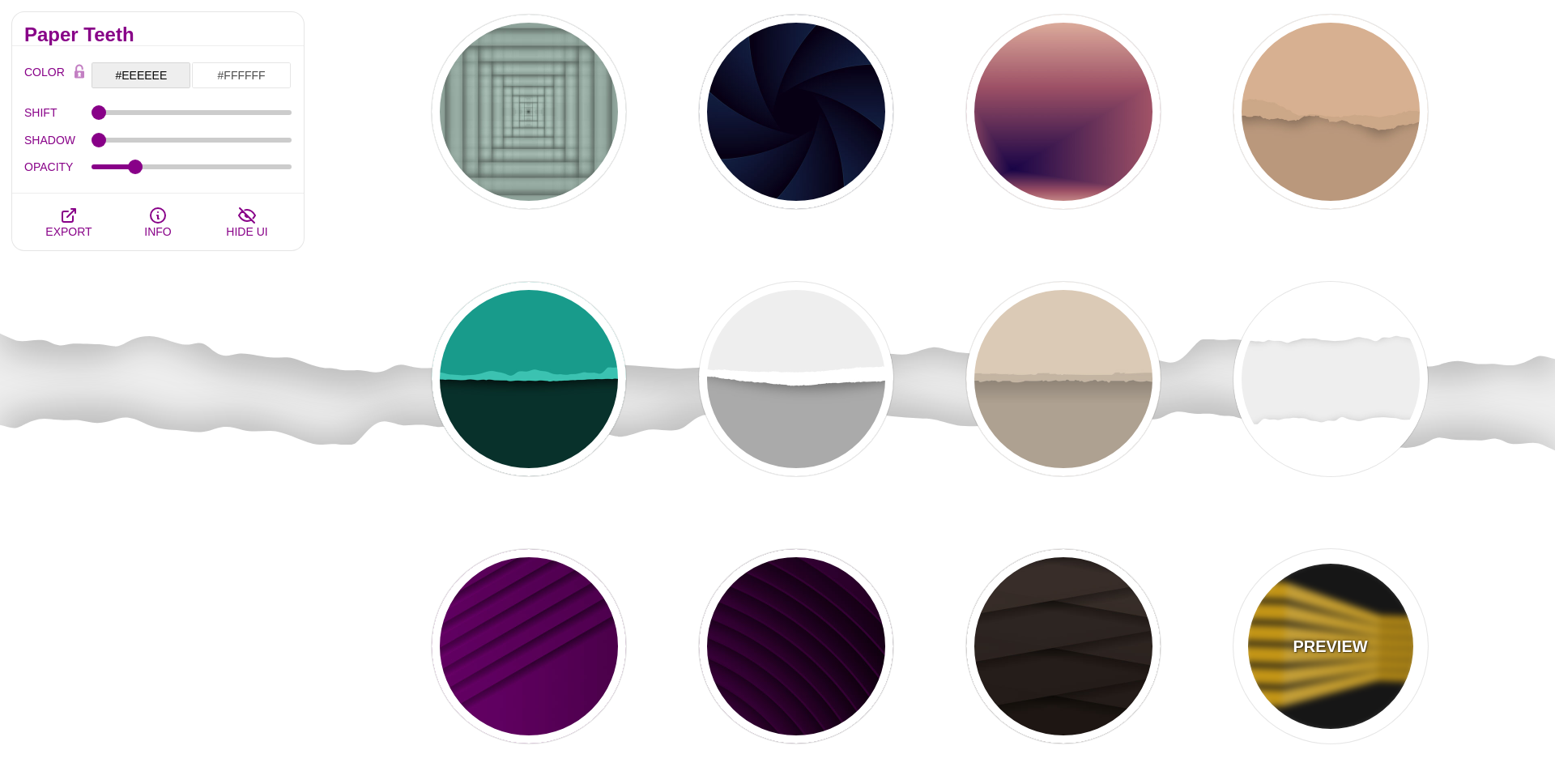
type input "1"
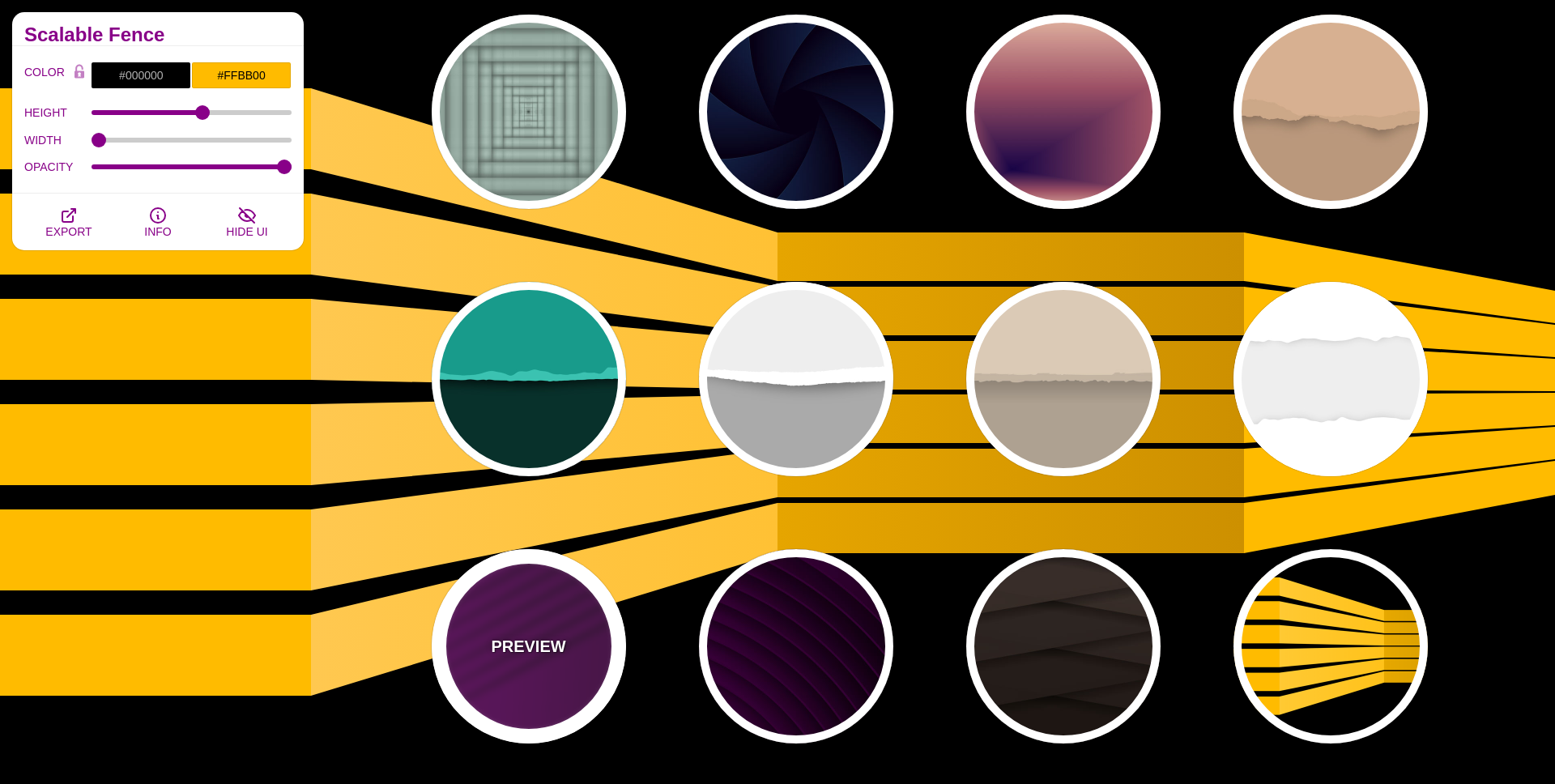
click at [504, 668] on div "PREVIEW" at bounding box center [528, 646] width 194 height 194
type input "#330033"
type input "#770077"
type input "#000000"
type input "0"
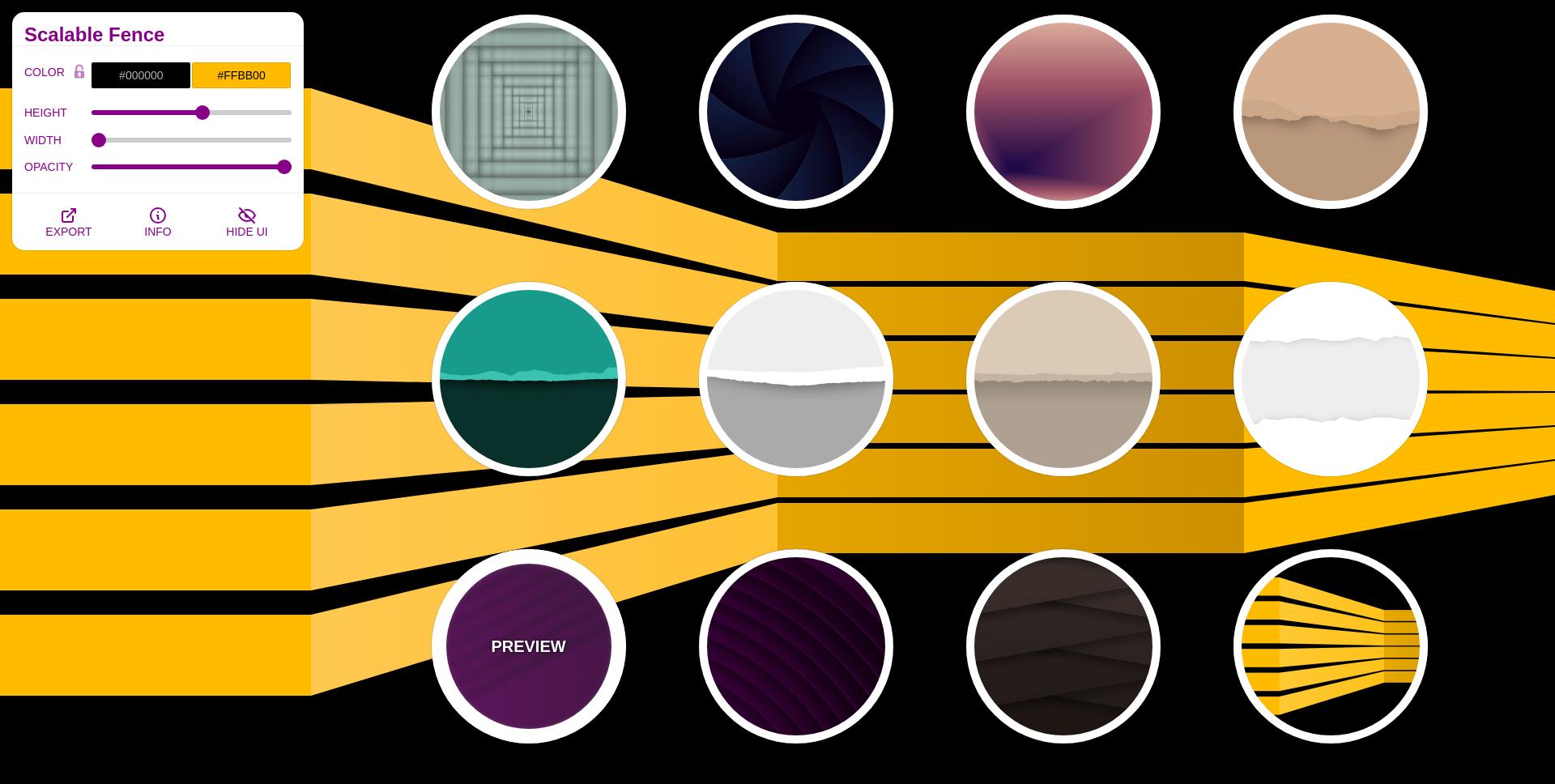
type input "0"
type input "1"
type input "0.5"
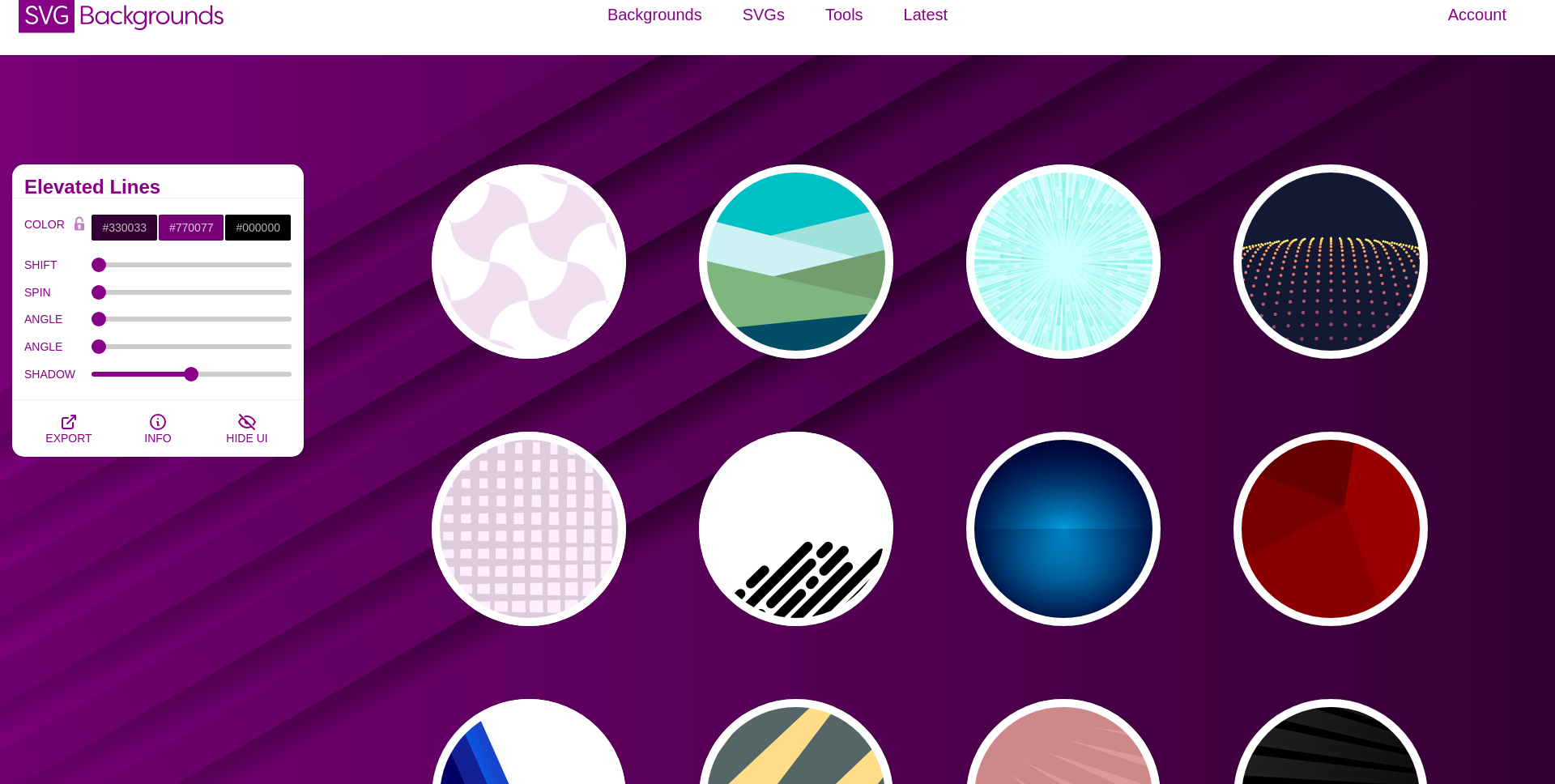
scroll to position [0, 0]
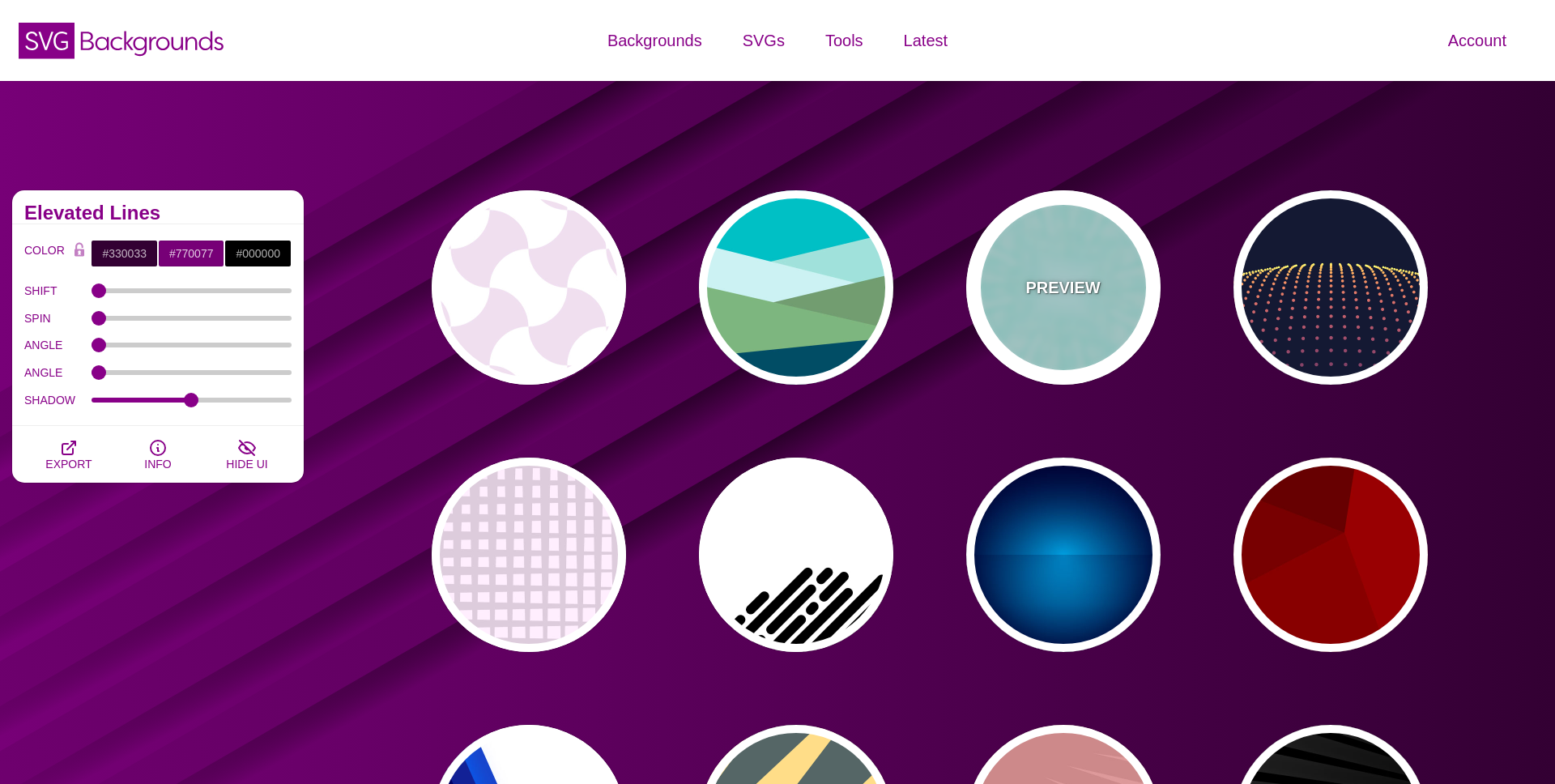
click at [1086, 272] on div "PREVIEW" at bounding box center [1063, 287] width 194 height 194
type input "#CCFFFF"
type input "#77EEDD"
type input "#FFFFFF"
type input "0"
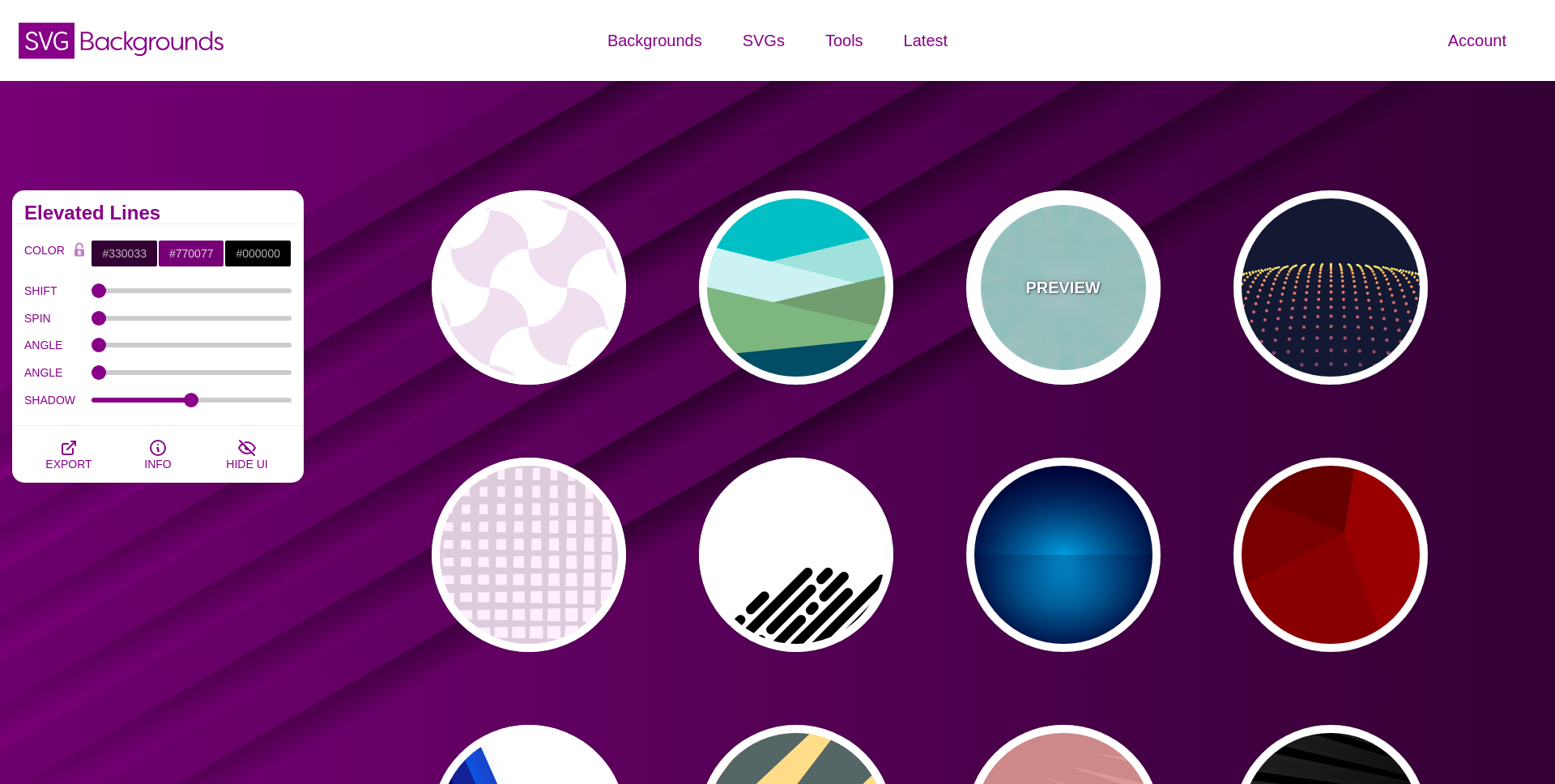
type input "0.5"
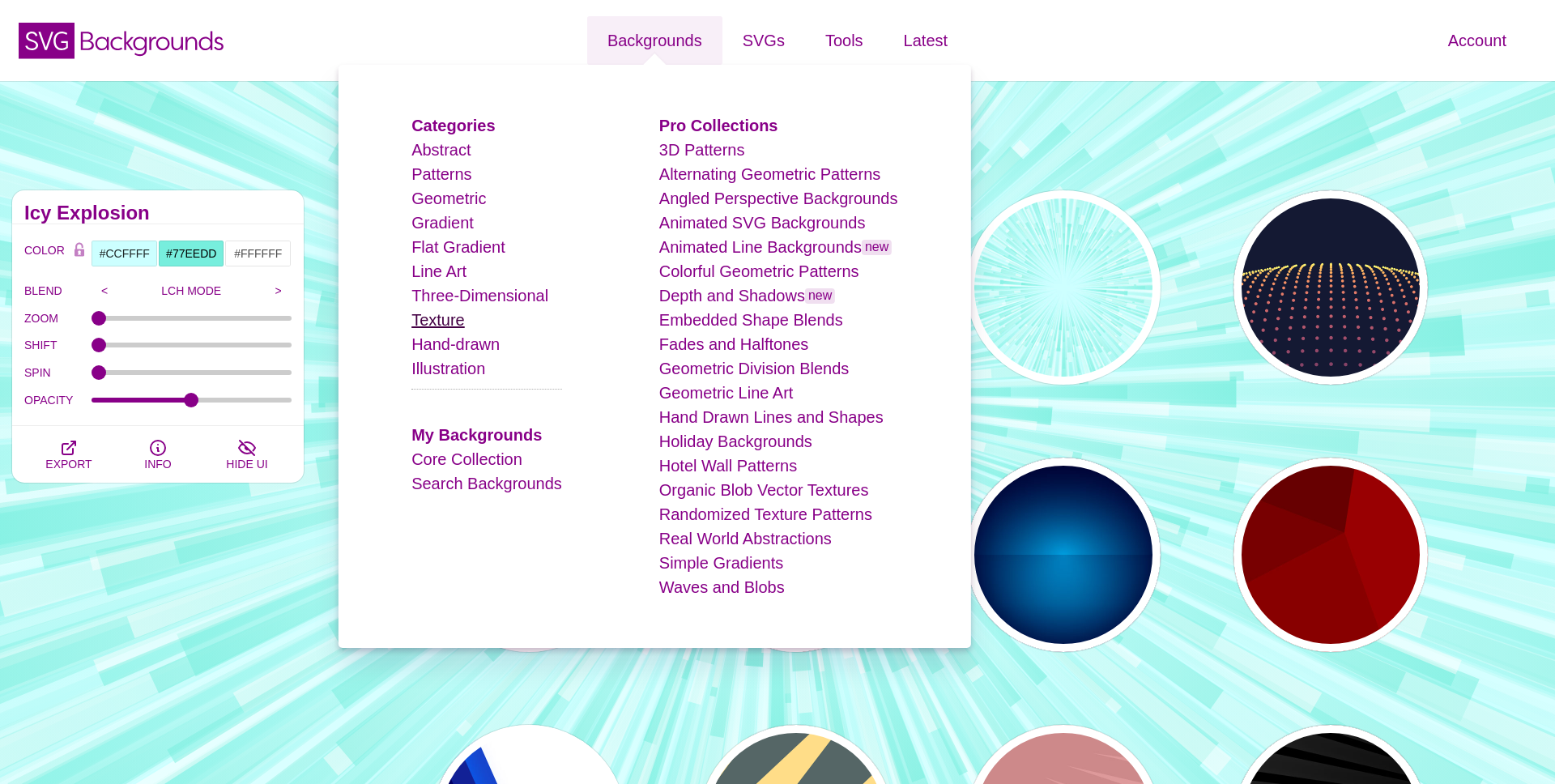
click at [454, 321] on link "Texture" at bounding box center [438, 320] width 53 height 18
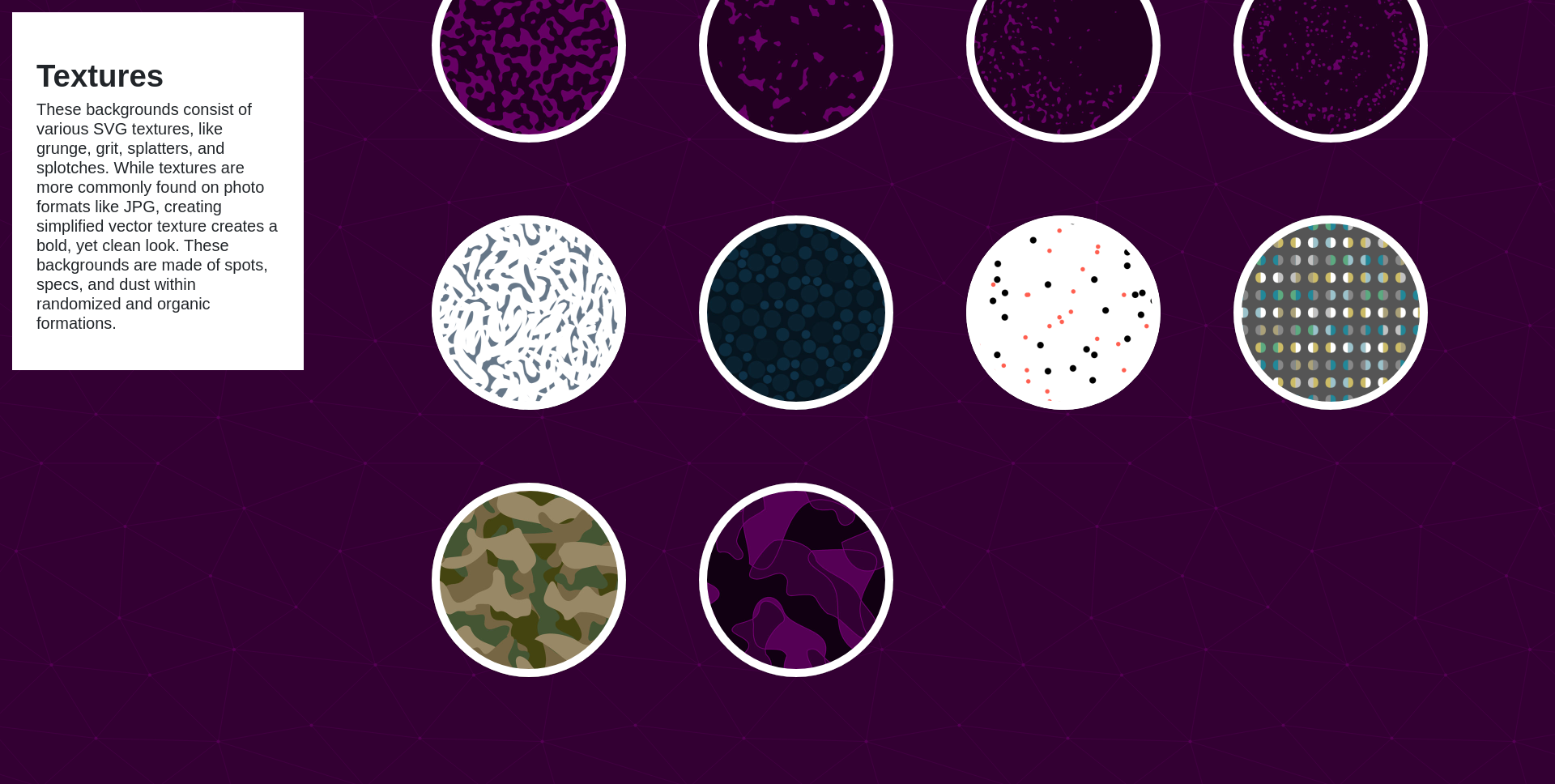
scroll to position [1525, 0]
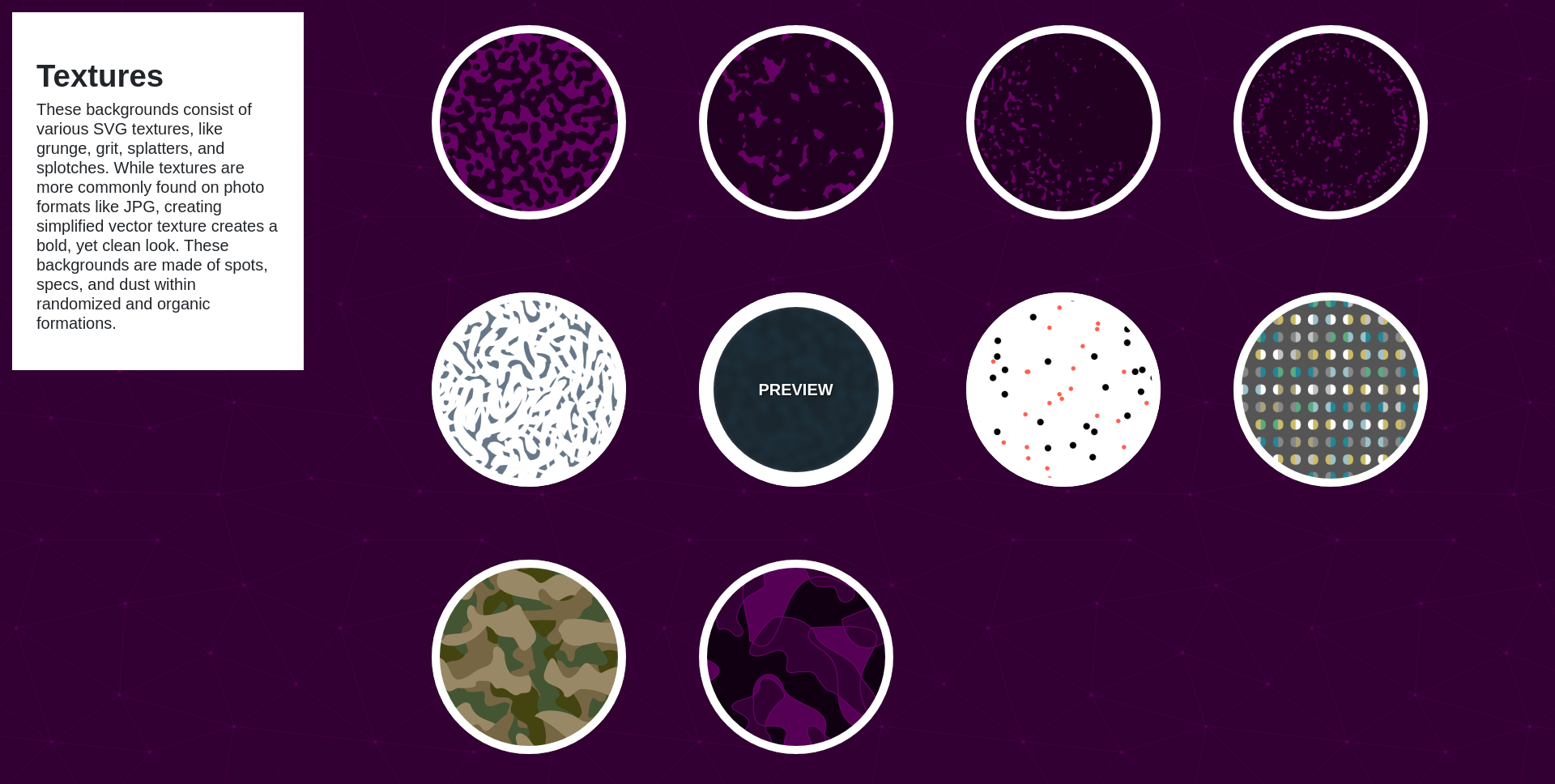
click at [821, 385] on p "PREVIEW" at bounding box center [795, 390] width 75 height 25
type input "#06151F"
type input "#081B26"
type input "#0E3147"
type input "0"
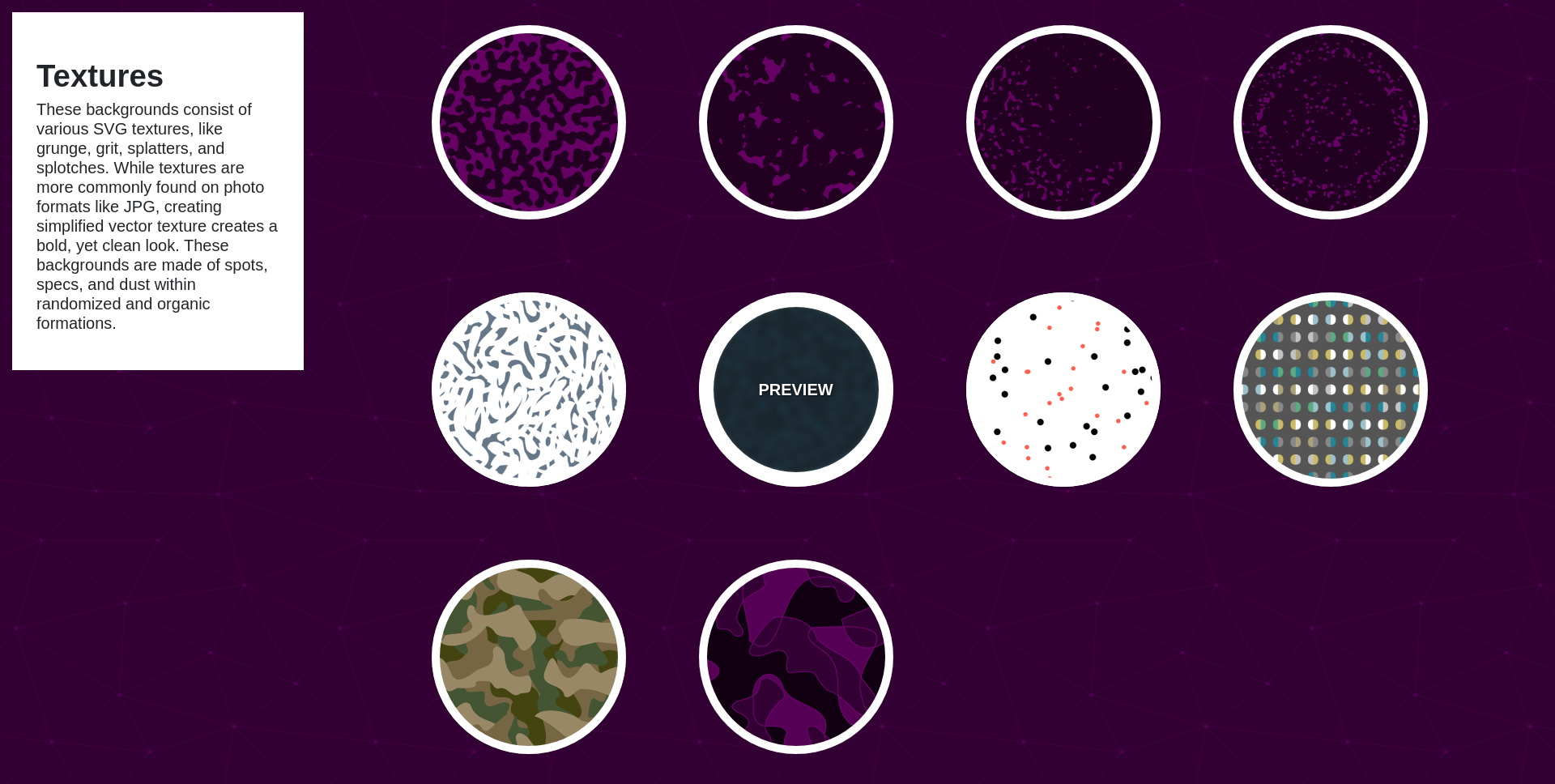
type input "0.5"
type input "0"
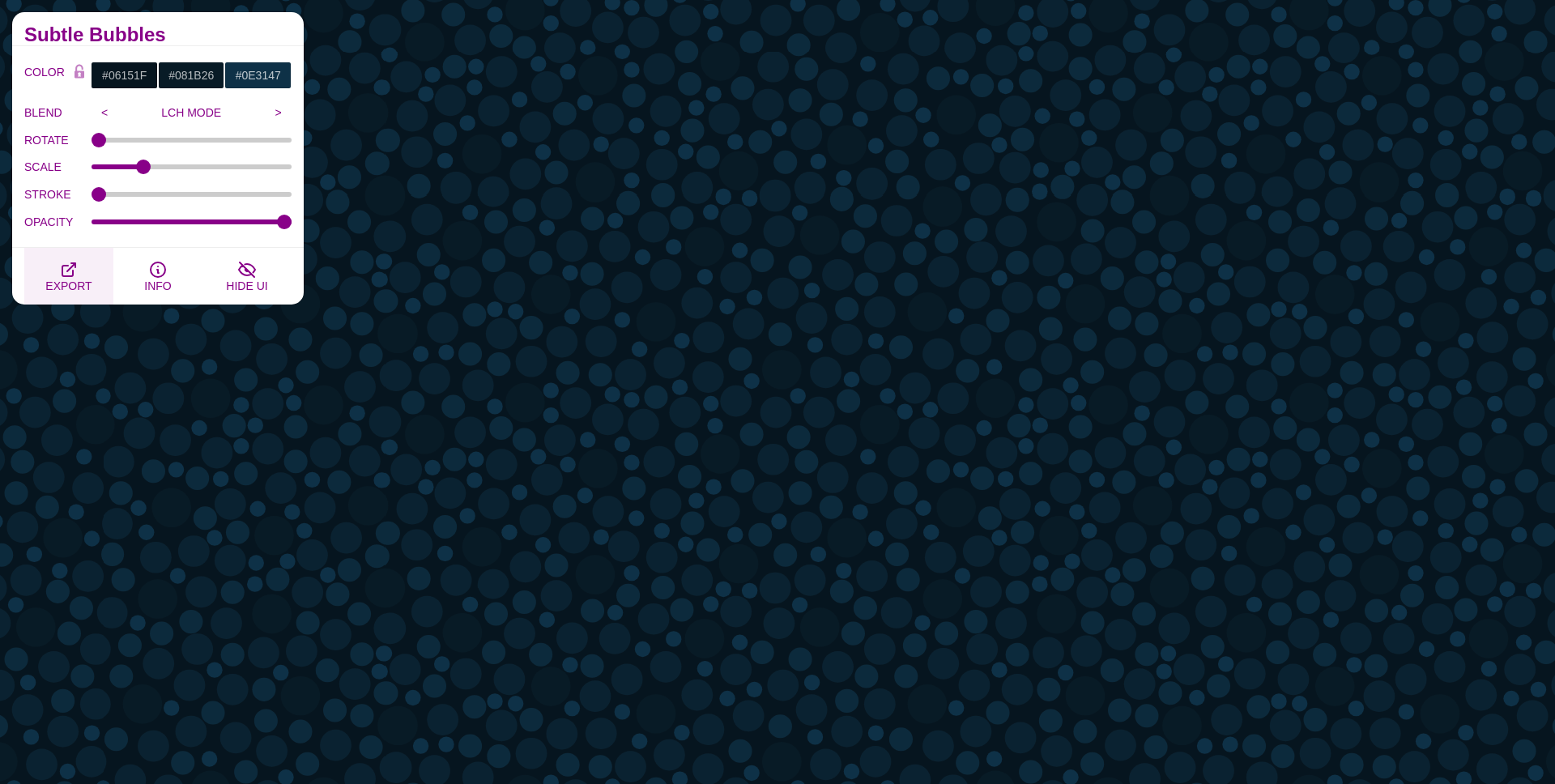
click at [69, 262] on icon "button" at bounding box center [69, 270] width 20 height 20
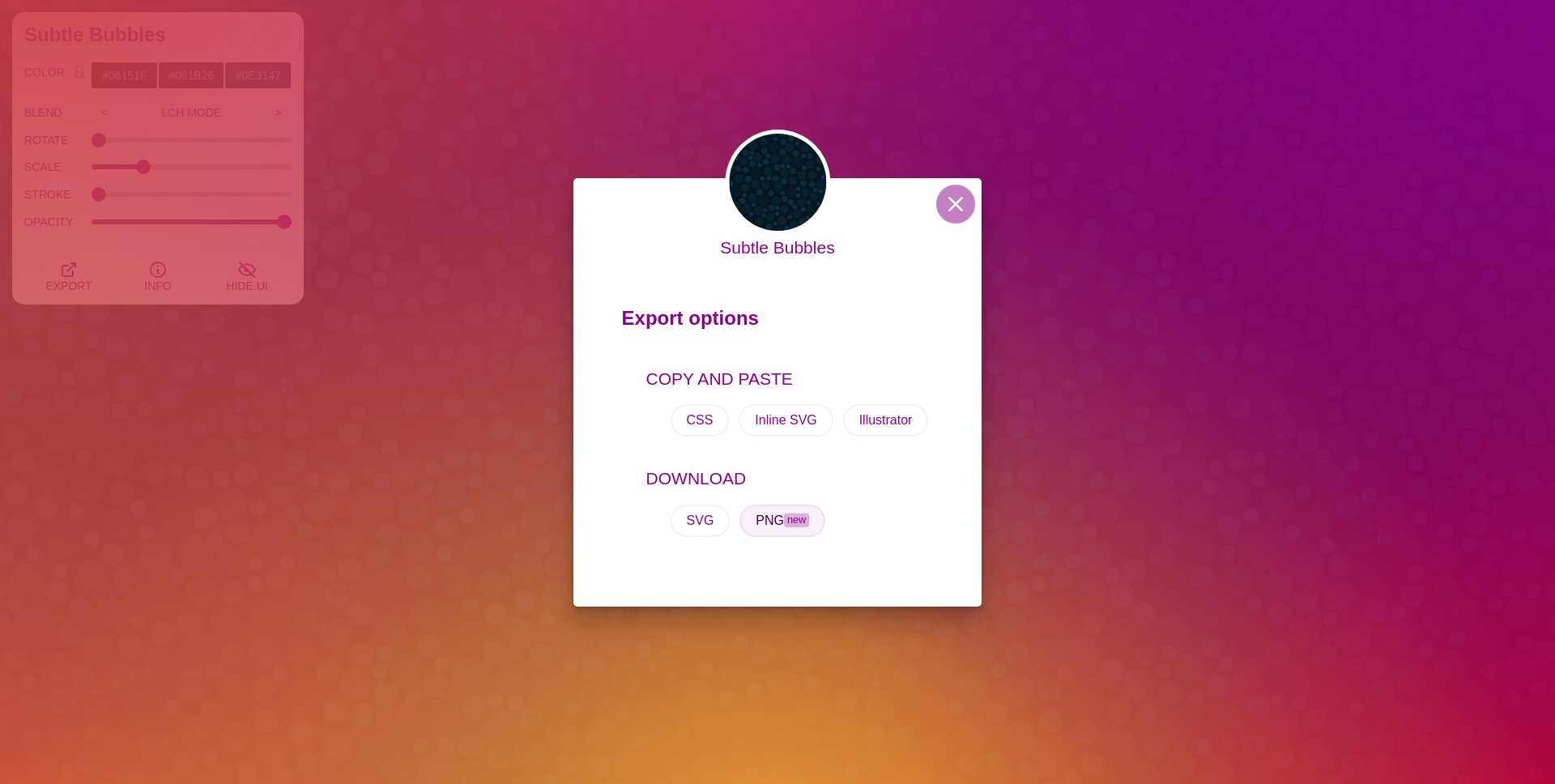
click at [777, 522] on button "PNG new" at bounding box center [782, 521] width 86 height 33
